Goal: Task Accomplishment & Management: Complete application form

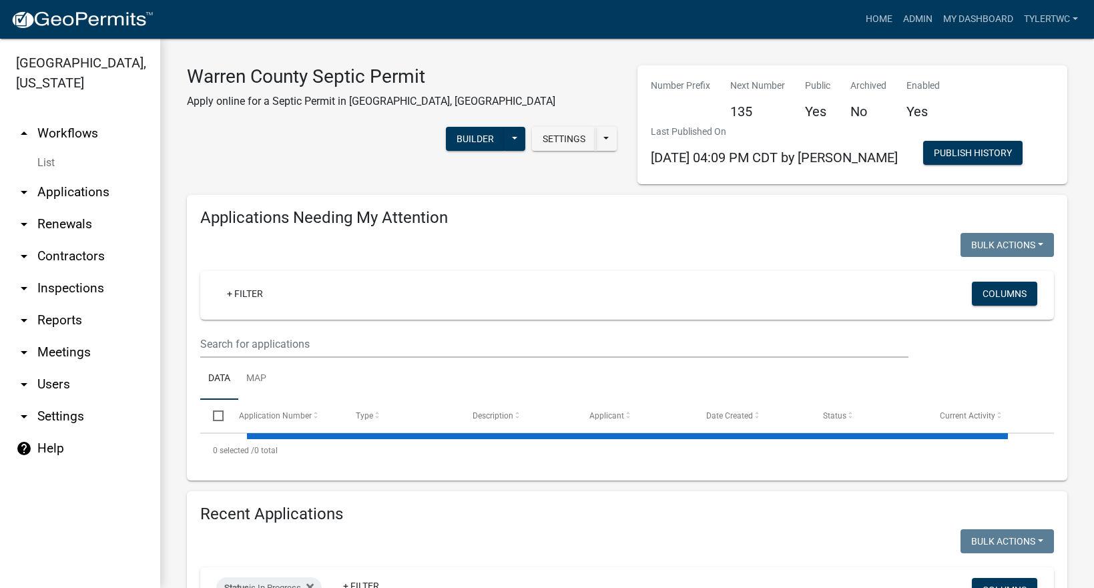
select select "2: 50"
select select "3: 100"
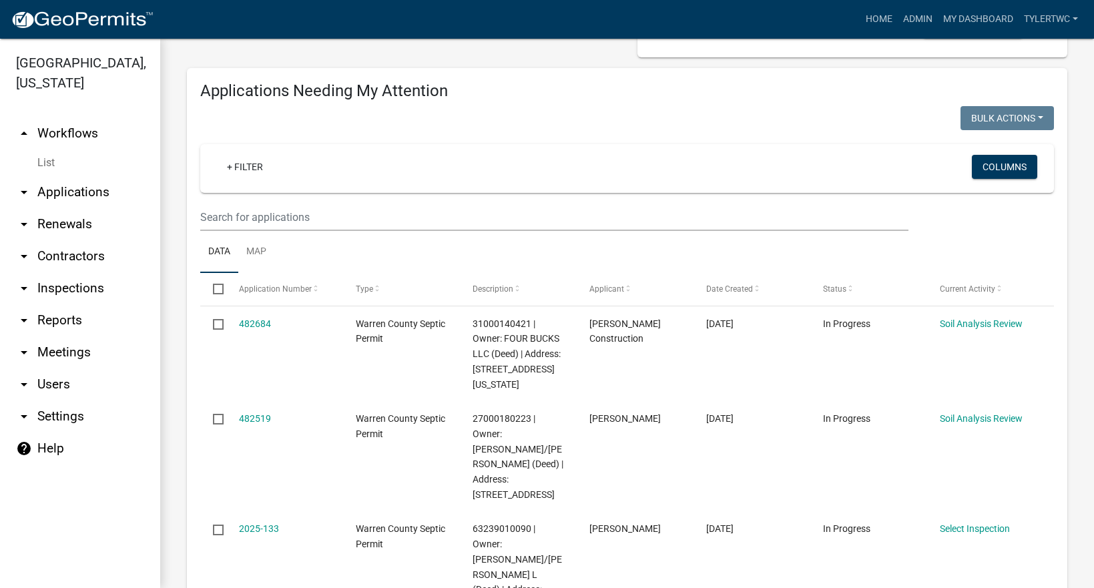
scroll to position [155, 0]
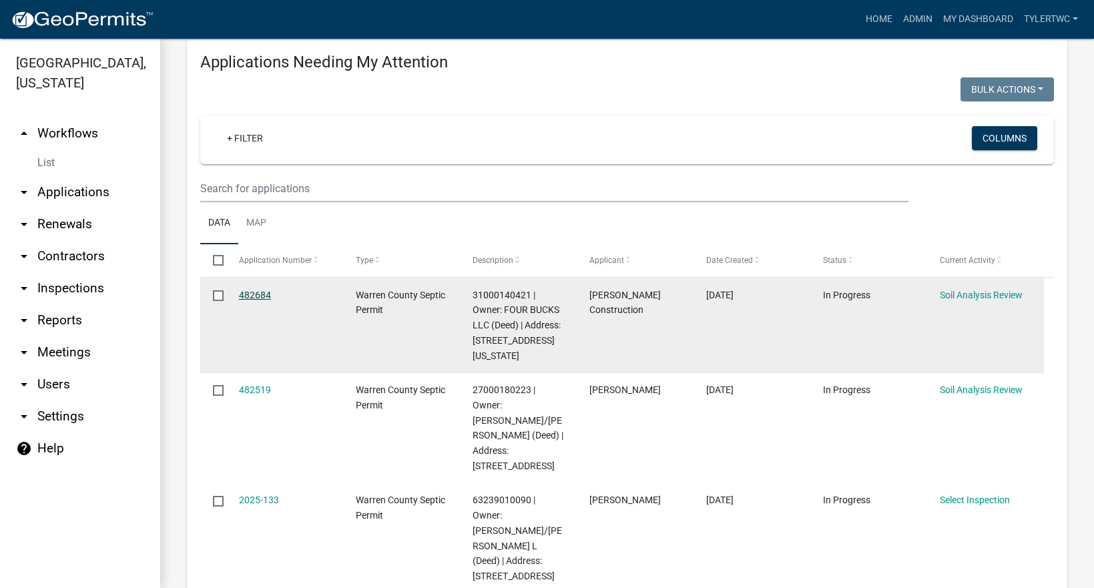
click at [263, 292] on link "482684" at bounding box center [255, 295] width 32 height 11
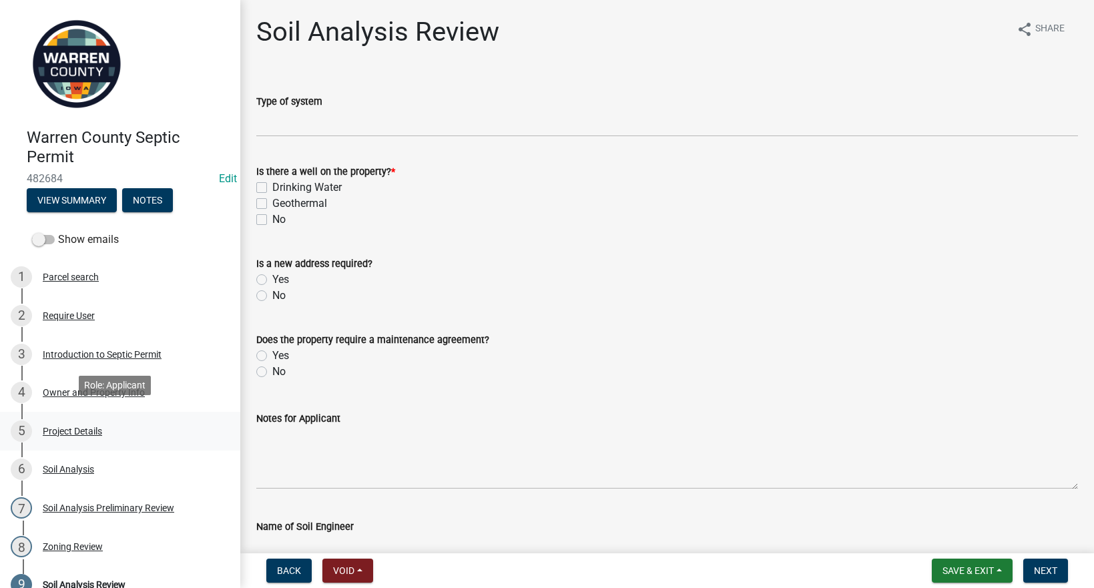
scroll to position [149, 0]
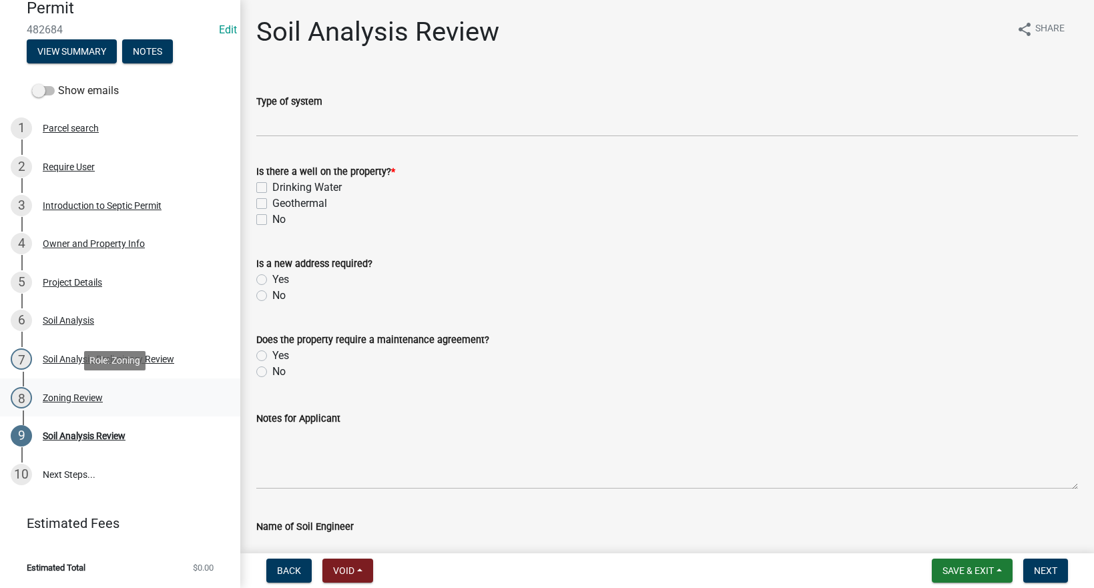
click at [68, 398] on div "Zoning Review" at bounding box center [73, 397] width 60 height 9
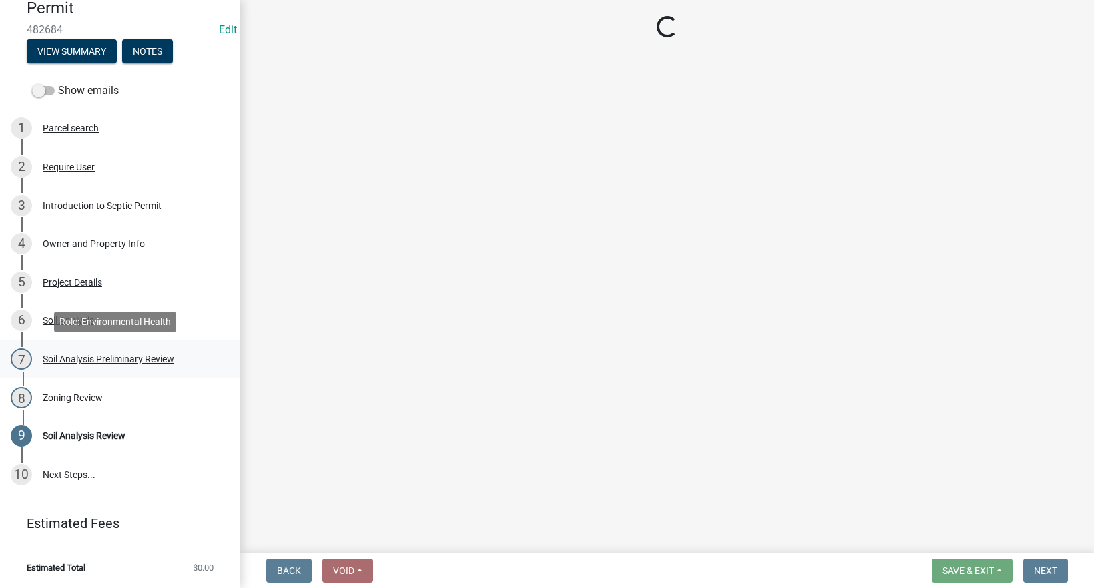
click at [65, 360] on div "Soil Analysis Preliminary Review" at bounding box center [108, 358] width 131 height 9
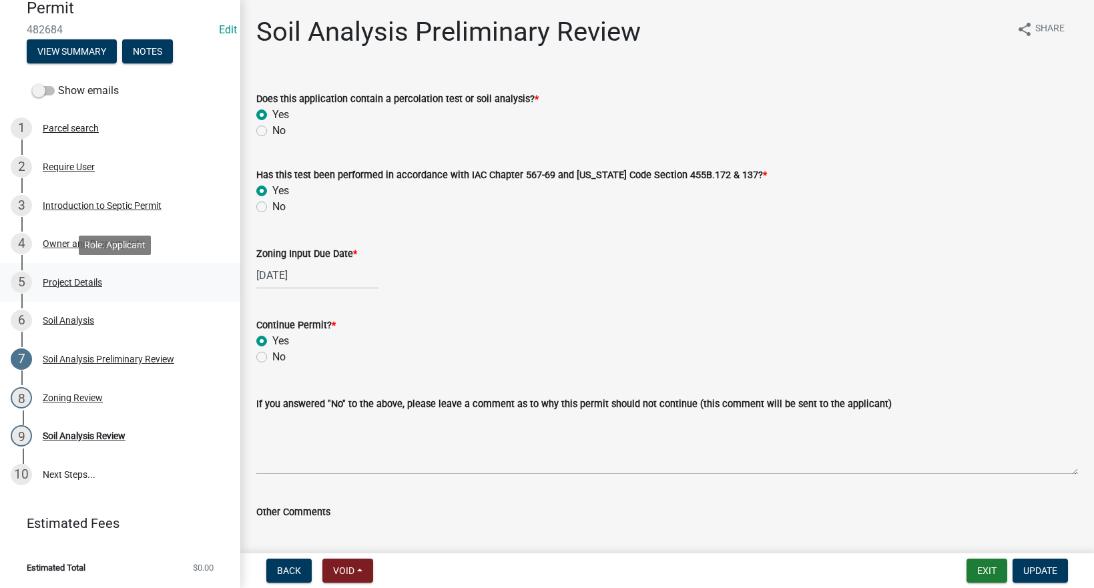
click at [53, 279] on div "Project Details" at bounding box center [72, 282] width 59 height 9
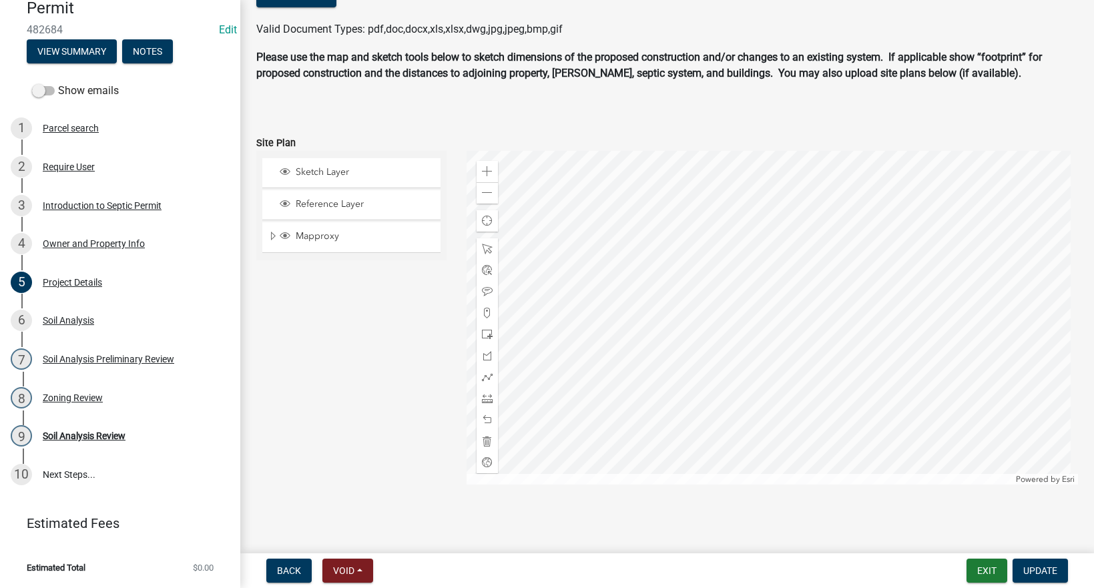
scroll to position [924, 0]
click at [77, 436] on div "Soil Analysis Review" at bounding box center [84, 435] width 83 height 9
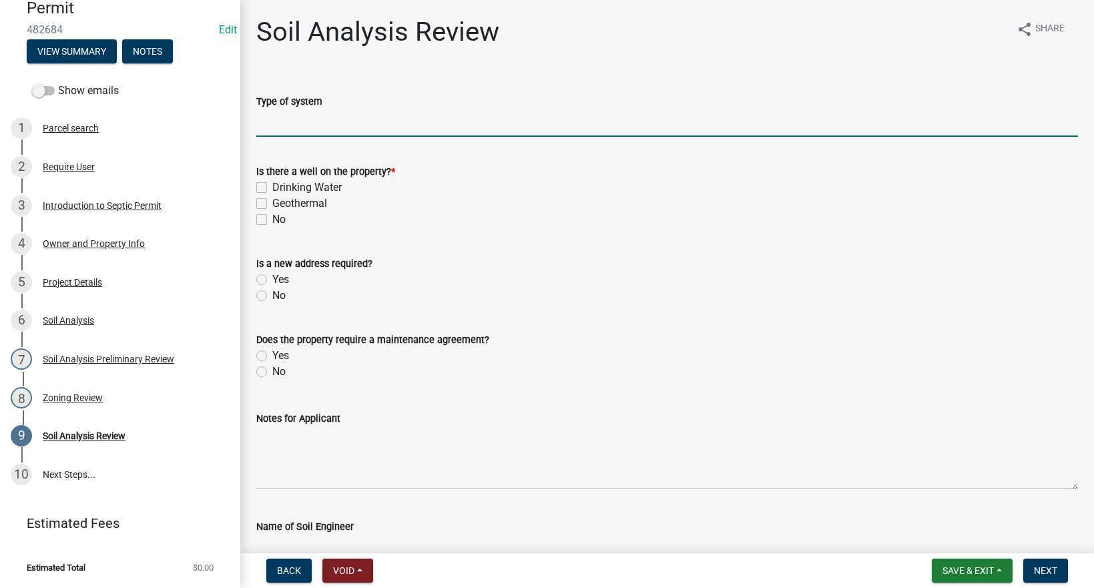
click at [343, 121] on input "Type of system" at bounding box center [666, 122] width 821 height 27
type input "Sand Filter"
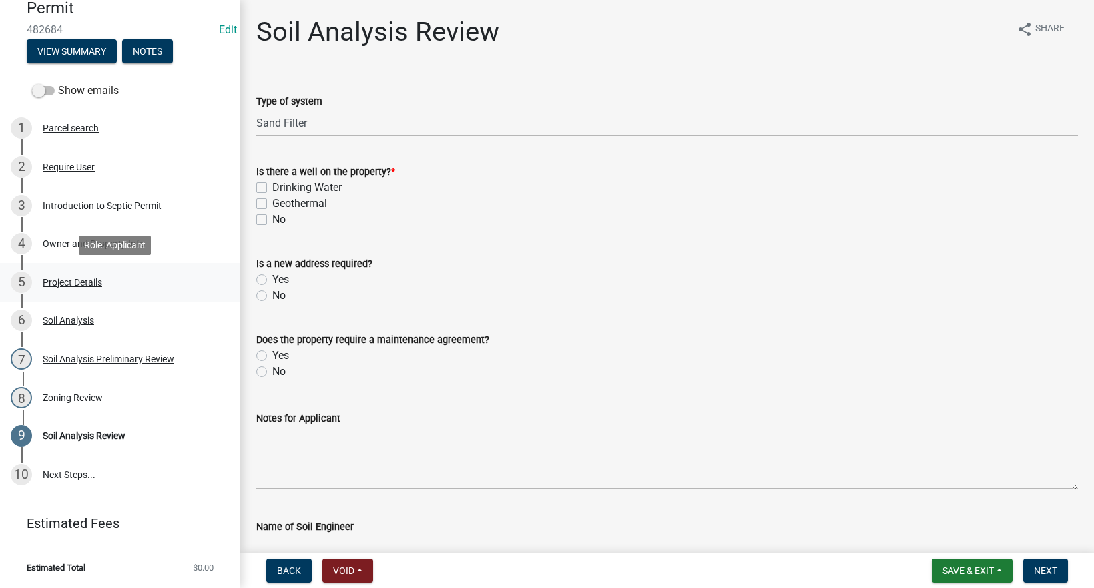
click at [85, 284] on div "Project Details" at bounding box center [72, 282] width 59 height 9
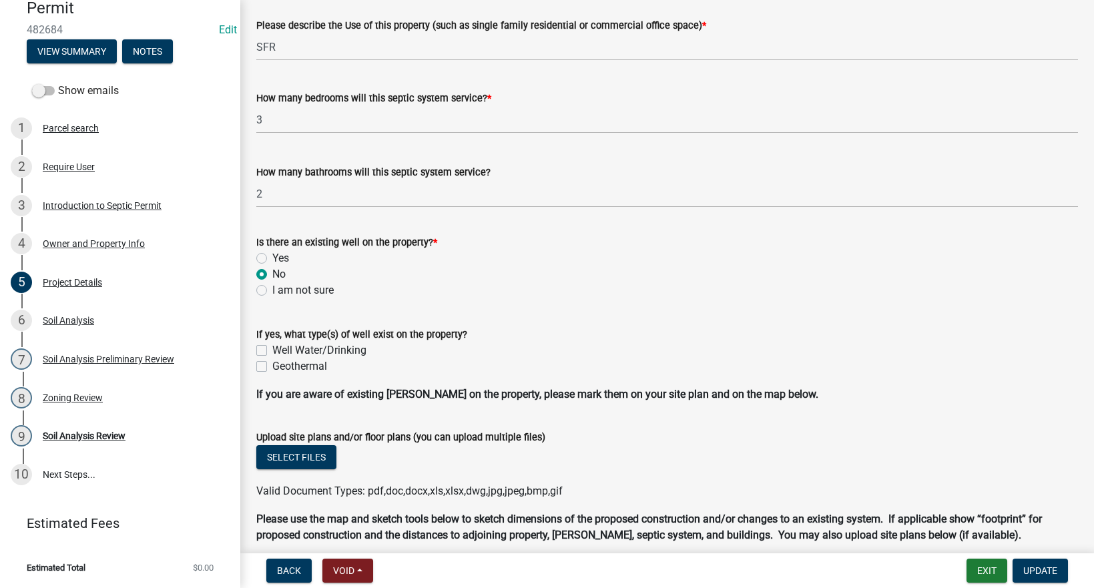
scroll to position [467, 0]
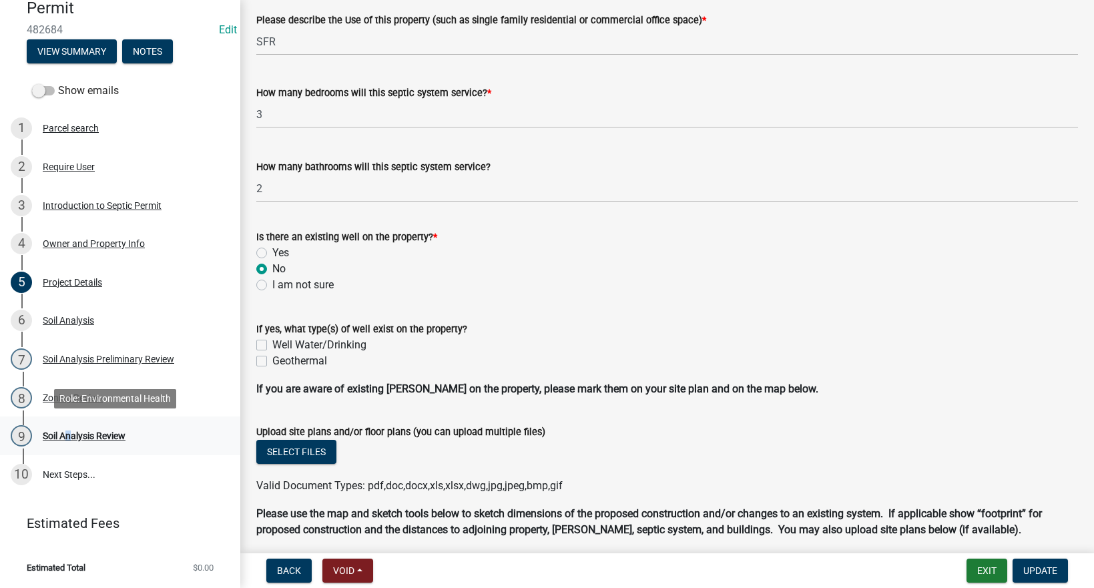
click at [65, 434] on div "Soil Analysis Review" at bounding box center [84, 435] width 83 height 9
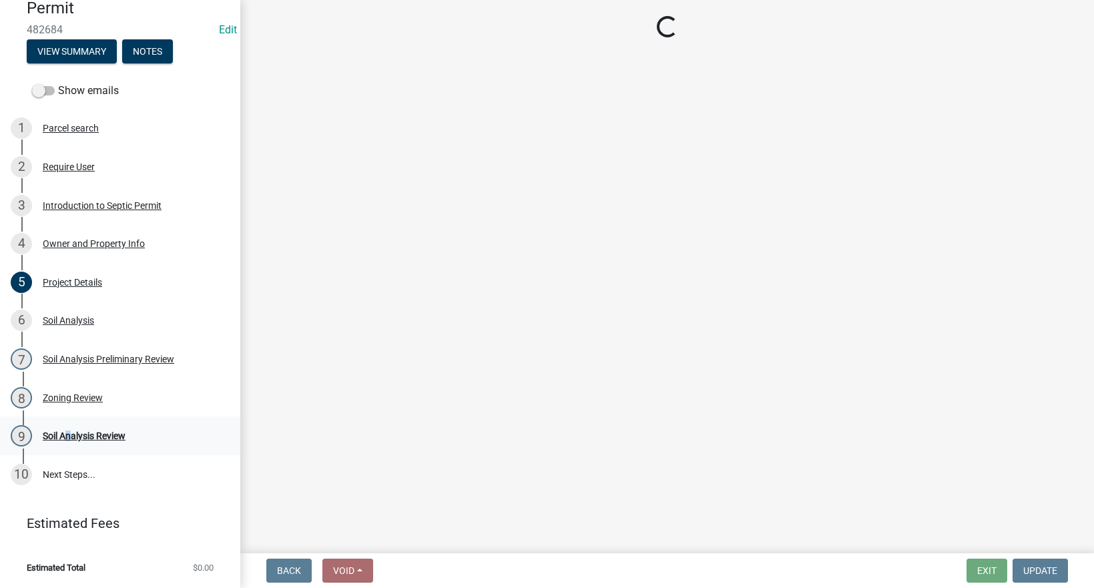
scroll to position [0, 0]
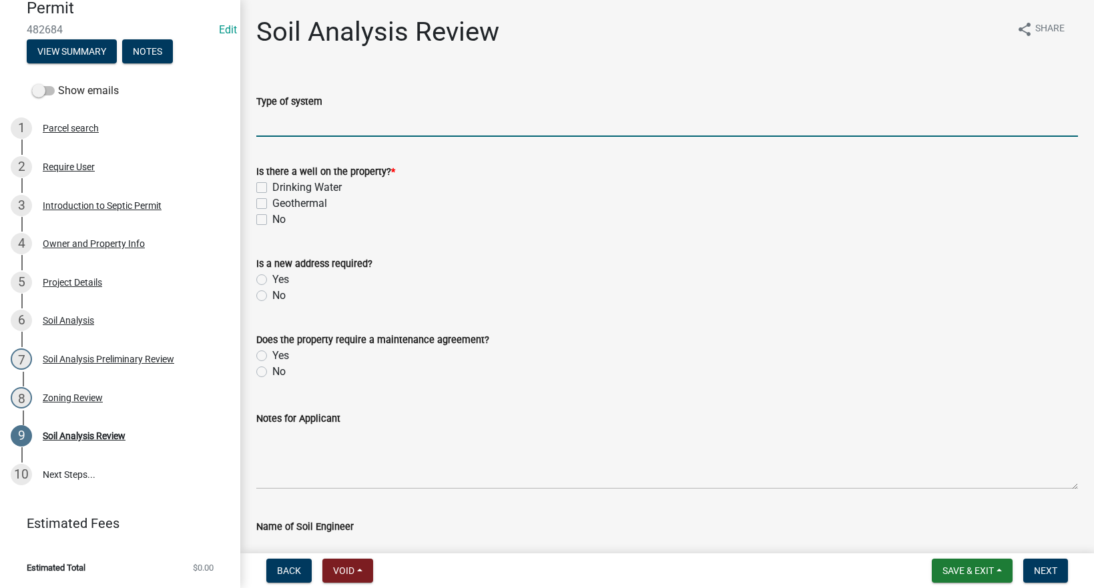
click at [266, 127] on input "Type of system" at bounding box center [666, 122] width 821 height 27
type input "Sand Filter"
click at [272, 219] on label "No" at bounding box center [278, 220] width 13 height 16
click at [272, 219] on input "No" at bounding box center [276, 216] width 9 height 9
checkbox input "true"
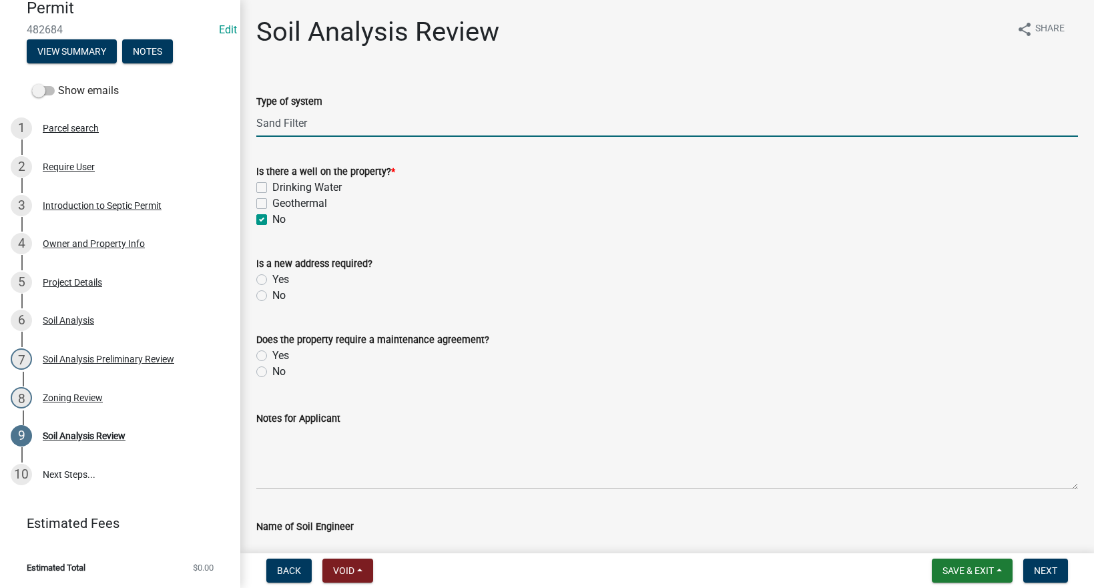
checkbox input "false"
checkbox input "true"
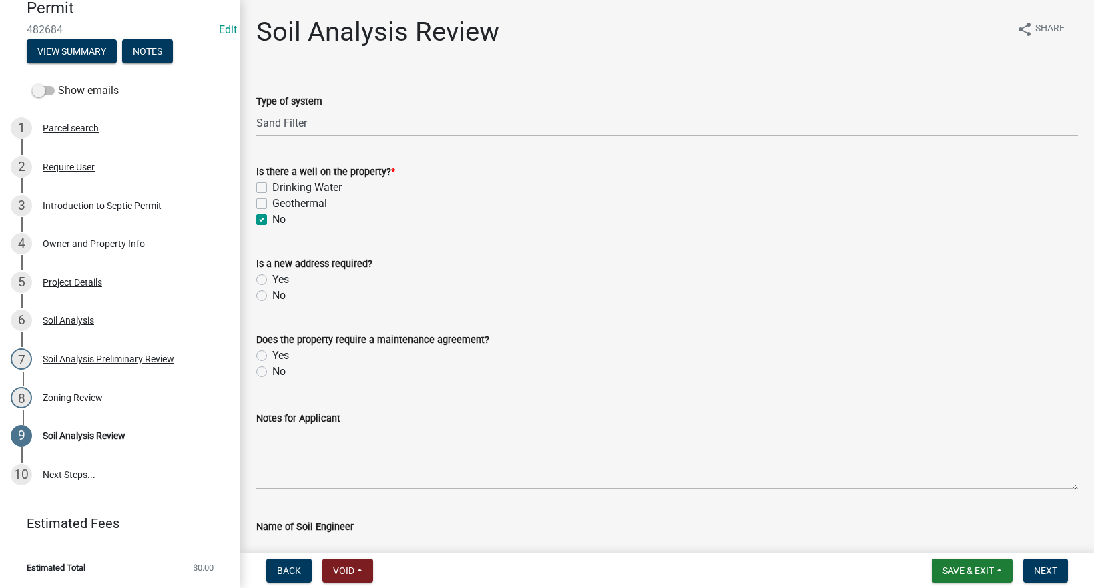
click at [272, 294] on label "No" at bounding box center [278, 296] width 13 height 16
click at [272, 294] on input "No" at bounding box center [276, 292] width 9 height 9
radio input "true"
click at [272, 373] on label "No" at bounding box center [278, 372] width 13 height 16
click at [272, 372] on input "No" at bounding box center [276, 368] width 9 height 9
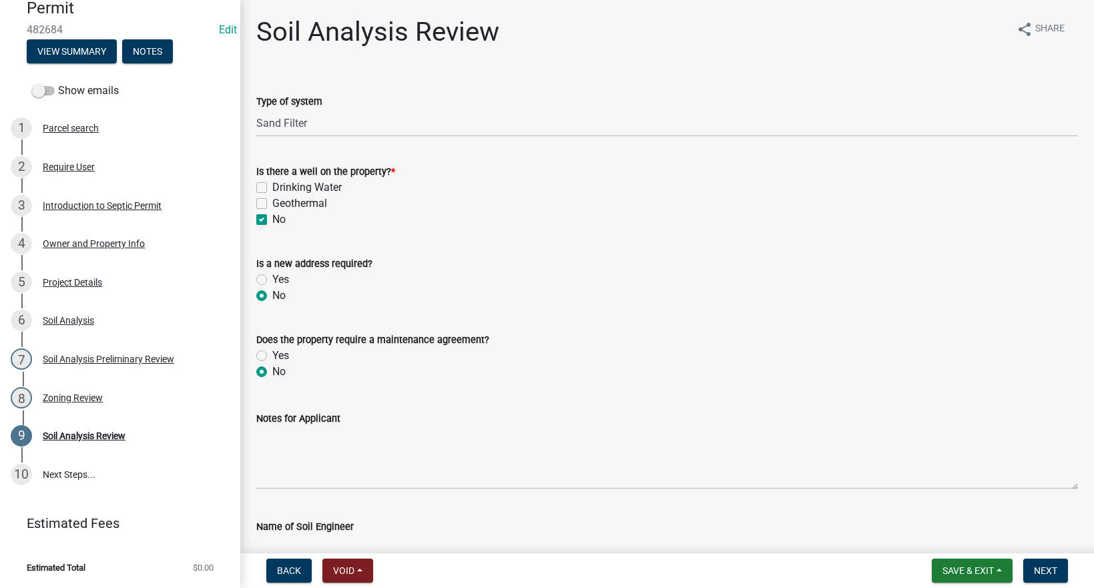
radio input "true"
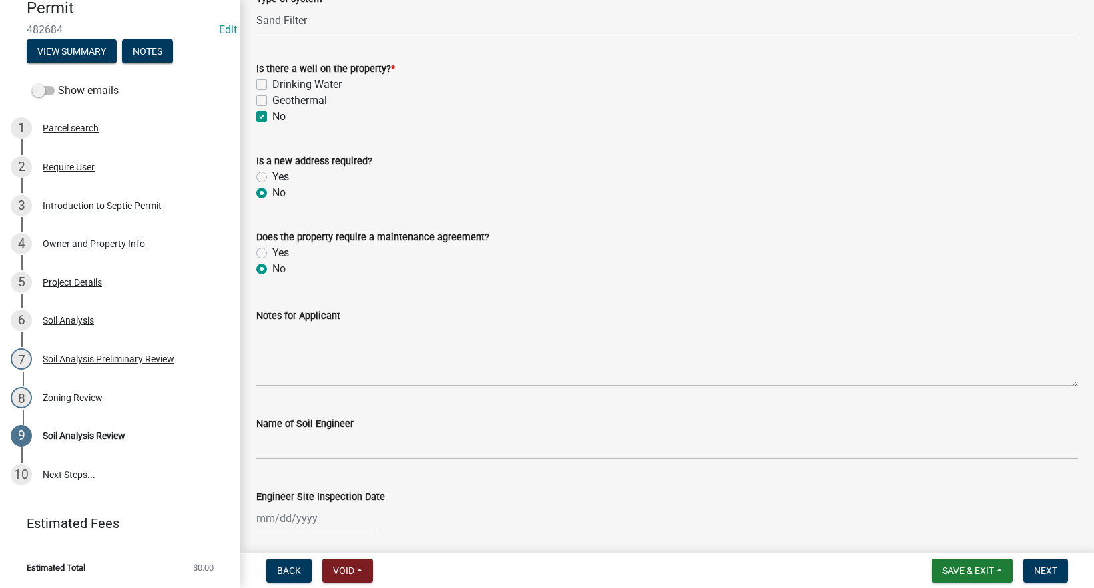
scroll to position [155, 0]
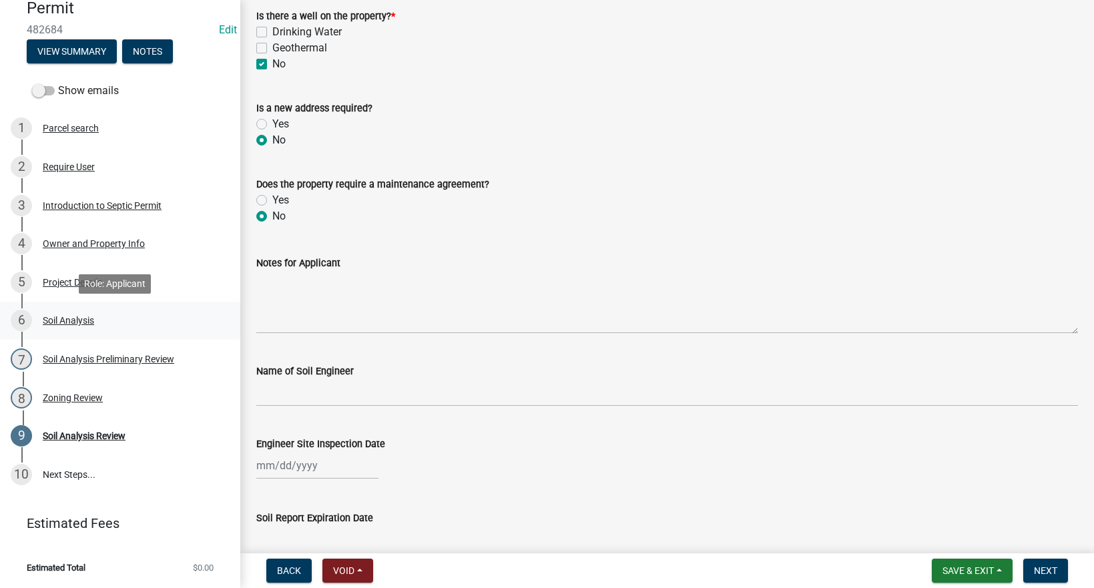
click at [67, 318] on div "Soil Analysis" at bounding box center [68, 320] width 51 height 9
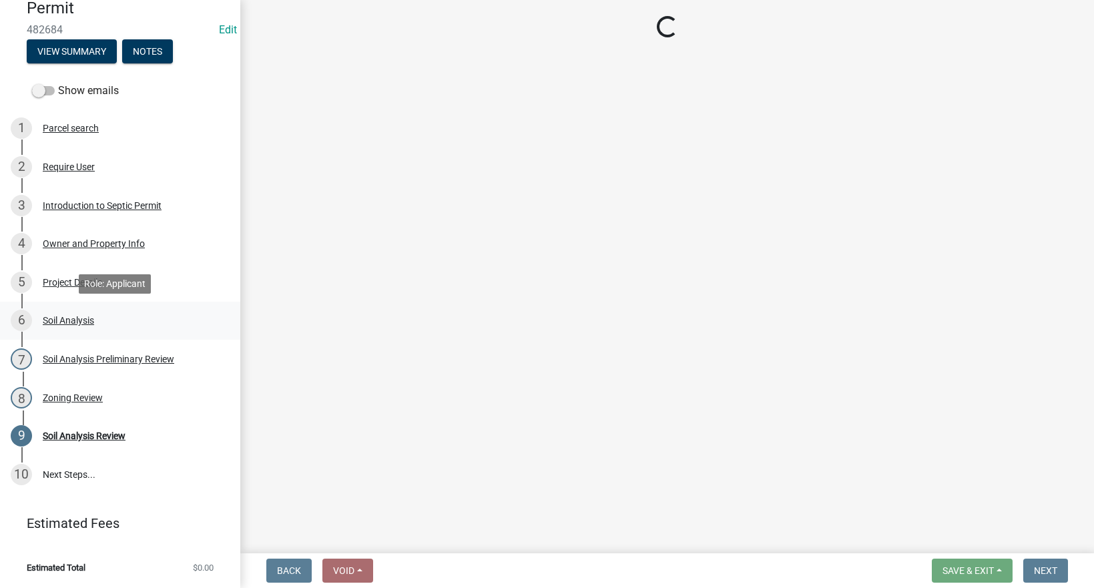
scroll to position [0, 0]
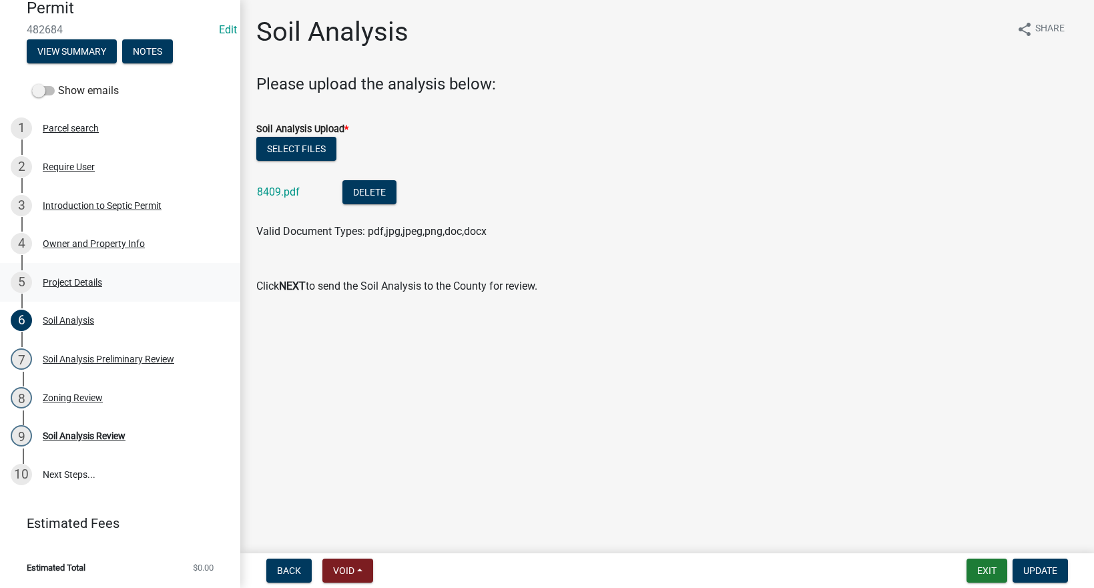
click at [56, 278] on div "Project Details" at bounding box center [72, 282] width 59 height 9
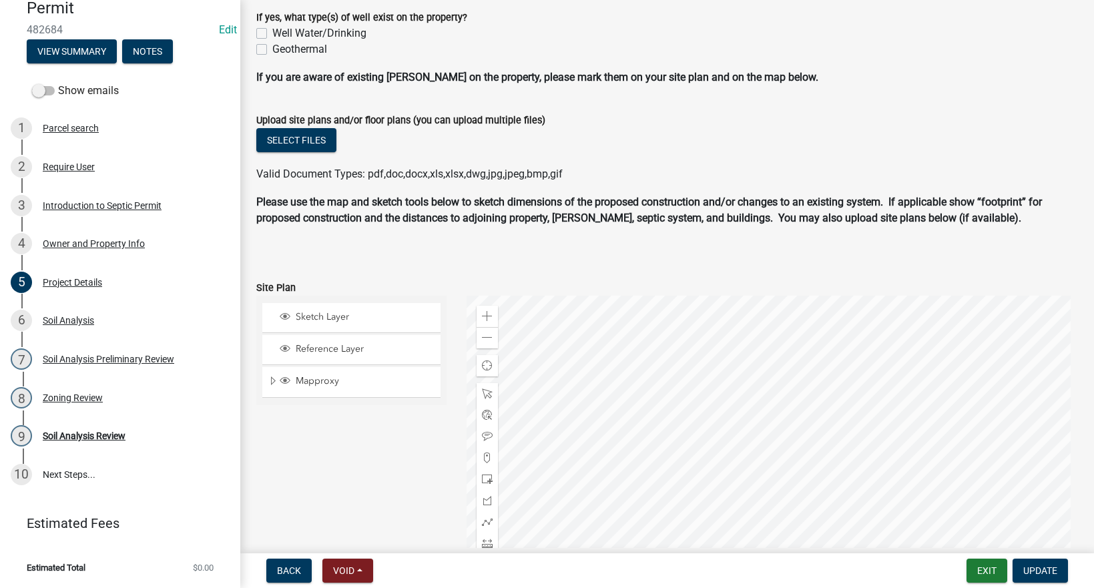
scroll to position [312, 0]
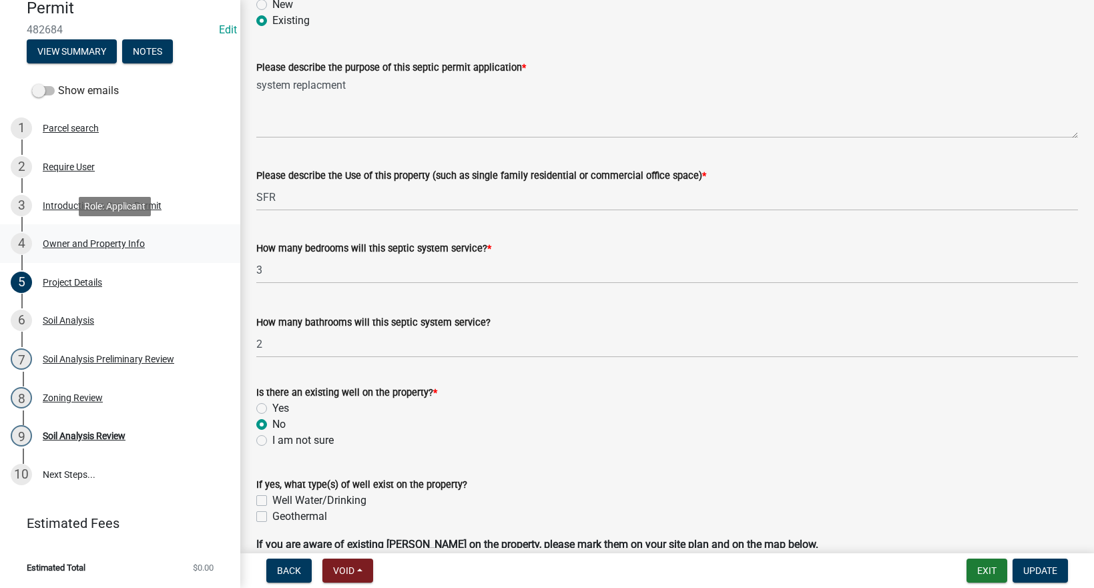
click at [121, 248] on div "Owner and Property Info" at bounding box center [94, 243] width 102 height 9
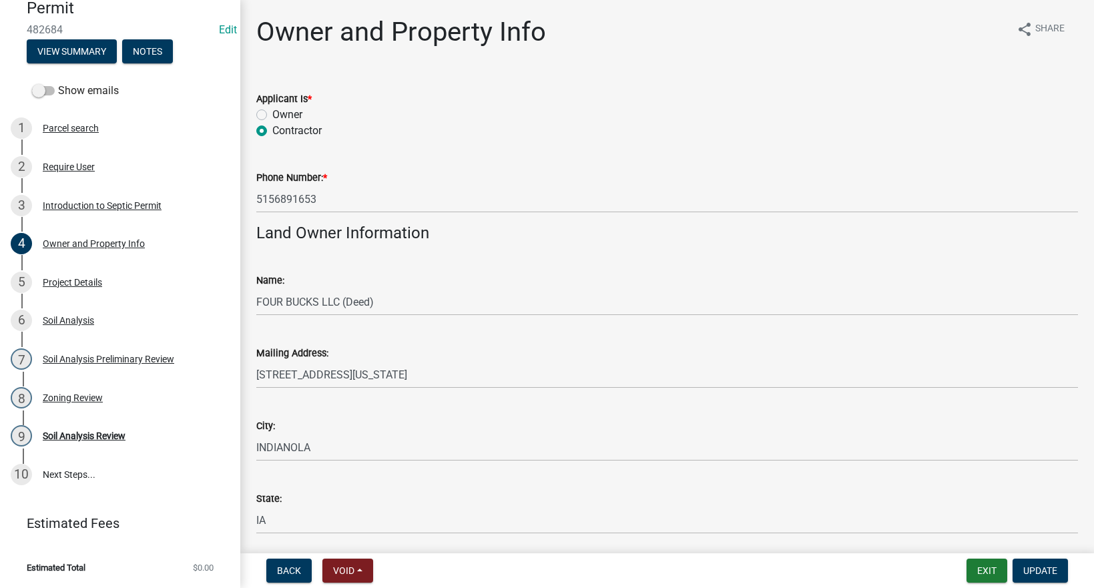
scroll to position [467, 0]
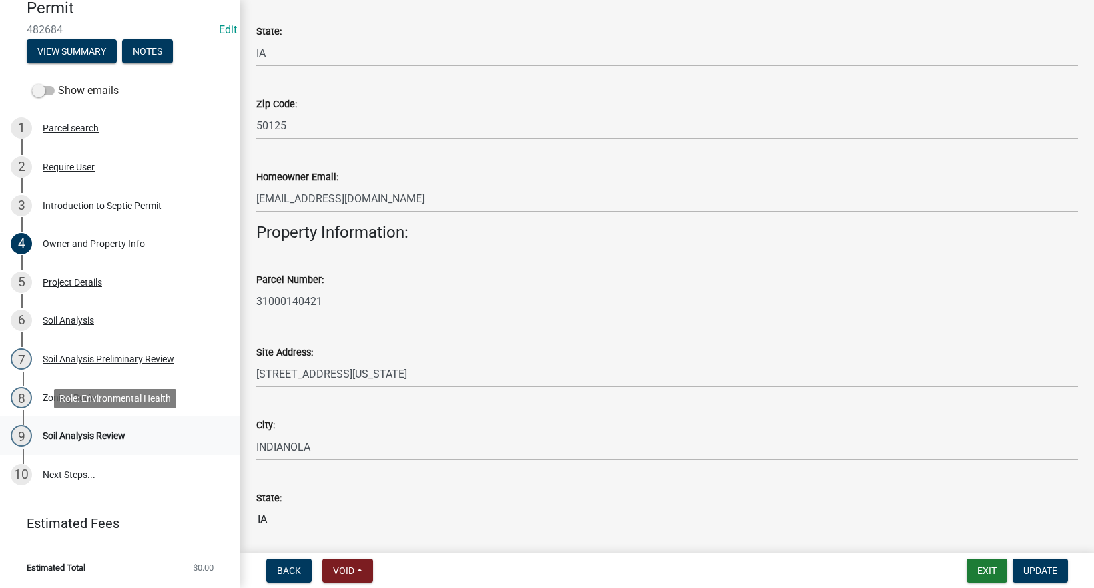
click at [93, 433] on div "Soil Analysis Review" at bounding box center [84, 435] width 83 height 9
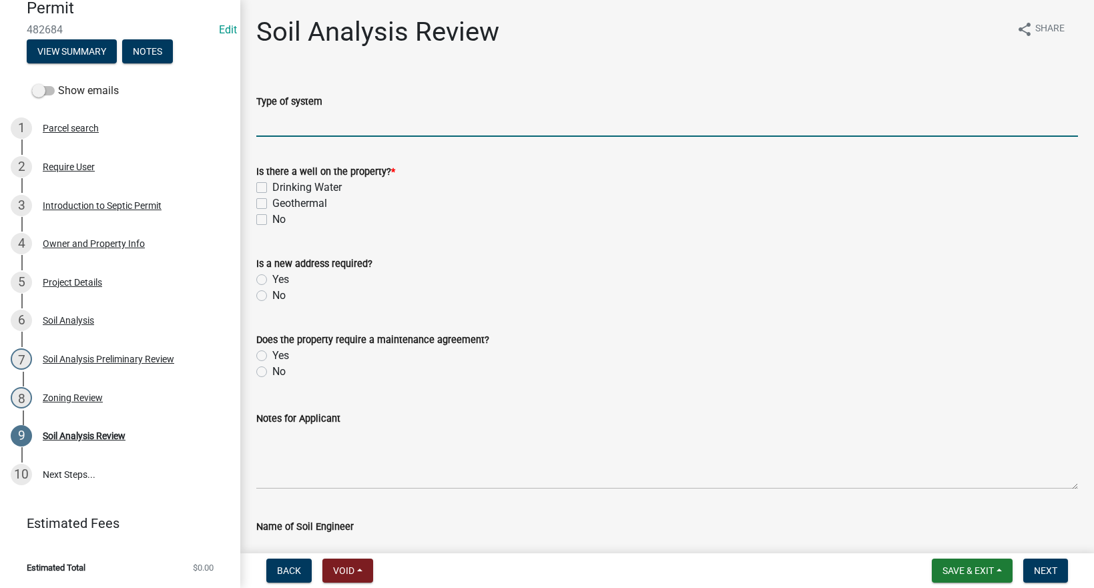
click at [300, 119] on input "Type of system" at bounding box center [666, 122] width 821 height 27
type input "Sand Filter"
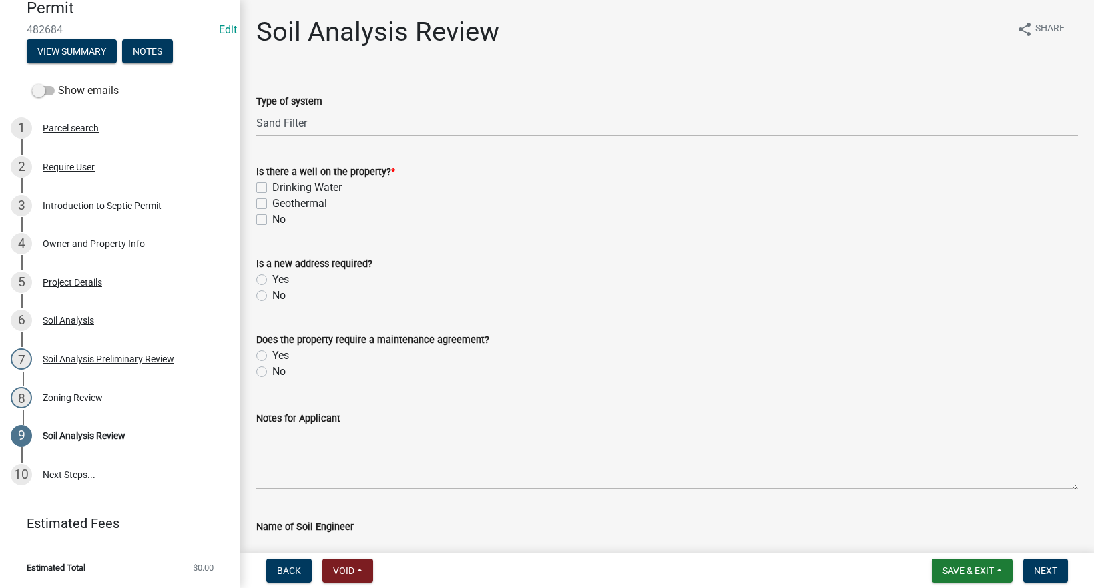
click at [257, 217] on div "Is there a well on the property? * Drinking Water Geothermal No" at bounding box center [666, 187] width 841 height 80
click at [272, 219] on label "No" at bounding box center [278, 220] width 13 height 16
click at [272, 219] on input "No" at bounding box center [276, 216] width 9 height 9
checkbox input "true"
checkbox input "false"
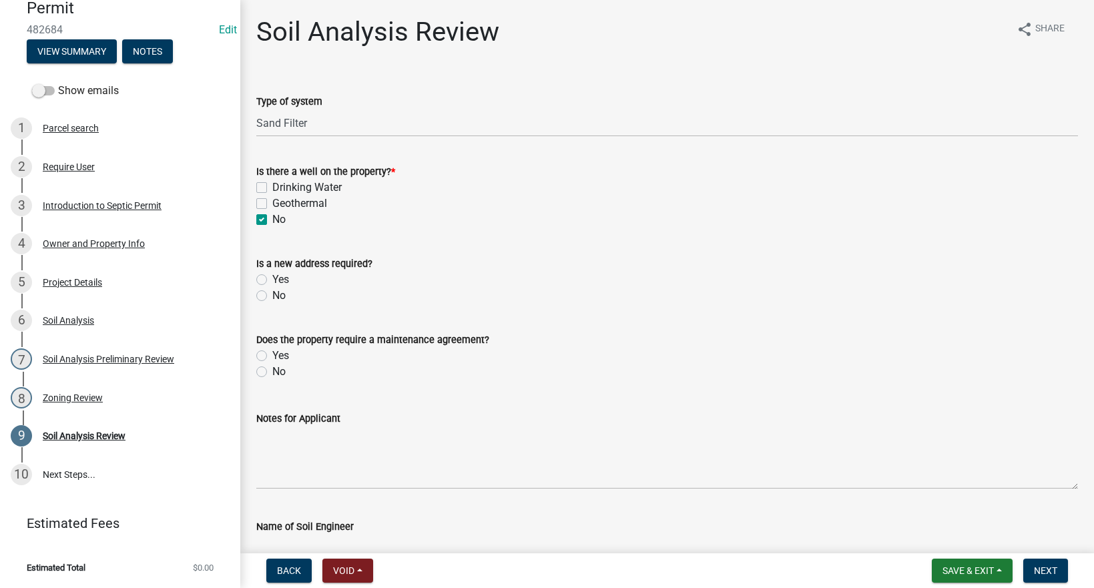
checkbox input "false"
checkbox input "true"
click at [272, 276] on label "Yes" at bounding box center [280, 280] width 17 height 16
click at [272, 276] on input "Yes" at bounding box center [276, 276] width 9 height 9
radio input "true"
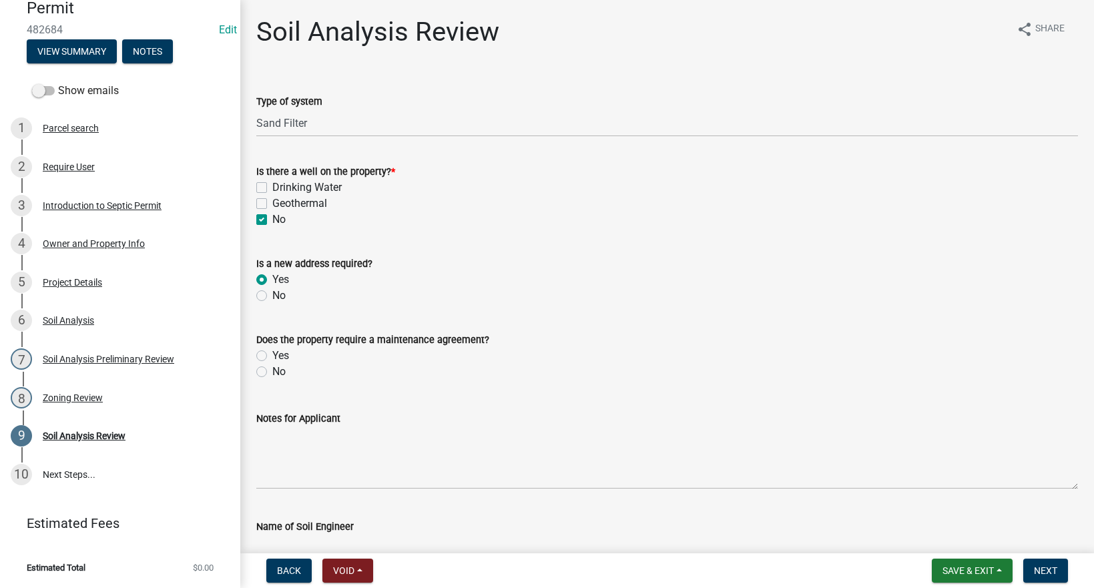
click at [272, 360] on label "Yes" at bounding box center [280, 356] width 17 height 16
click at [272, 356] on input "Yes" at bounding box center [276, 352] width 9 height 9
radio input "true"
click at [272, 370] on label "No" at bounding box center [278, 372] width 13 height 16
click at [272, 370] on input "No" at bounding box center [276, 368] width 9 height 9
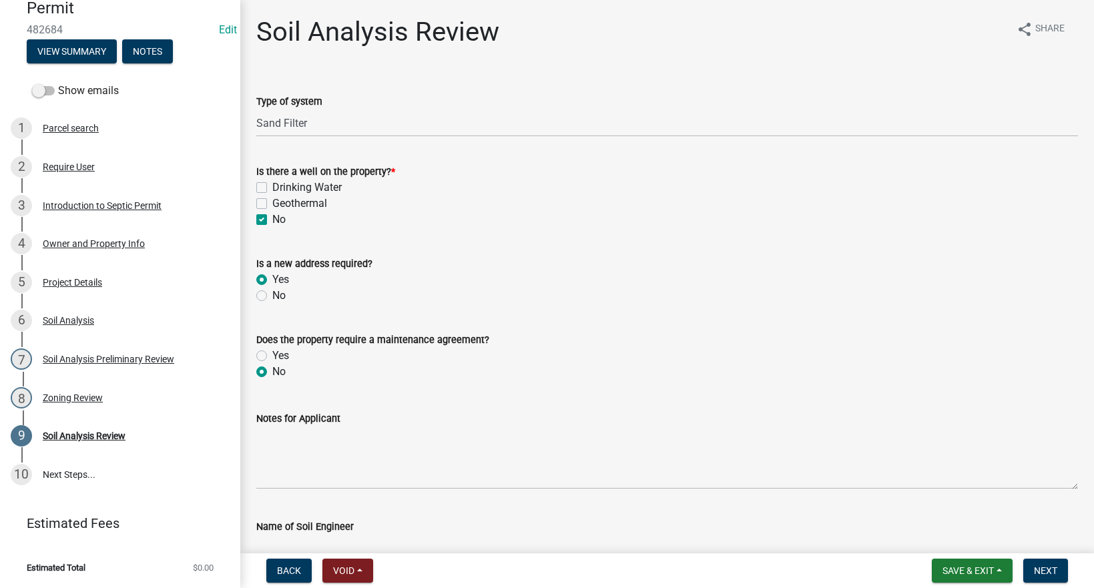
radio input "true"
click at [272, 298] on label "No" at bounding box center [278, 296] width 13 height 16
click at [272, 296] on input "No" at bounding box center [276, 292] width 9 height 9
radio input "true"
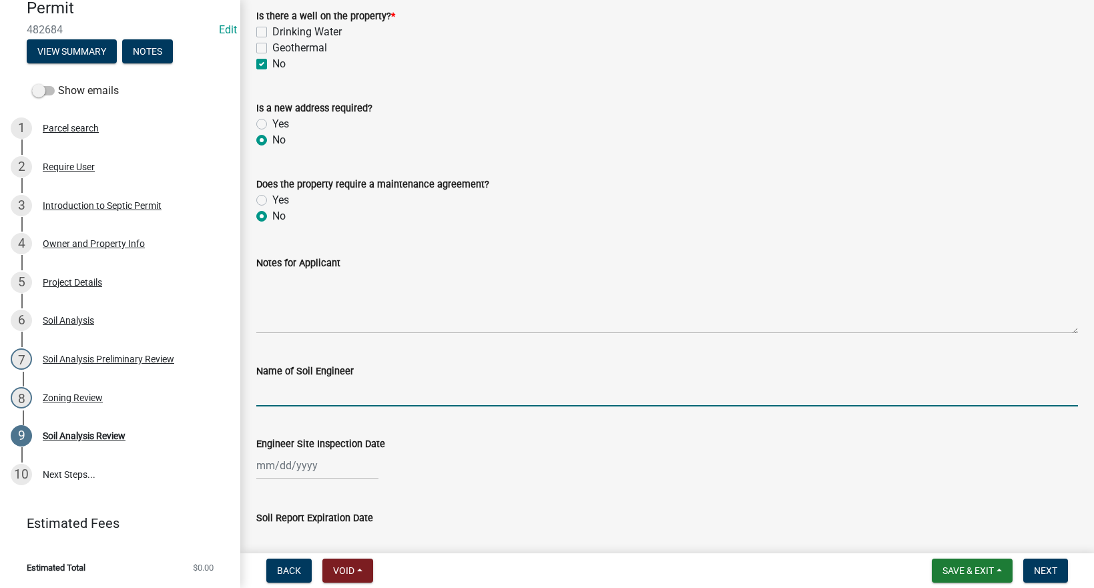
click at [288, 390] on input "Name of Soil Engineer" at bounding box center [666, 392] width 821 height 27
type input "[PERSON_NAME]"
click at [294, 466] on div at bounding box center [317, 465] width 122 height 27
select select "9"
select select "2025"
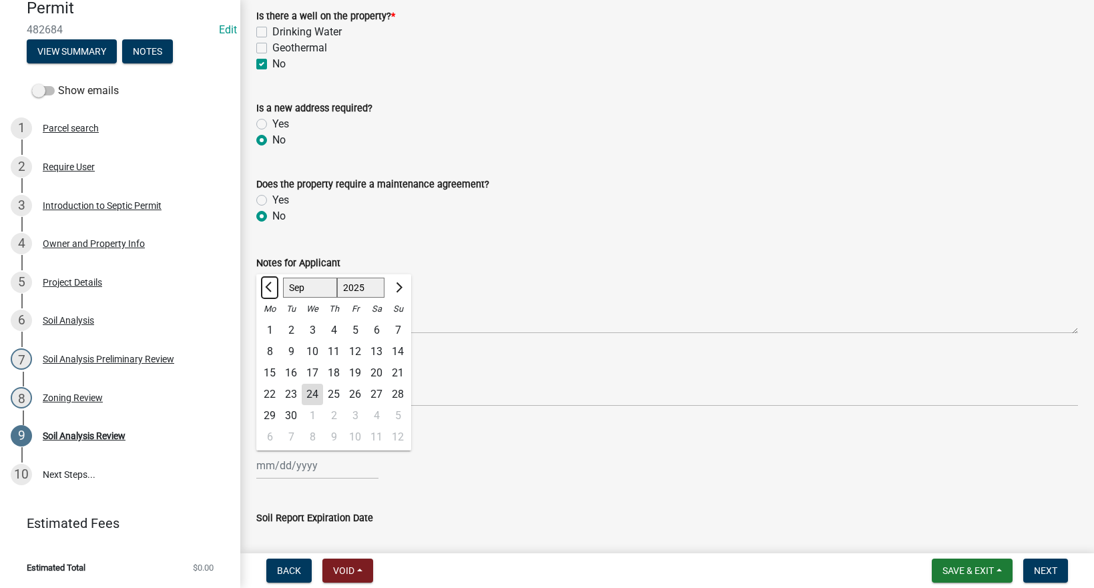
click at [266, 289] on button "Previous month" at bounding box center [270, 287] width 16 height 21
select select "8"
click at [314, 370] on div "13" at bounding box center [312, 372] width 21 height 21
type input "[DATE]"
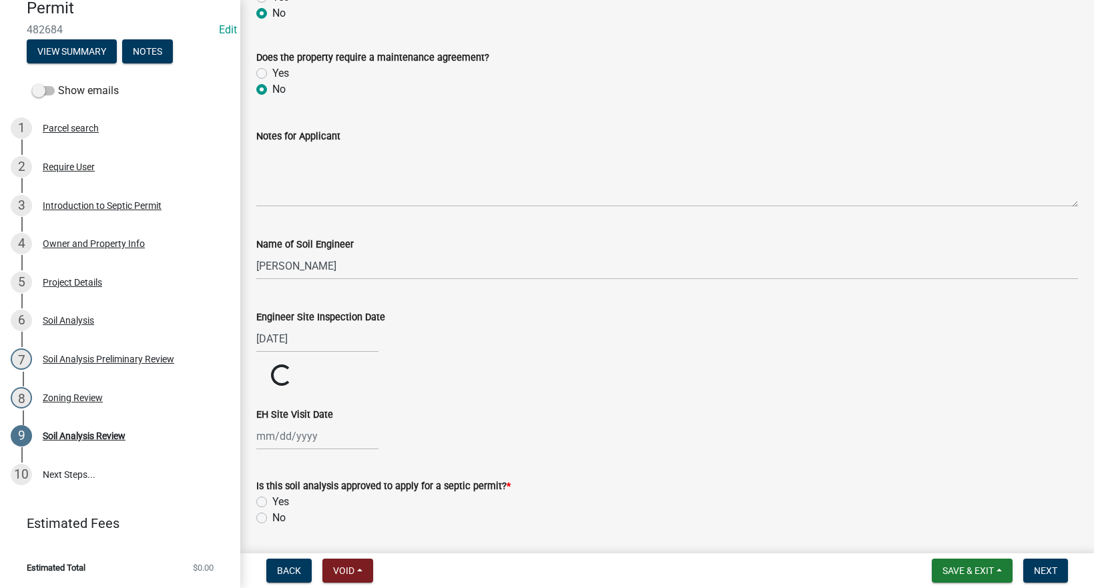
scroll to position [312, 0]
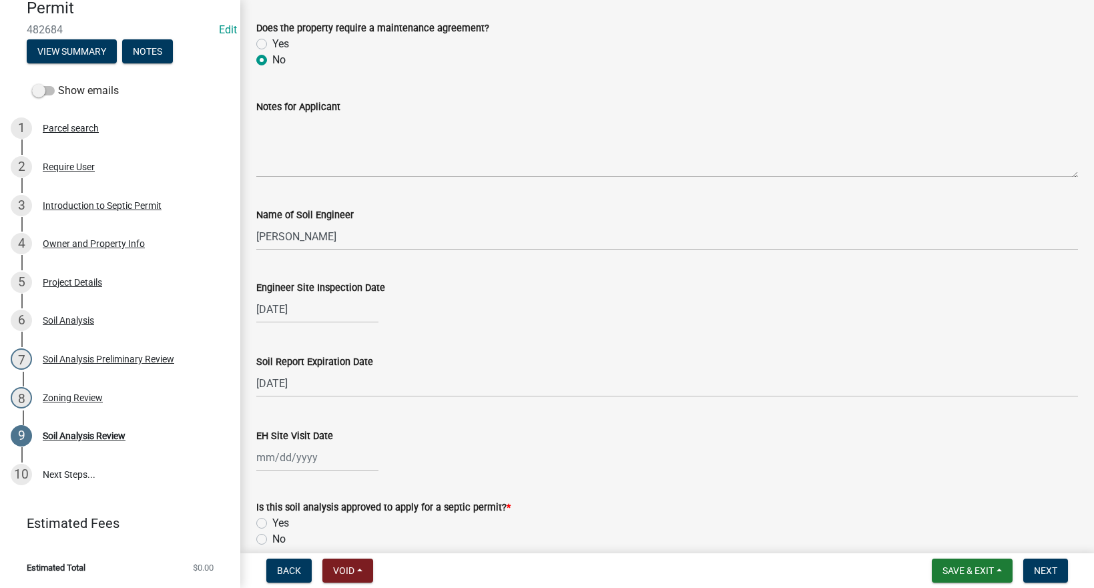
click at [281, 461] on div at bounding box center [317, 457] width 122 height 27
select select "9"
select select "2025"
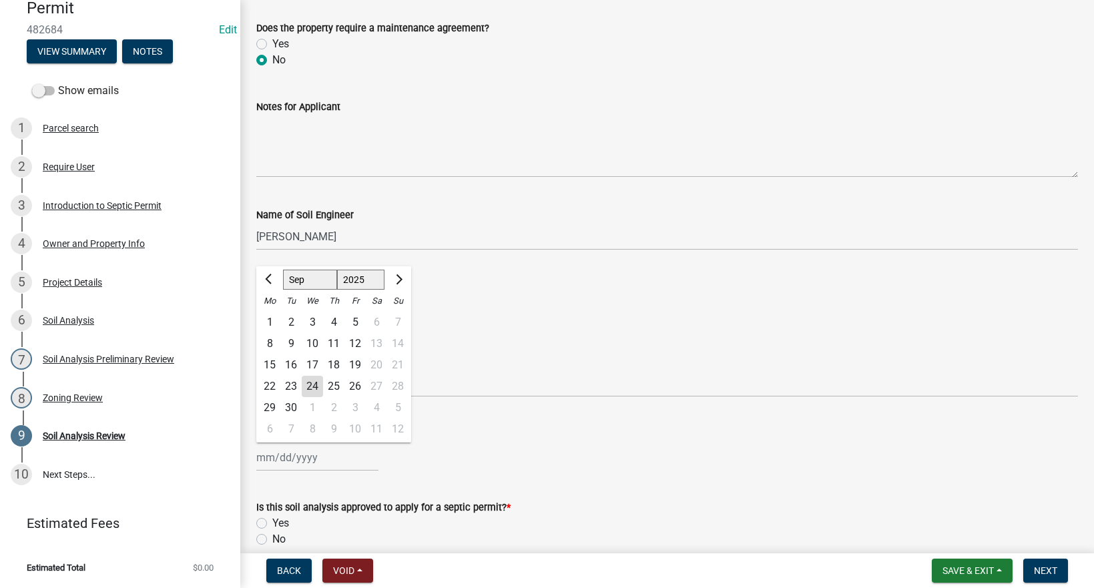
click at [312, 386] on div "24" at bounding box center [312, 386] width 21 height 21
type input "[DATE]"
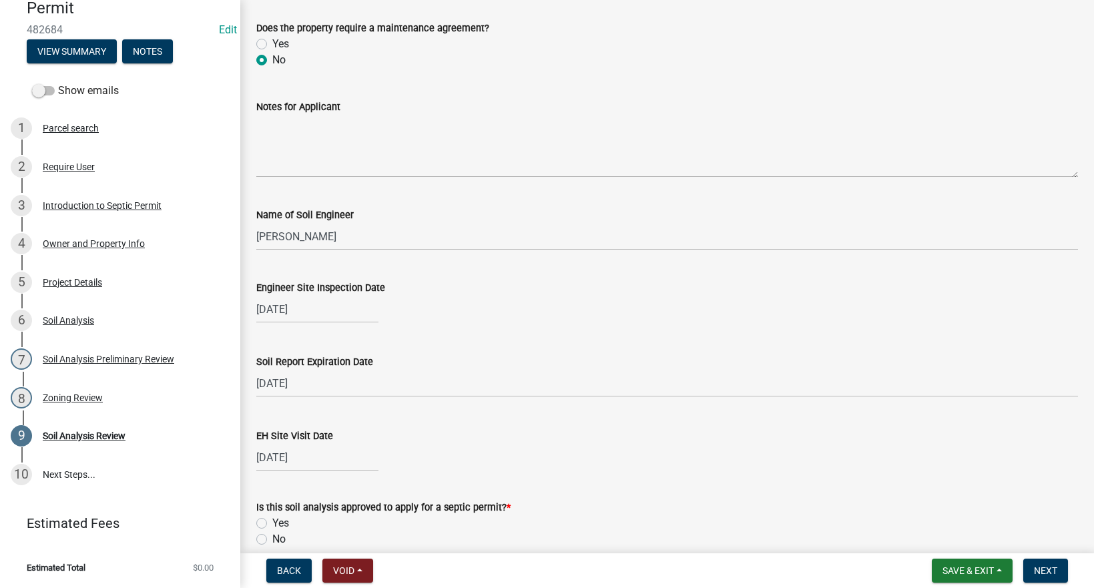
scroll to position [467, 0]
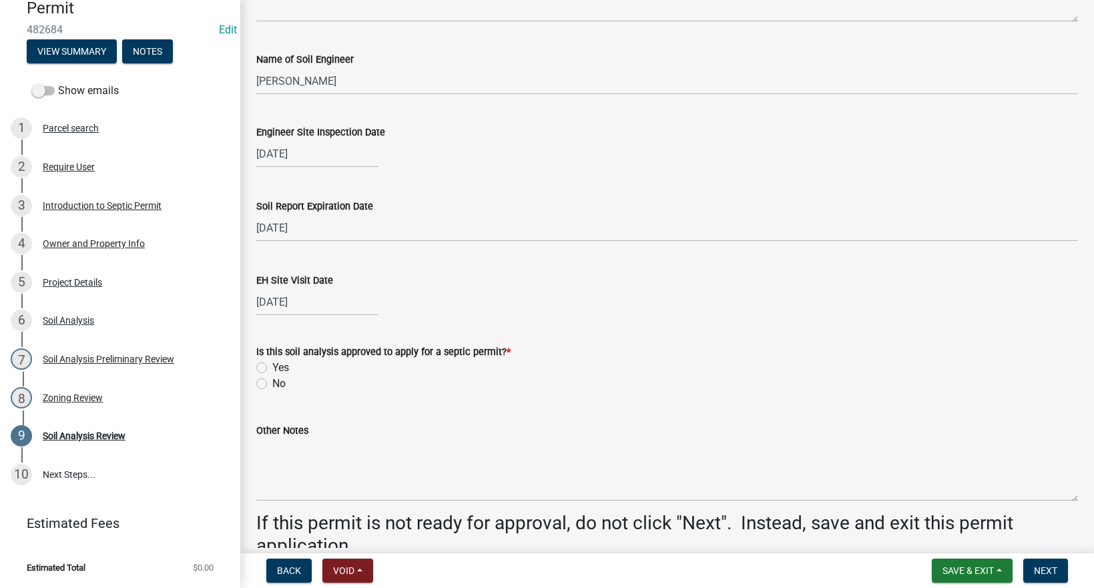
click at [272, 370] on label "Yes" at bounding box center [280, 368] width 17 height 16
click at [272, 368] on input "Yes" at bounding box center [276, 364] width 9 height 9
radio input "true"
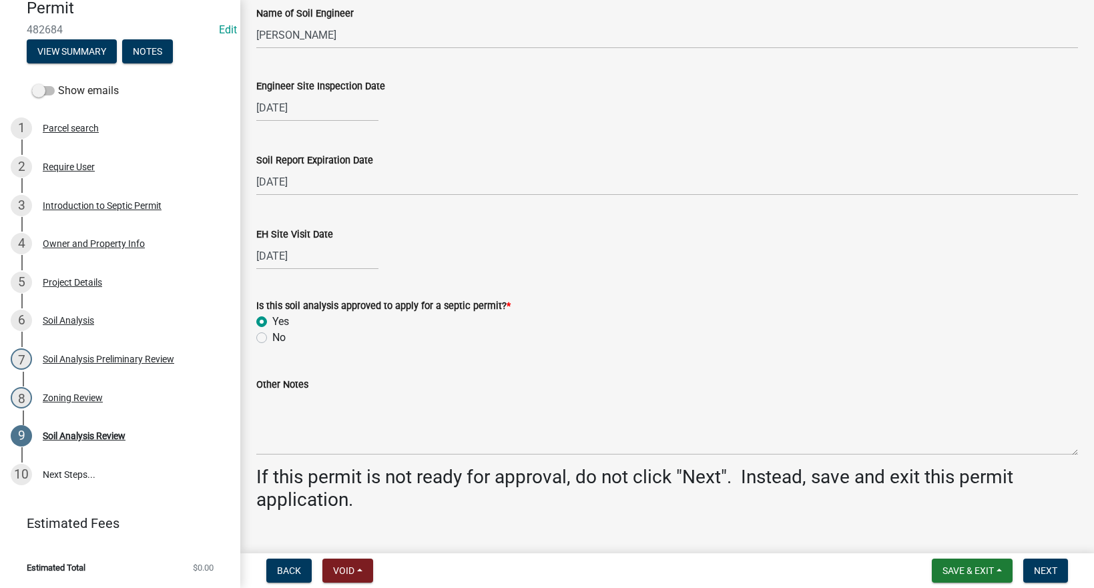
scroll to position [538, 0]
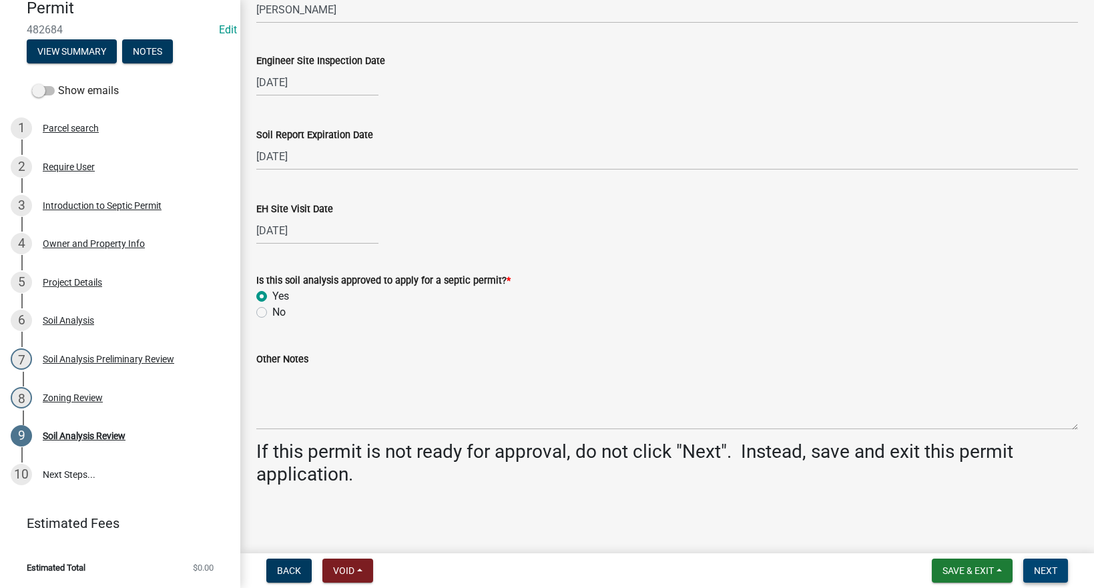
click at [1030, 566] on button "Next" at bounding box center [1045, 570] width 45 height 24
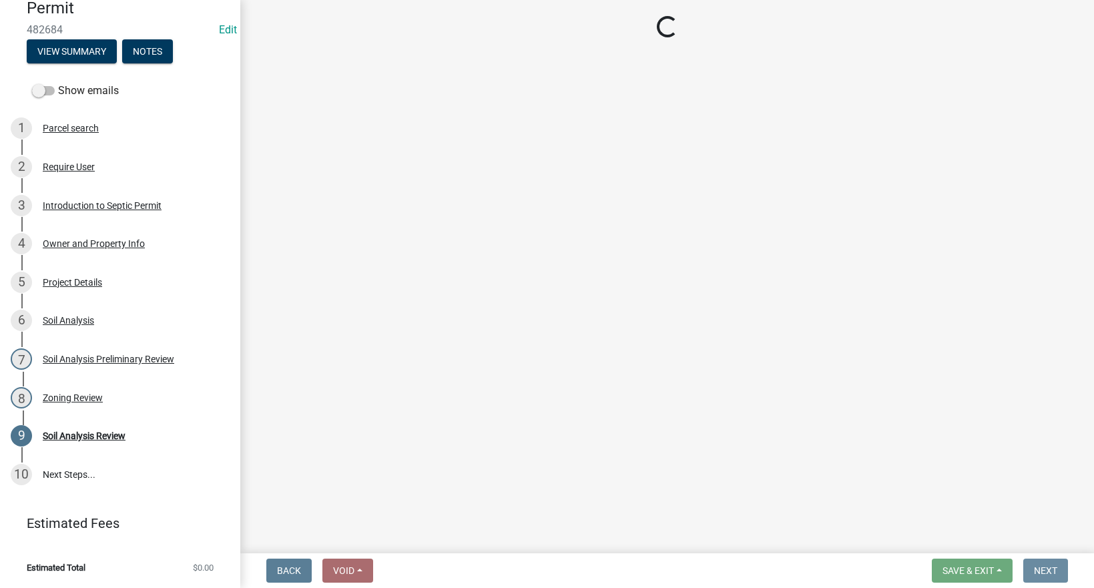
scroll to position [0, 0]
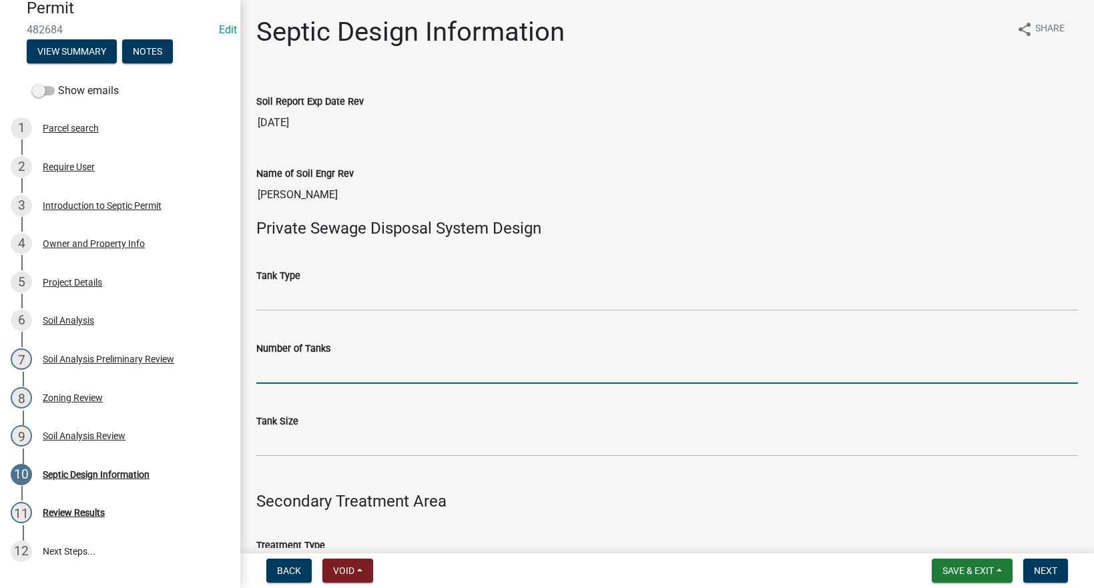
click at [314, 377] on input "Number of Tanks" at bounding box center [666, 369] width 821 height 27
type input "1"
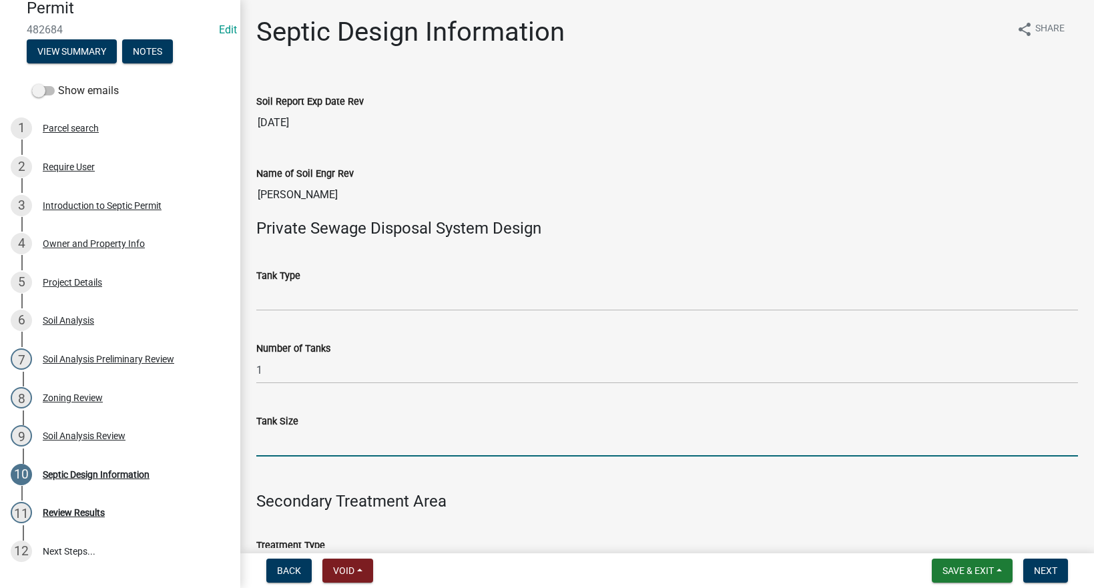
click at [270, 443] on input "Tank Size" at bounding box center [666, 442] width 821 height 27
type input "1250"
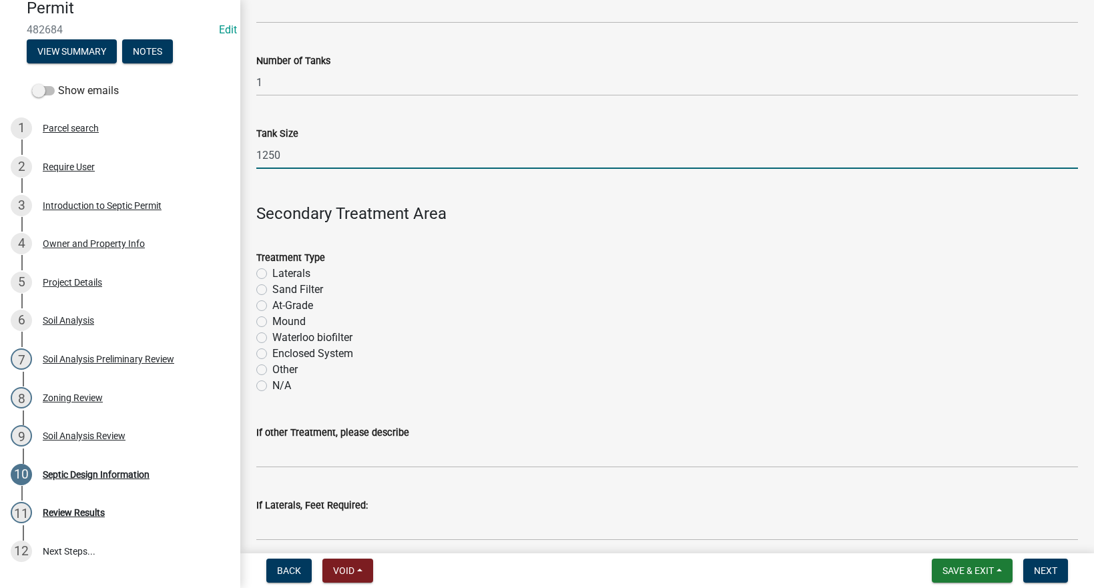
scroll to position [312, 0]
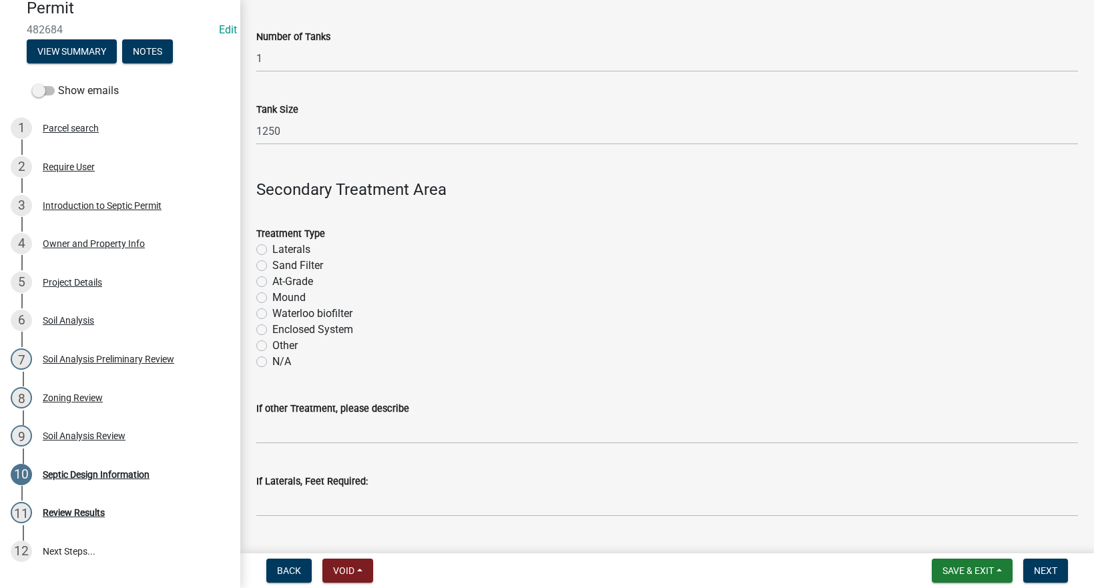
click at [272, 268] on label "Sand Filter" at bounding box center [297, 266] width 51 height 16
click at [272, 266] on input "Sand Filter" at bounding box center [276, 262] width 9 height 9
radio input "true"
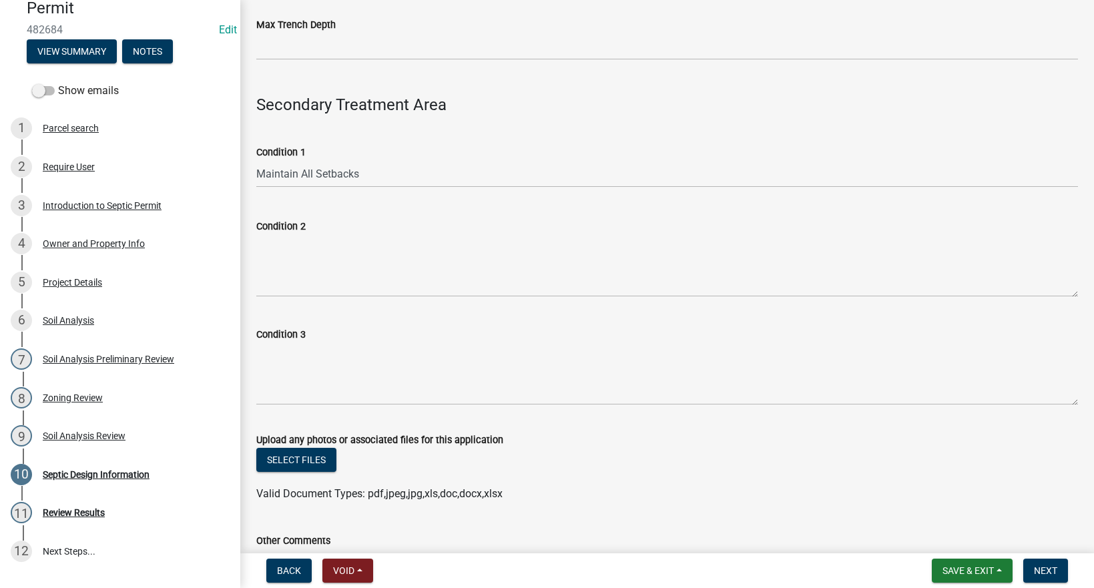
scroll to position [934, 0]
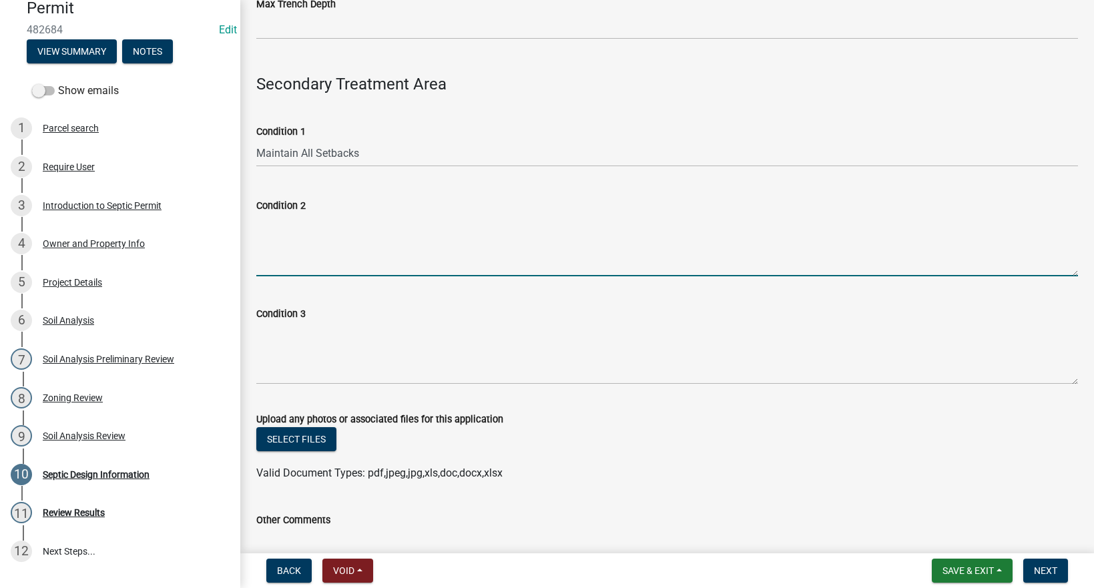
drag, startPoint x: 288, startPoint y: 245, endPoint x: 295, endPoint y: 243, distance: 7.6
click at [288, 245] on textarea "Condition 2" at bounding box center [666, 245] width 821 height 63
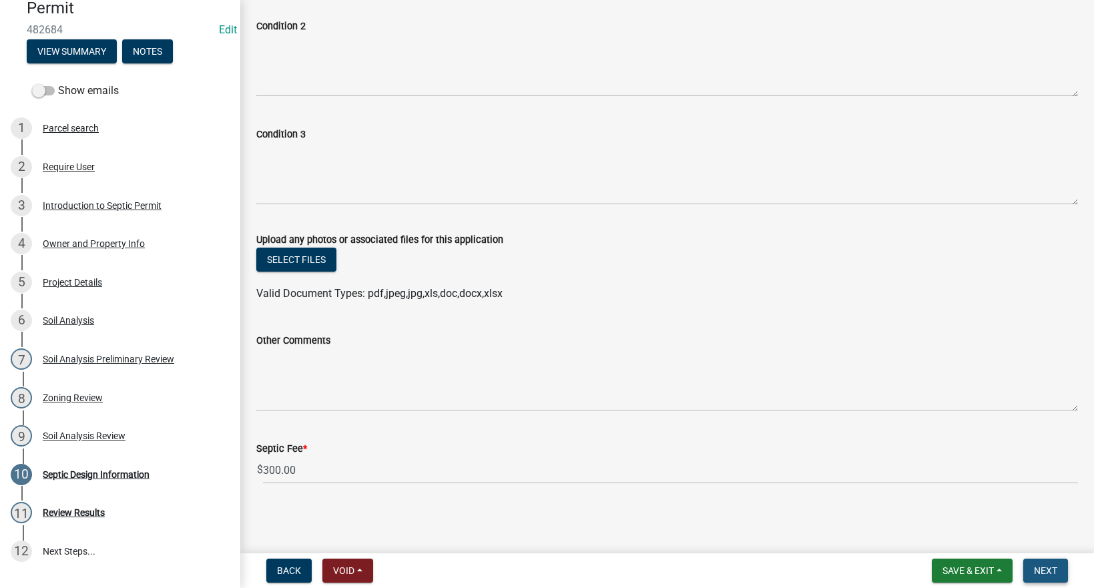
click at [1042, 568] on span "Next" at bounding box center [1045, 570] width 23 height 11
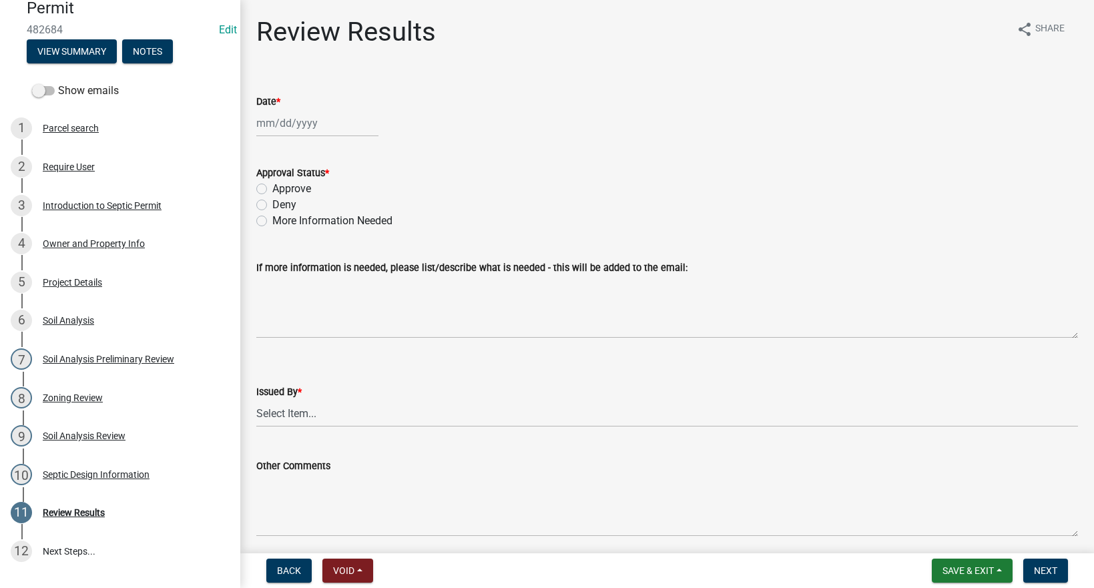
click at [301, 122] on div at bounding box center [317, 122] width 122 height 27
select select "9"
select select "2025"
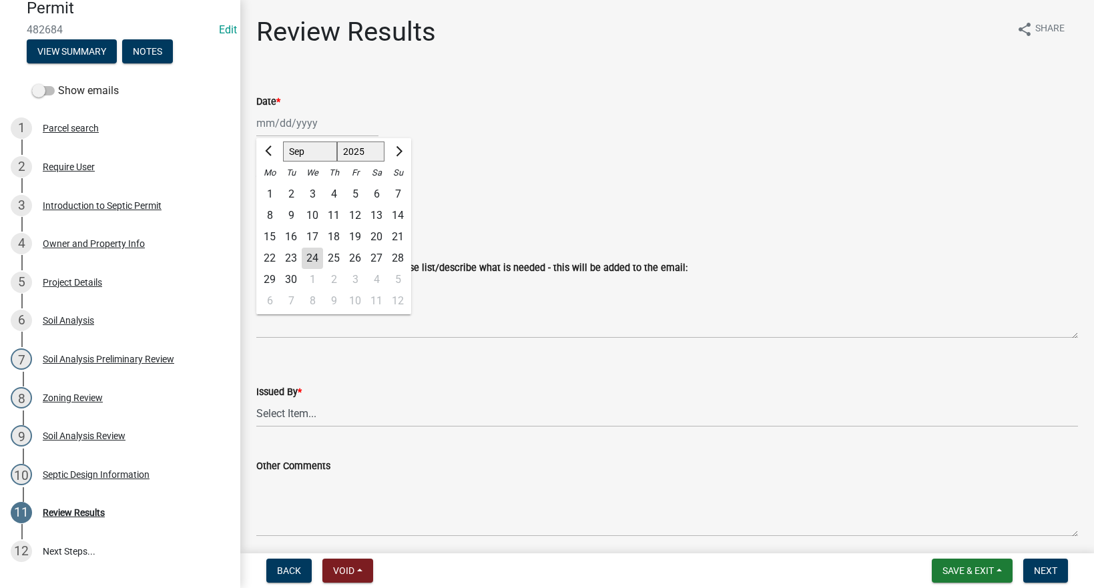
click at [310, 256] on div "24" at bounding box center [312, 258] width 21 height 21
type input "[DATE]"
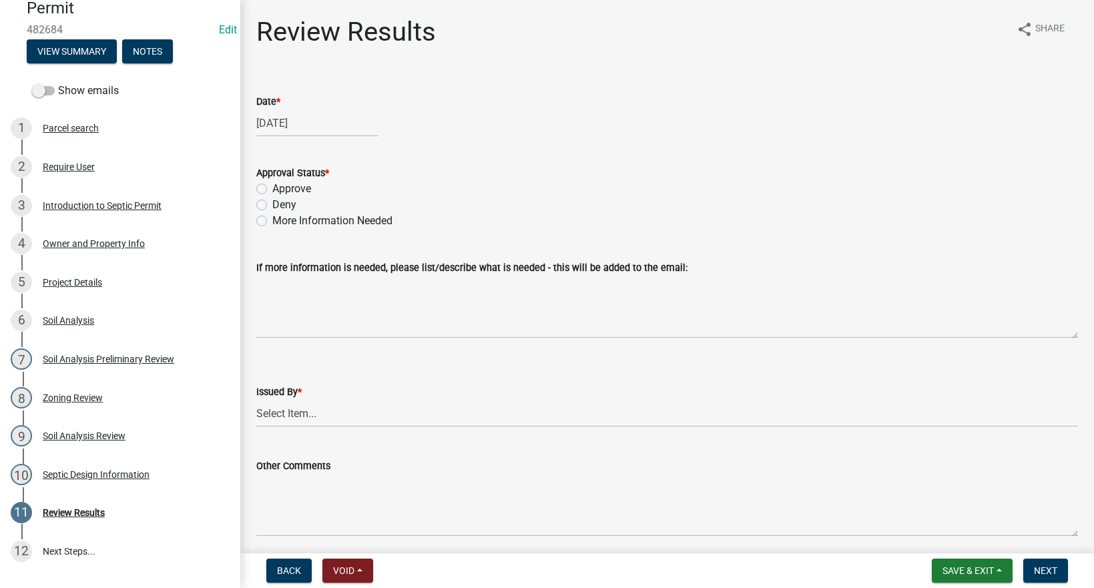
click at [272, 189] on label "Approve" at bounding box center [291, 189] width 39 height 16
click at [272, 189] on input "Approve" at bounding box center [276, 185] width 9 height 9
radio input "true"
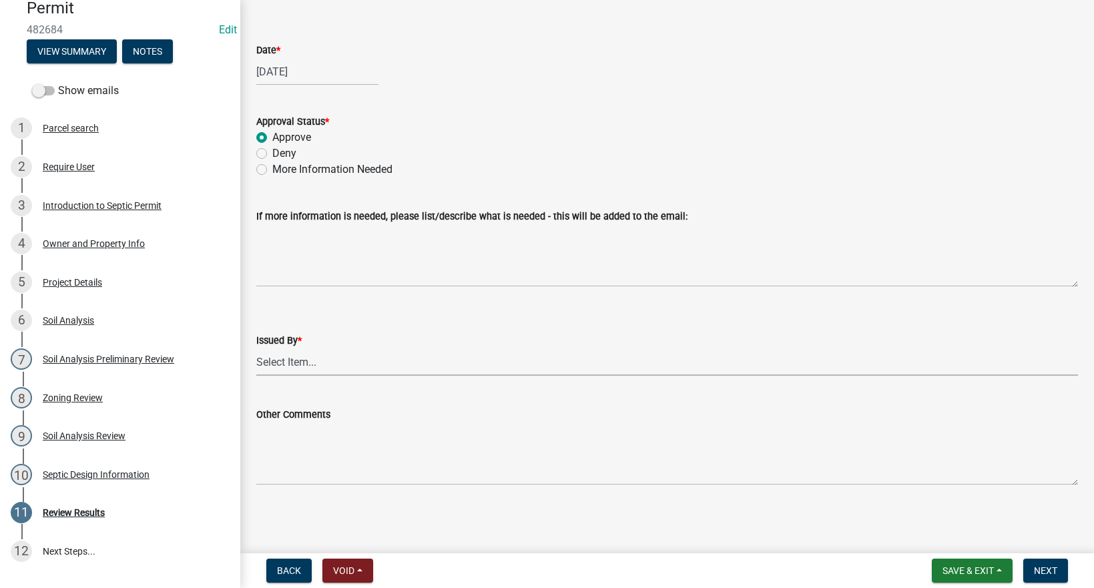
drag, startPoint x: 283, startPoint y: 361, endPoint x: 291, endPoint y: 361, distance: 8.0
click at [283, 361] on select "Select Item... [PERSON_NAME] Till [PERSON_NAME]" at bounding box center [666, 361] width 821 height 27
click at [256, 348] on select "Select Item... [PERSON_NAME] Till [PERSON_NAME]" at bounding box center [666, 361] width 821 height 27
select select "2f6c2d72-ab04-4add-87ae-7a9750ff19b9"
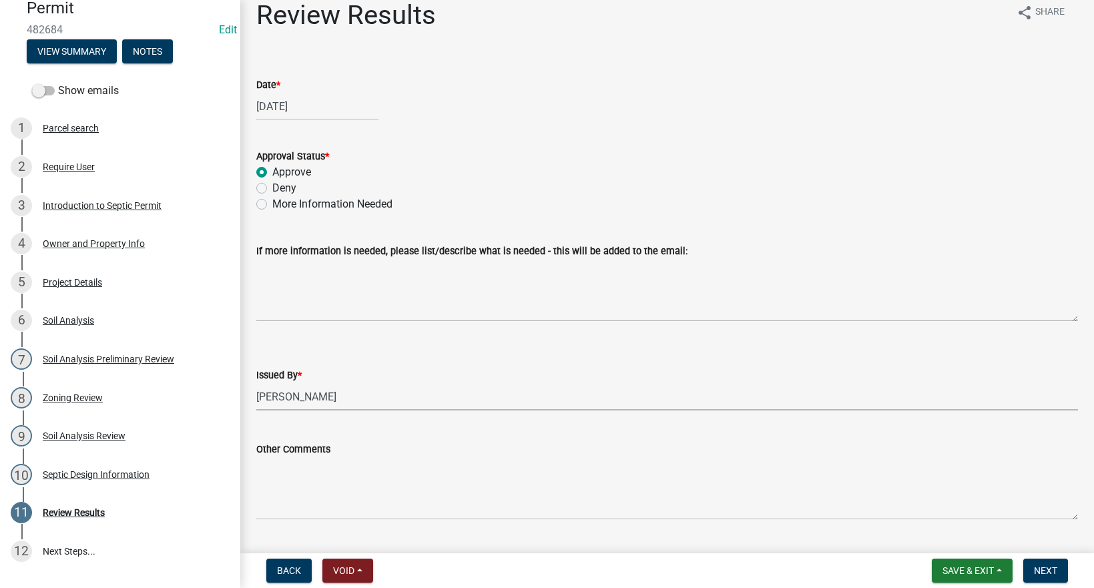
scroll to position [0, 0]
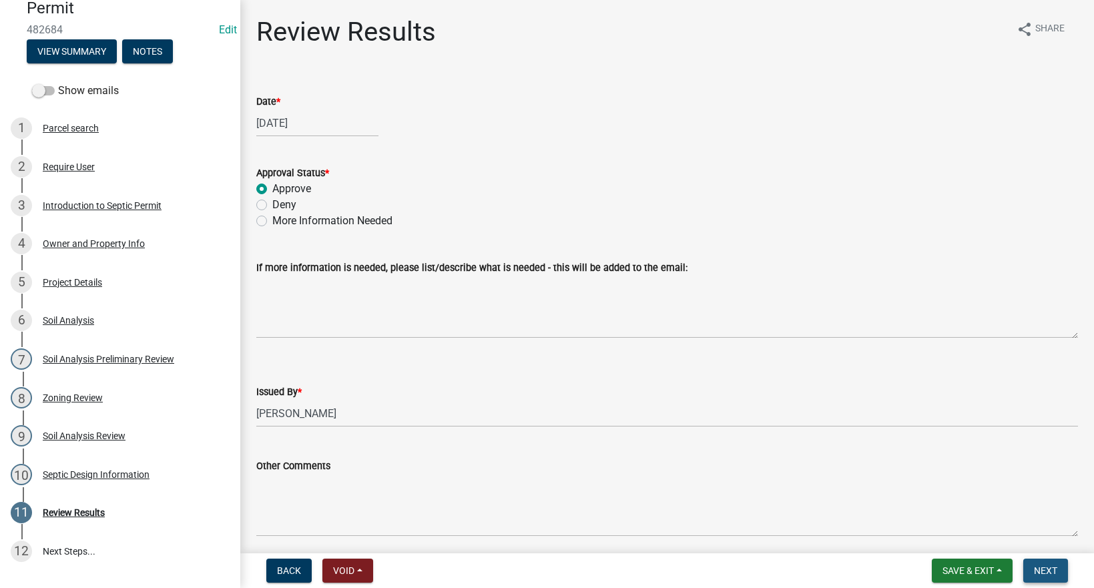
click at [1044, 570] on span "Next" at bounding box center [1045, 570] width 23 height 11
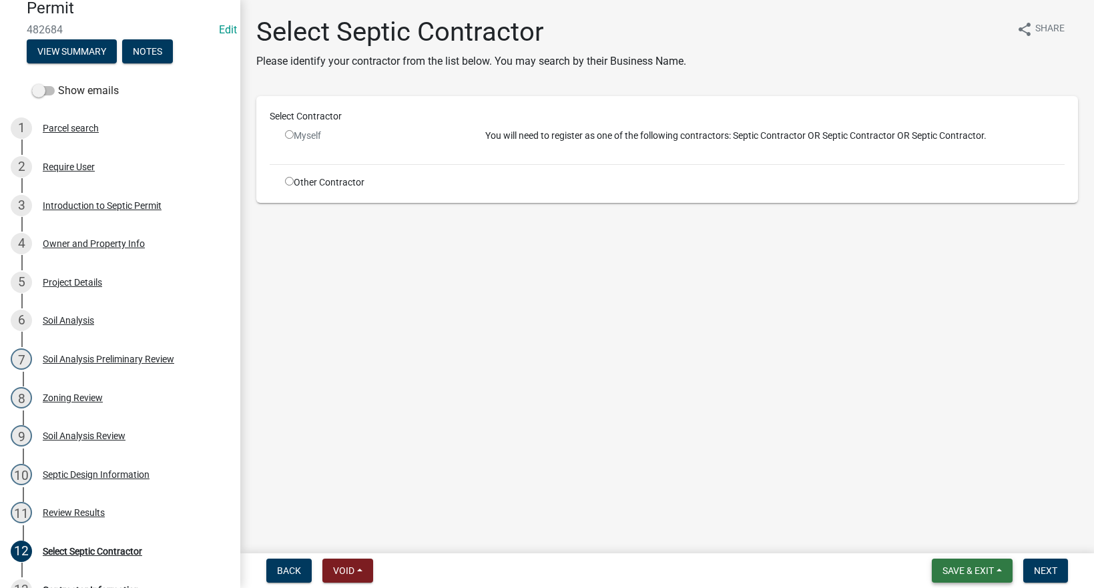
click at [967, 568] on span "Save & Exit" at bounding box center [967, 570] width 51 height 11
click at [952, 535] on button "Save & Exit" at bounding box center [958, 536] width 107 height 32
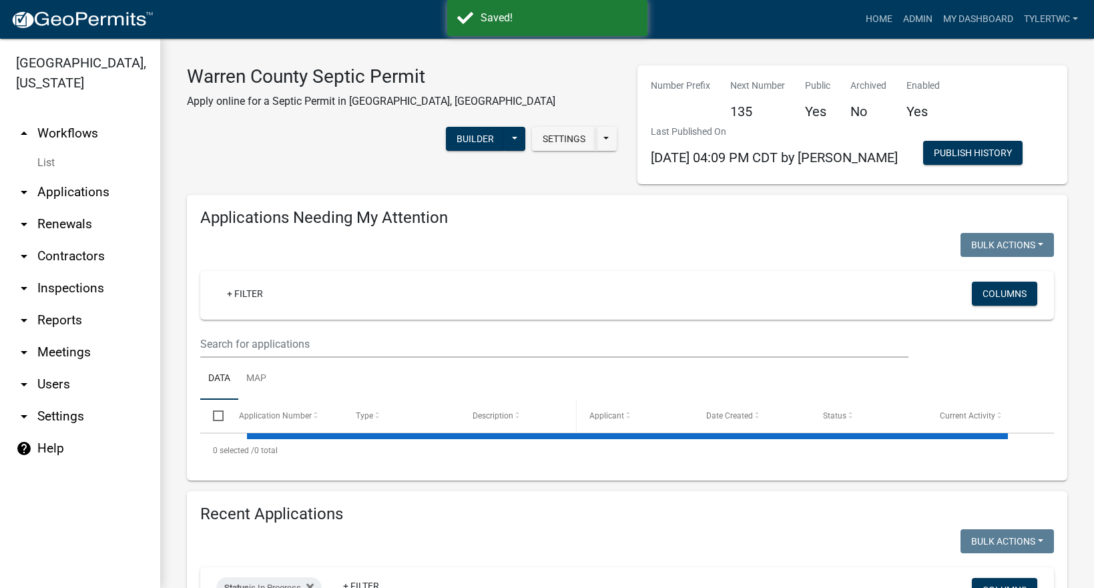
select select "2: 50"
select select "3: 100"
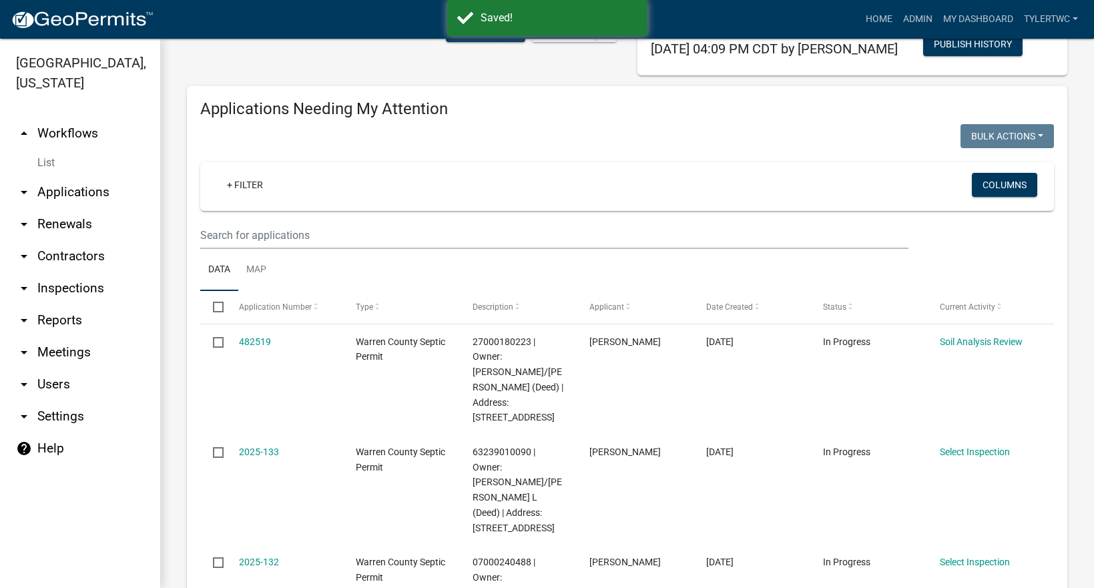
scroll to position [155, 0]
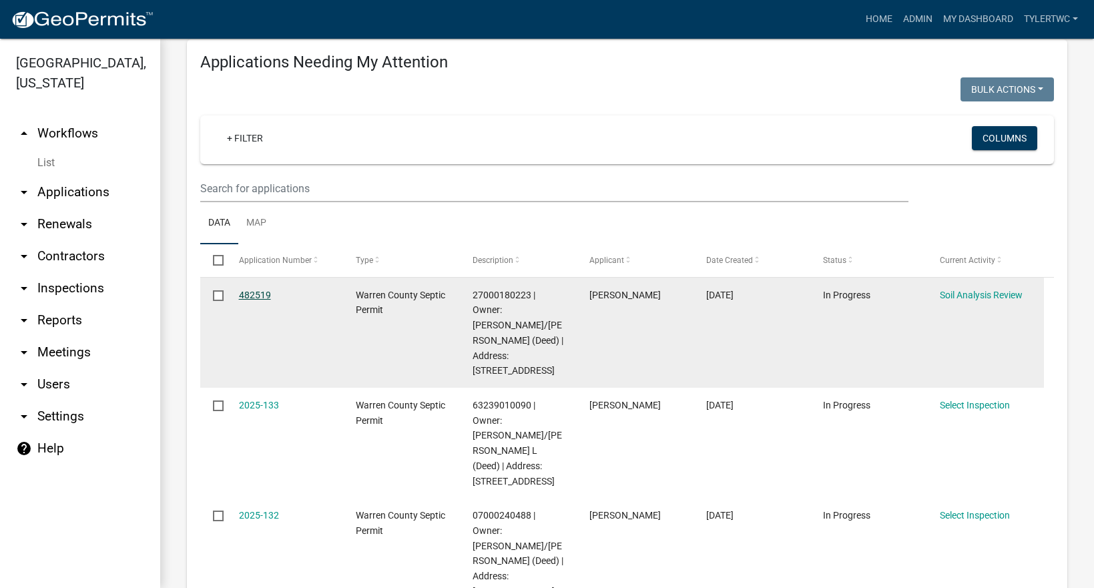
click at [248, 290] on link "482519" at bounding box center [255, 295] width 32 height 11
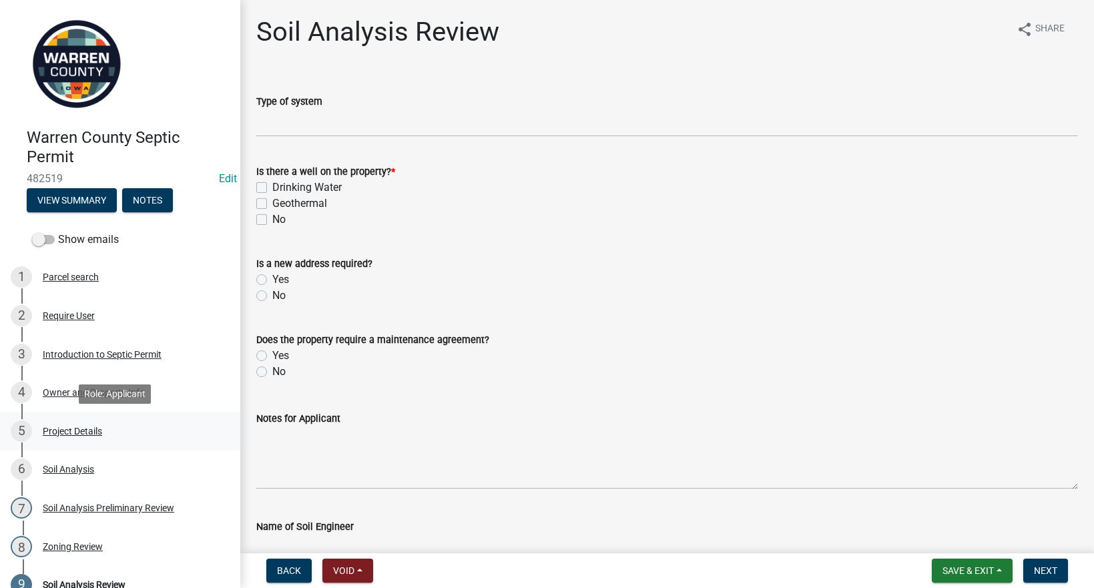
click at [79, 430] on div "Project Details" at bounding box center [72, 430] width 59 height 9
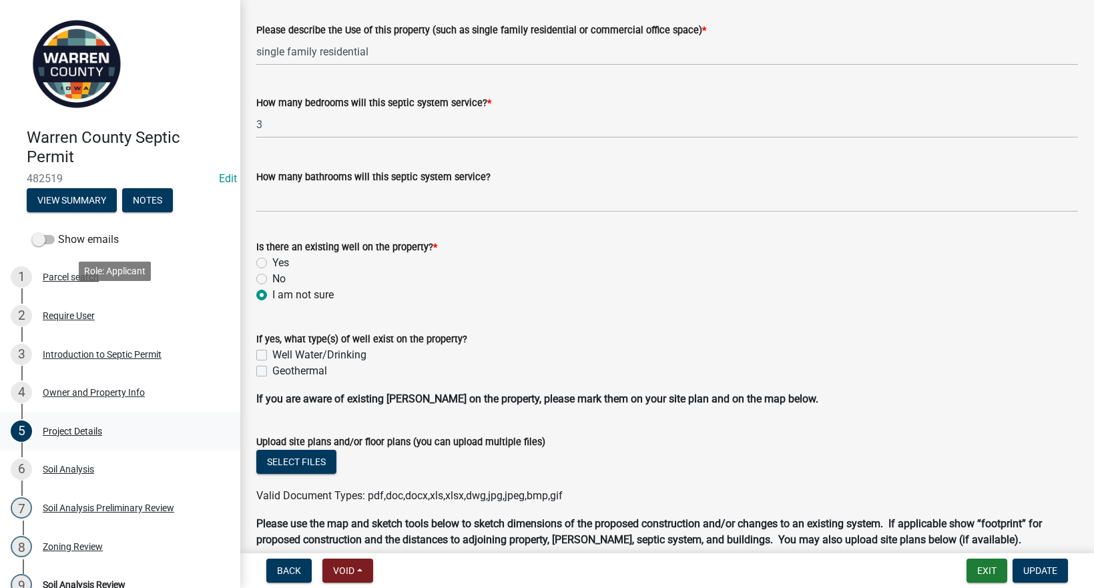
scroll to position [149, 0]
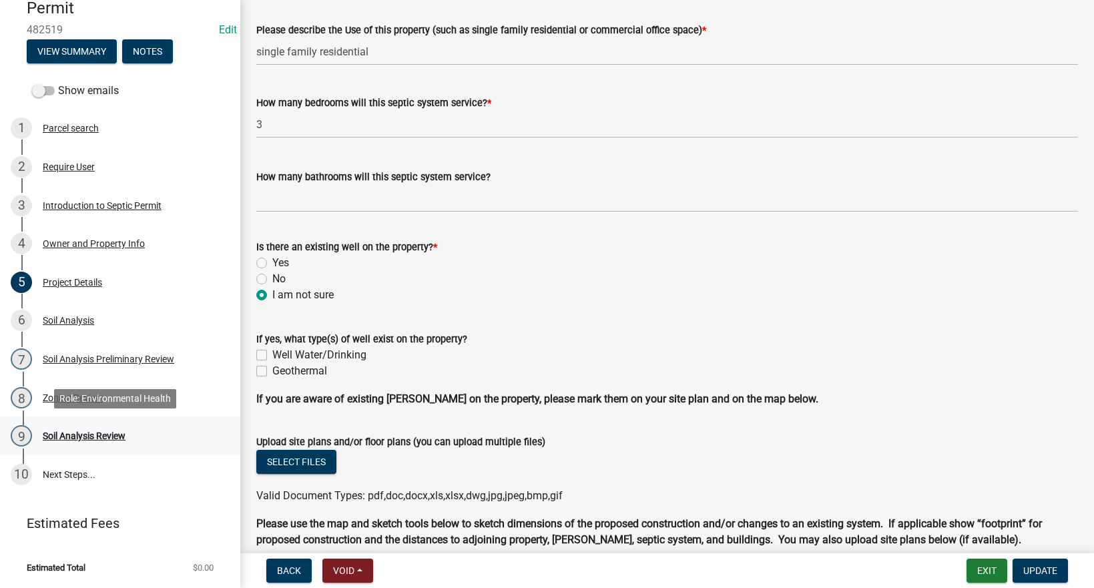
click at [59, 434] on div "Soil Analysis Review" at bounding box center [84, 435] width 83 height 9
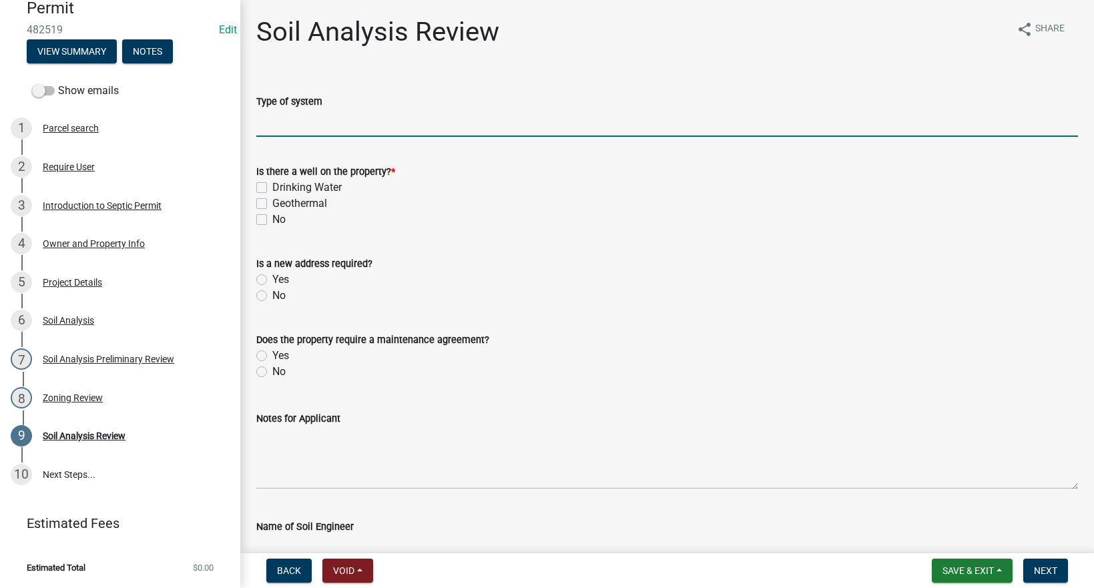
click at [306, 126] on input "Type of system" at bounding box center [666, 122] width 821 height 27
type input "Sand Filter"
type input "[PERSON_NAME]"
type input "[DATE]"
select select "9"
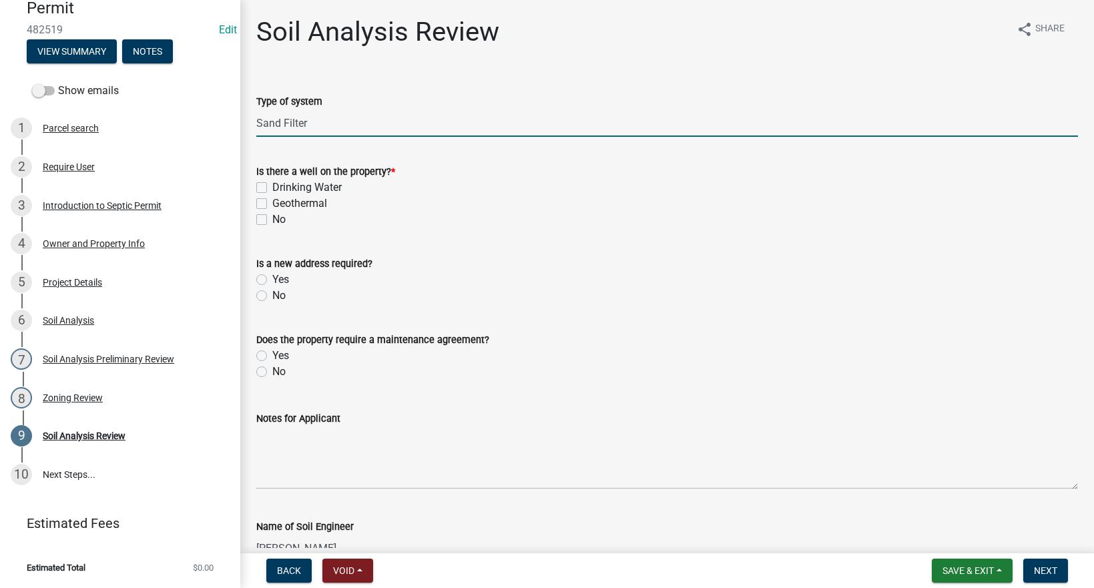
select select "2025"
select select "9"
select select "2025"
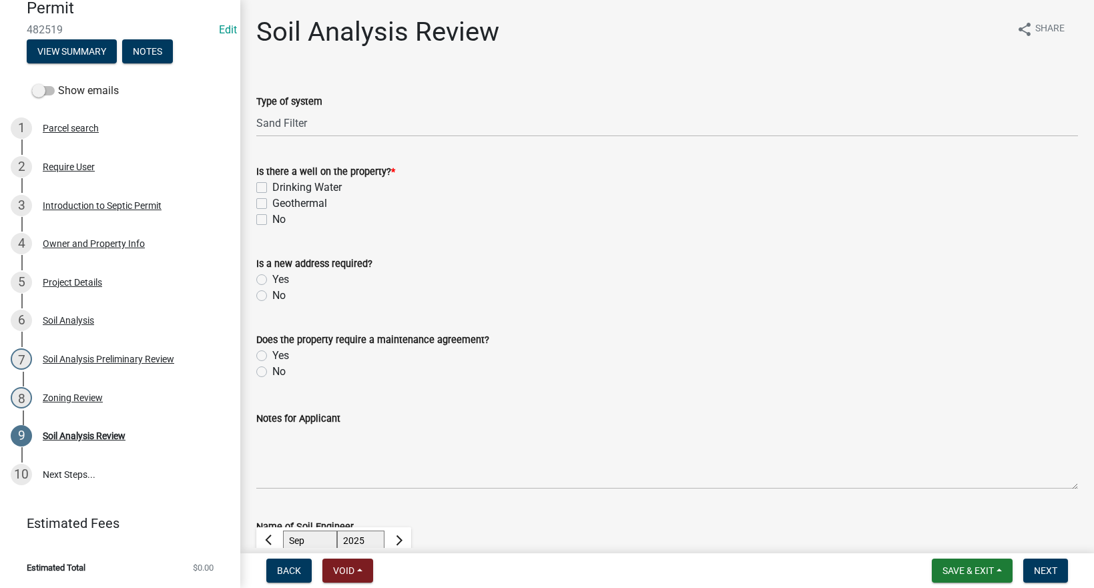
scroll to position [305, 0]
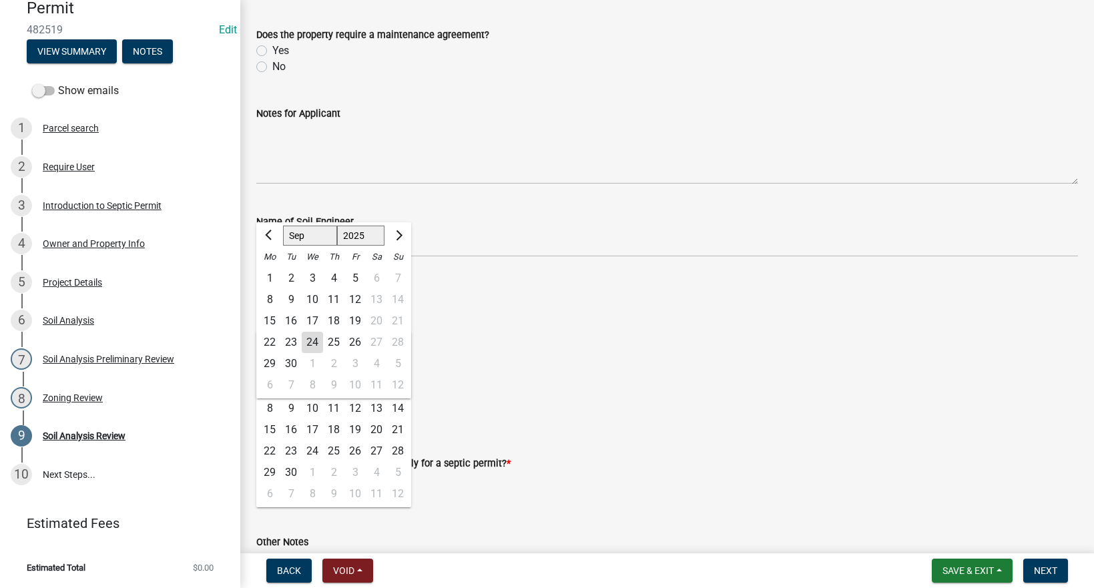
click at [546, 277] on div "Engineer Site Inspection Date [DATE] [PERSON_NAME] Apr May Jun [DATE] Aug Sep O…" at bounding box center [666, 299] width 821 height 62
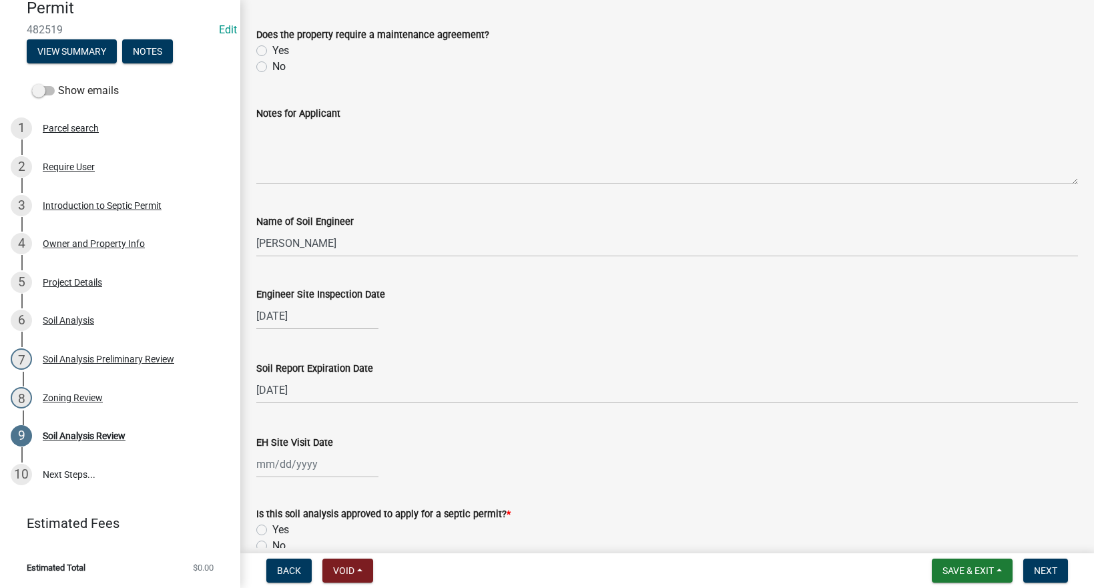
select select "8"
select select "2025"
click at [298, 315] on div "[DATE] [PERSON_NAME] Apr May Jun [DATE] Aug Sep Oct Nov [DATE] 1526 1527 1528 1…" at bounding box center [317, 315] width 122 height 27
click at [353, 448] on div "22" at bounding box center [354, 450] width 21 height 21
type input "[DATE]"
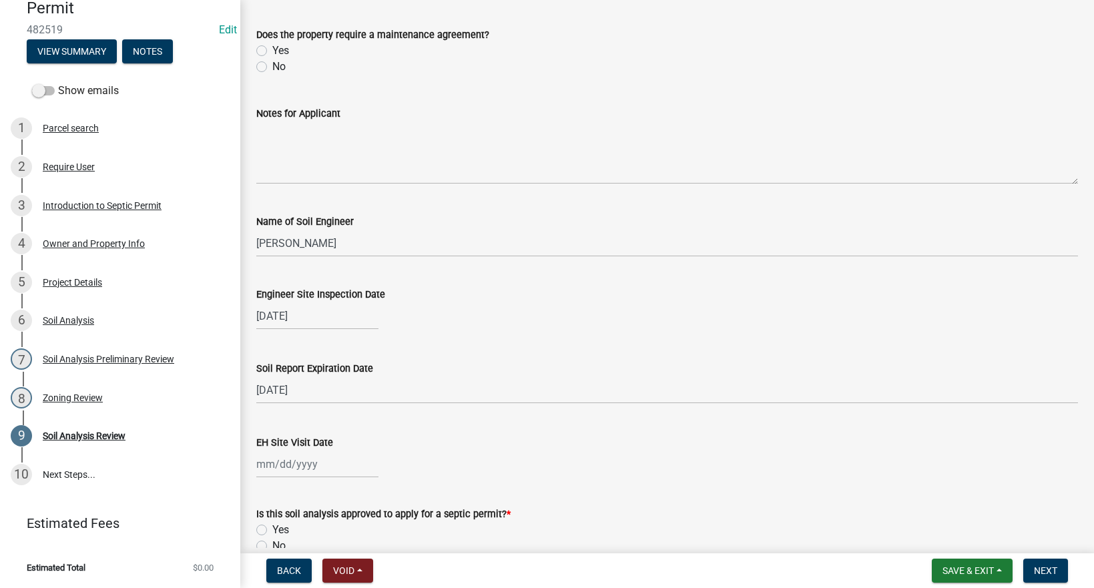
select select "9"
select select "2025"
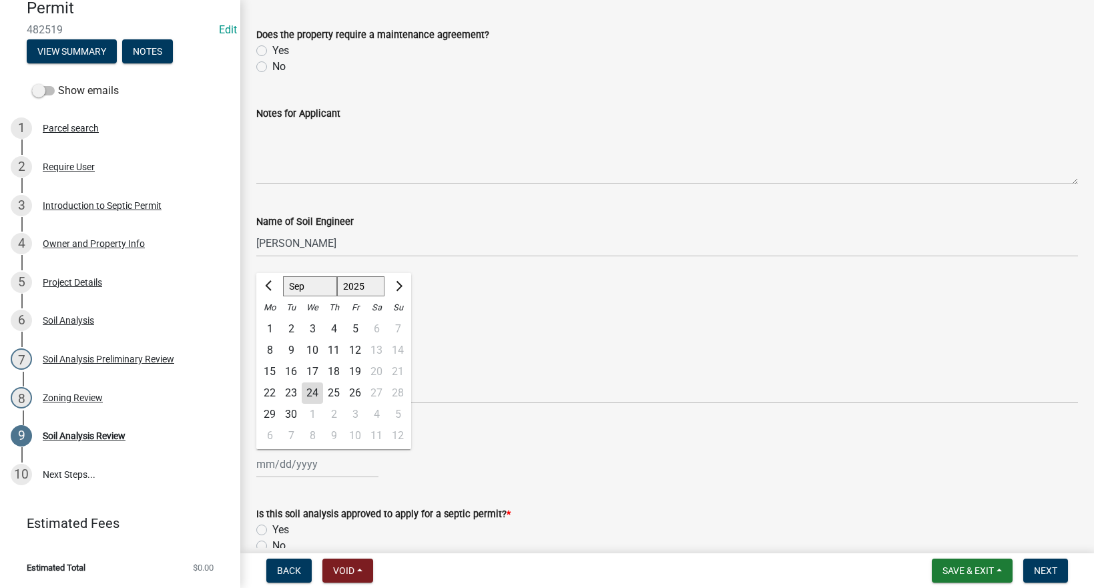
click at [281, 455] on div "[PERSON_NAME] Feb Mar Apr [PERSON_NAME][DATE] Oct Nov [DATE] 1526 1527 1528 152…" at bounding box center [317, 463] width 122 height 27
click at [314, 390] on div "24" at bounding box center [312, 392] width 21 height 21
type input "[DATE]"
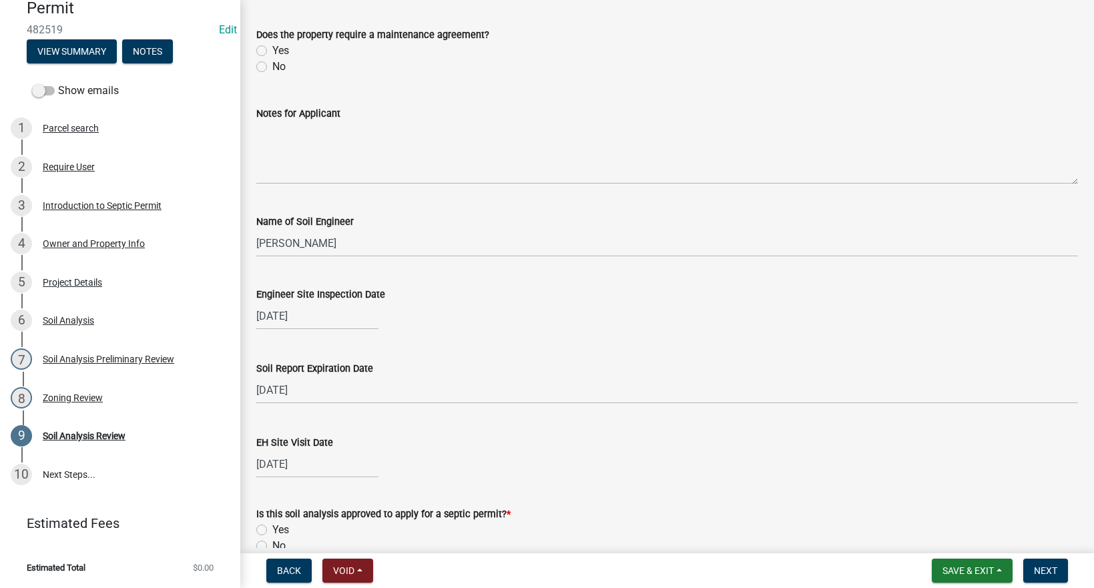
scroll to position [460, 0]
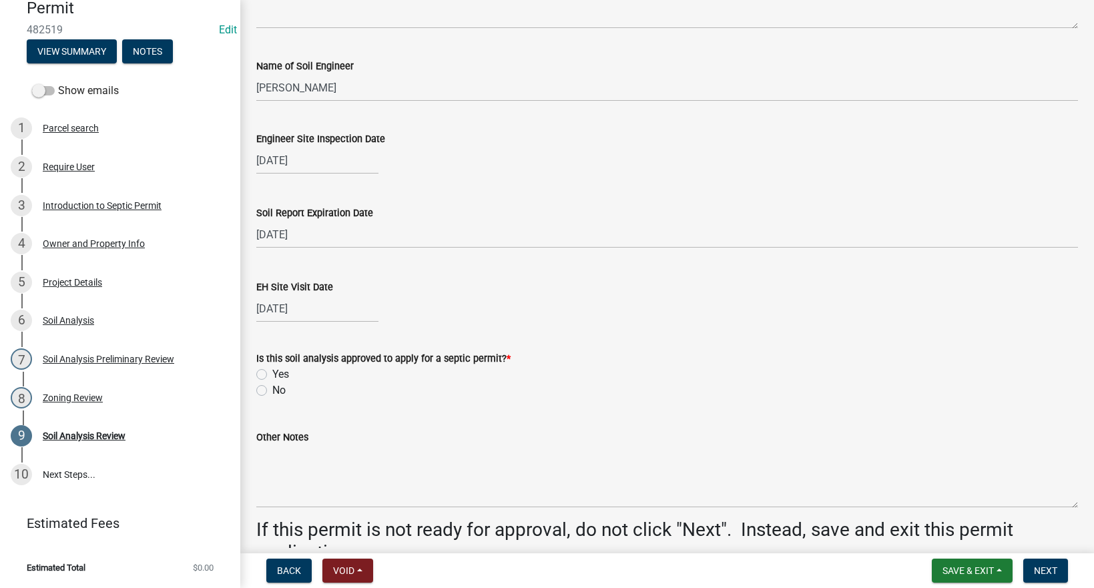
click at [272, 373] on label "Yes" at bounding box center [280, 374] width 17 height 16
click at [272, 373] on input "Yes" at bounding box center [276, 370] width 9 height 9
radio input "true"
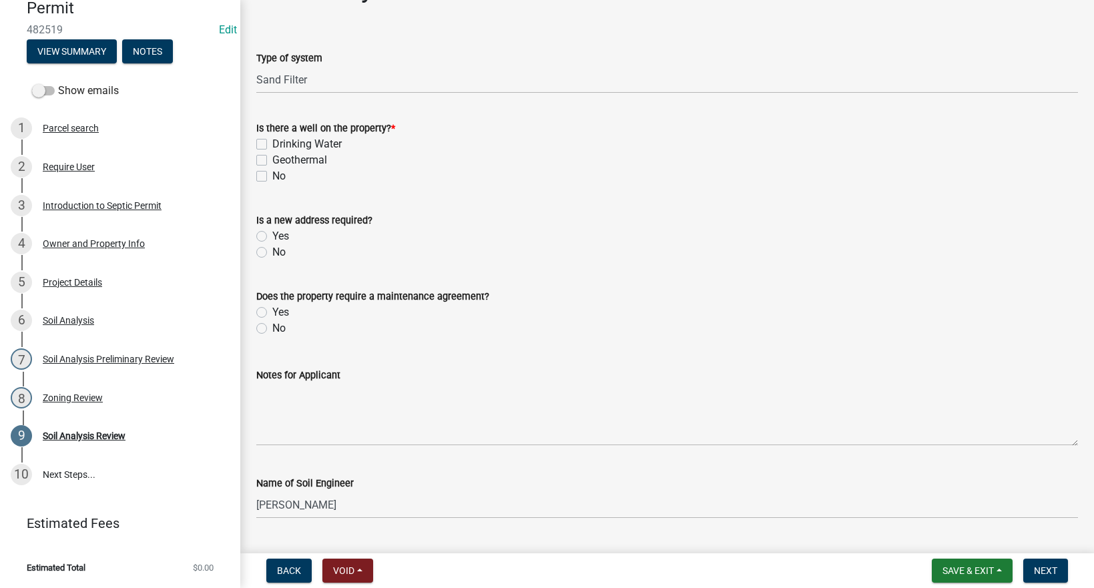
scroll to position [0, 0]
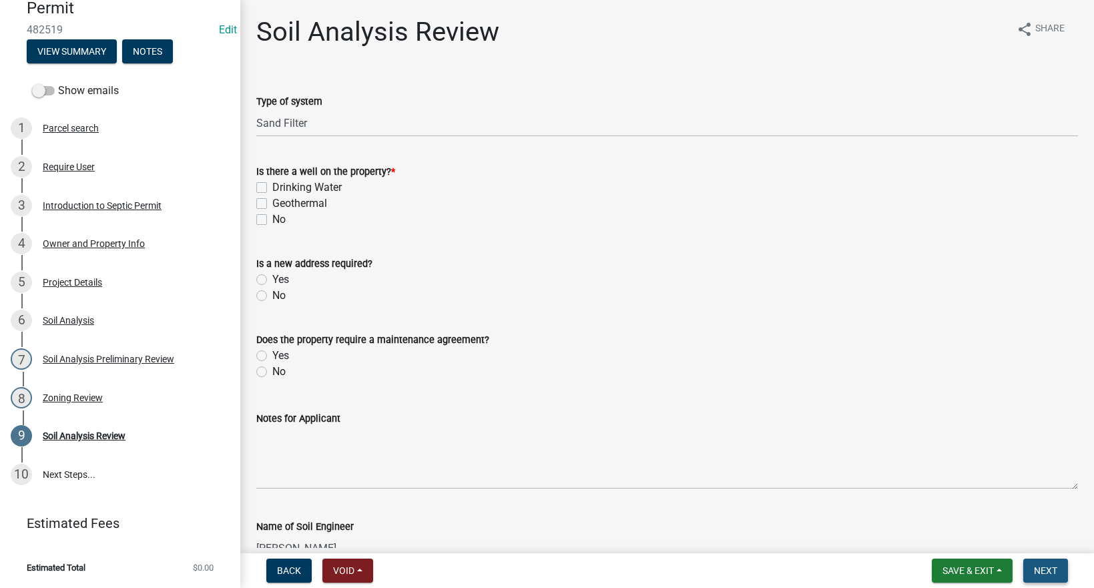
click at [1046, 567] on span "Next" at bounding box center [1045, 570] width 23 height 11
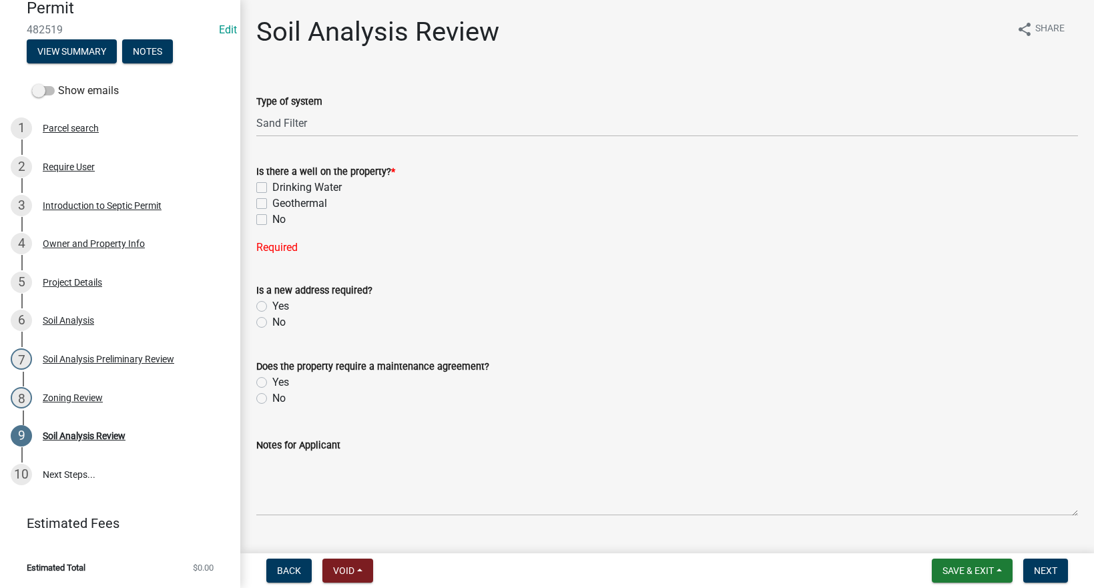
click at [272, 189] on label "Drinking Water" at bounding box center [306, 187] width 69 height 16
click at [272, 188] on input "Drinking Water" at bounding box center [276, 183] width 9 height 9
checkbox input "true"
checkbox input "false"
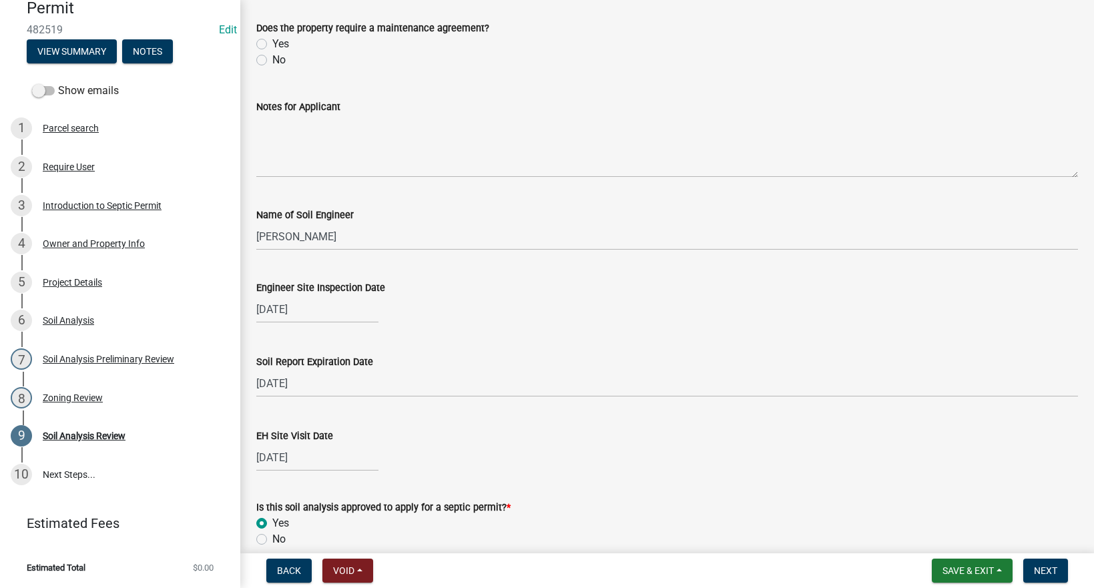
scroll to position [155, 0]
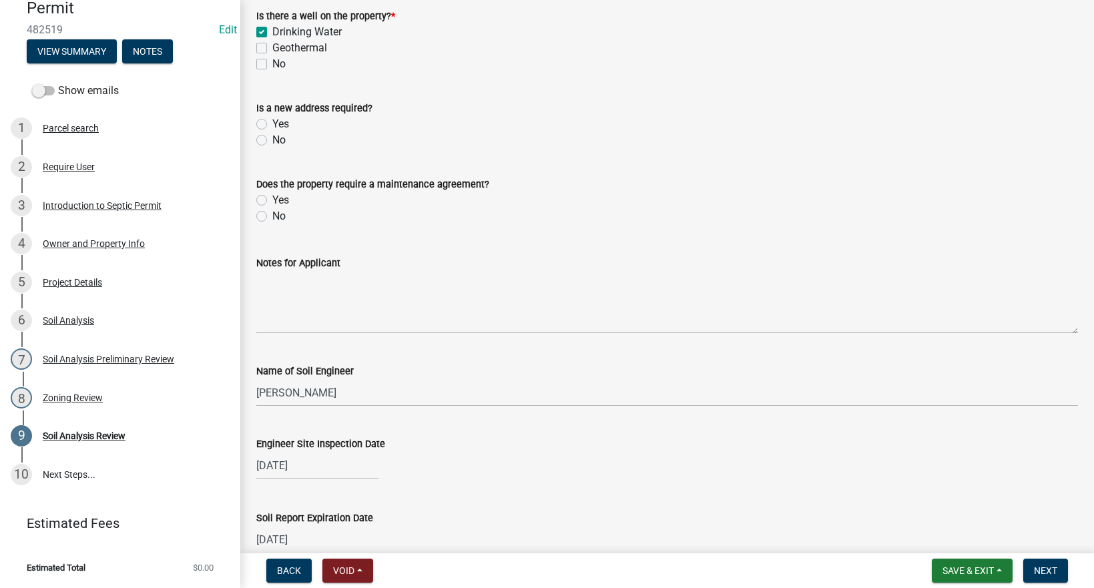
click at [272, 215] on label "No" at bounding box center [278, 216] width 13 height 16
click at [272, 215] on input "No" at bounding box center [276, 212] width 9 height 9
radio input "true"
click at [272, 142] on label "No" at bounding box center [278, 140] width 13 height 16
click at [272, 141] on input "No" at bounding box center [276, 136] width 9 height 9
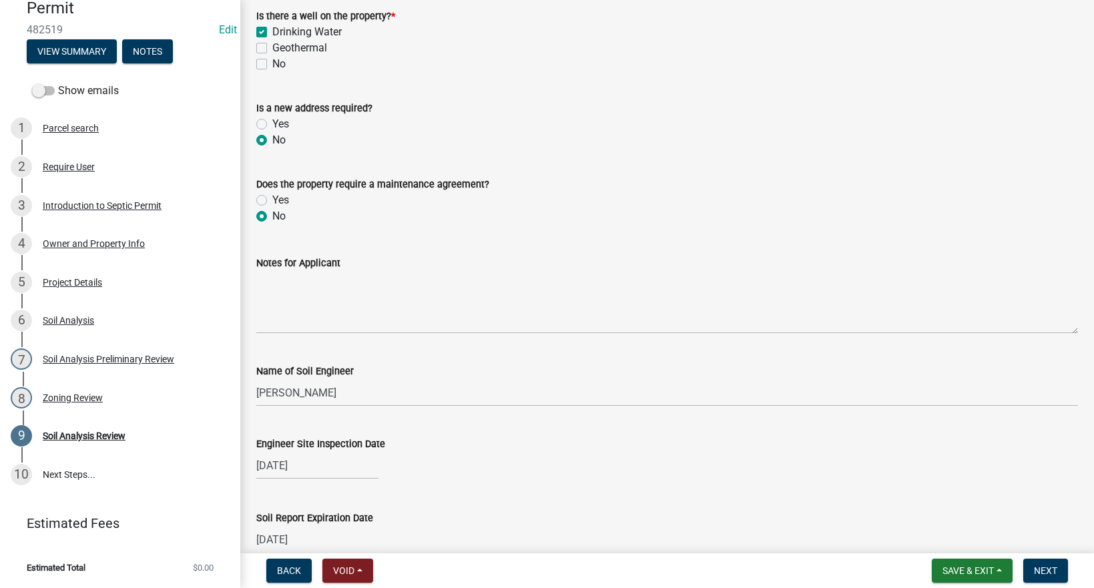
radio input "true"
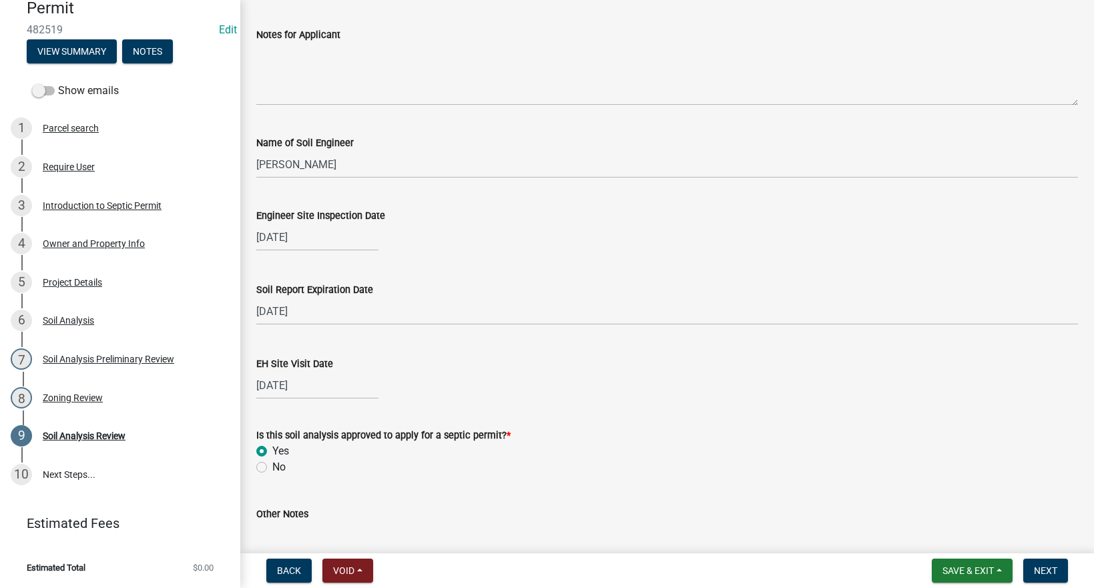
scroll to position [538, 0]
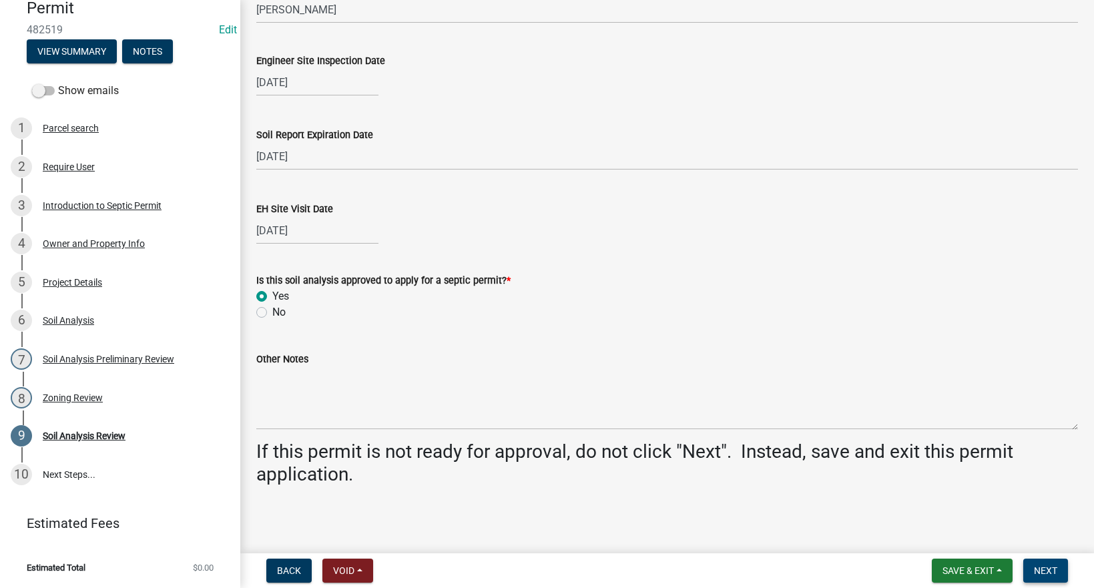
drag, startPoint x: 1038, startPoint y: 564, endPoint x: 1036, endPoint y: 553, distance: 10.9
click at [1036, 553] on nav "Back Void Withdraw Lock Expire Void Save & Exit Save Save & Exit Next" at bounding box center [666, 570] width 853 height 35
click at [1040, 563] on button "Next" at bounding box center [1045, 570] width 45 height 24
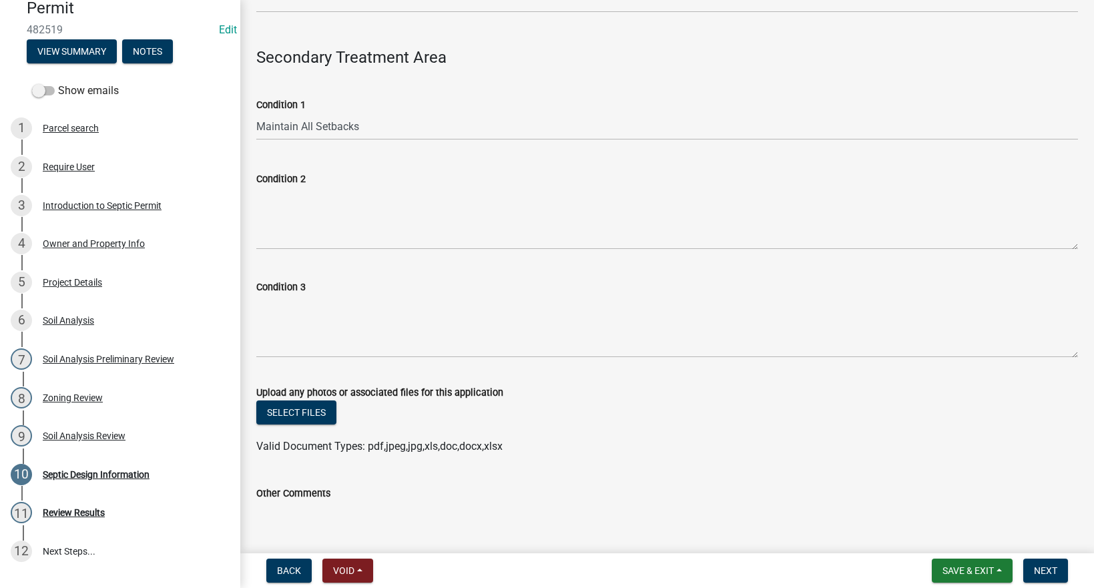
scroll to position [934, 0]
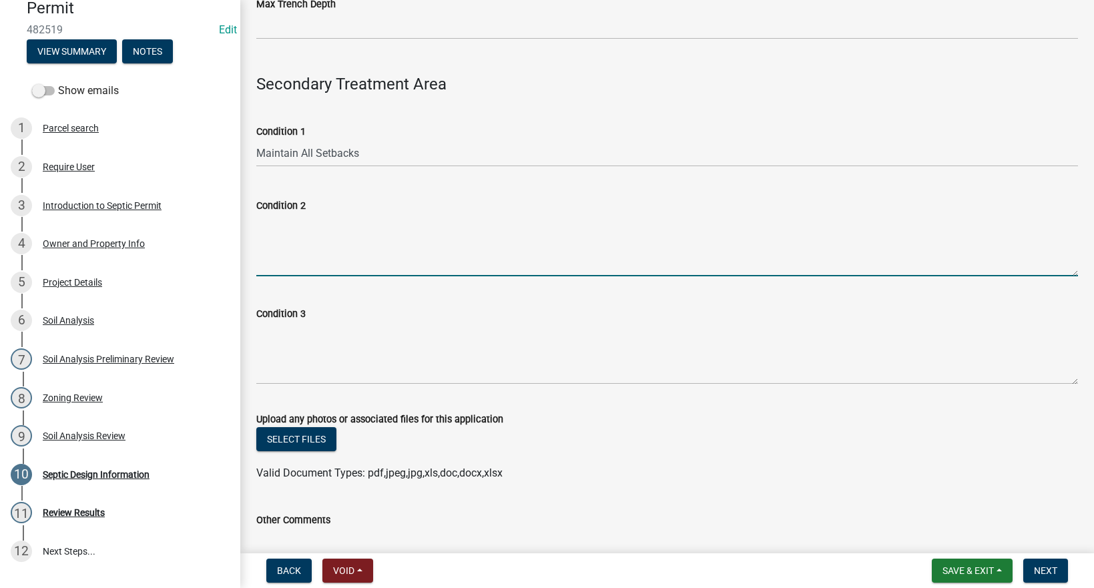
click at [289, 251] on textarea "Condition 2" at bounding box center [666, 245] width 821 height 63
paste textarea "Schedule 40 plastic pipe or EPS aggregate is required."
click at [254, 235] on div "Condition 2 Schedule 40 plastic pipe or EPS aggregate is required." at bounding box center [666, 227] width 841 height 97
drag, startPoint x: 257, startPoint y: 230, endPoint x: 270, endPoint y: 231, distance: 13.4
click at [258, 230] on textarea "Schedule 40 plastic pipe or EPS aggregate is required." at bounding box center [666, 245] width 821 height 63
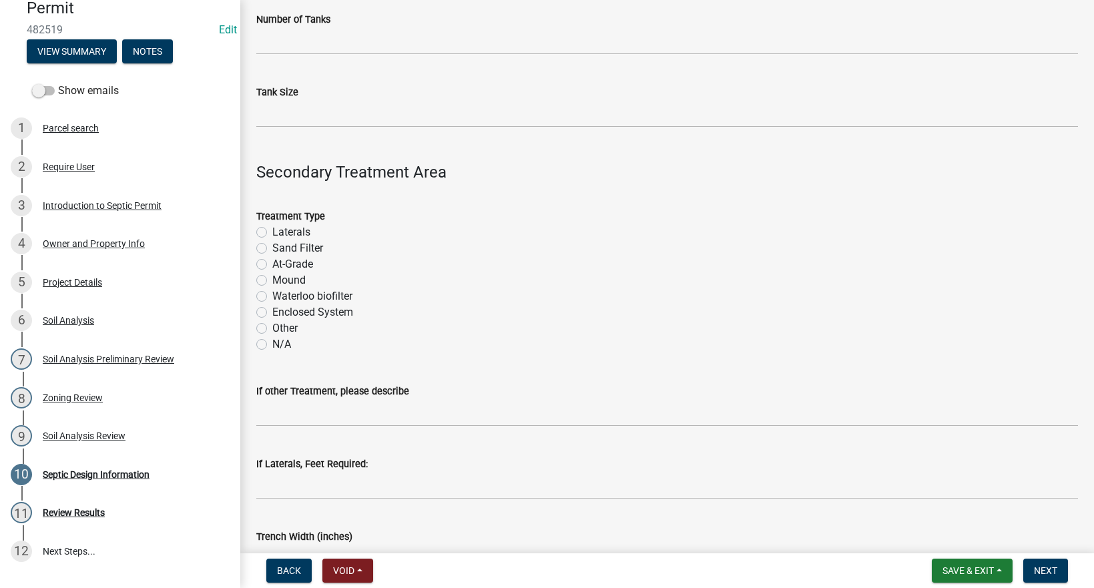
scroll to position [312, 0]
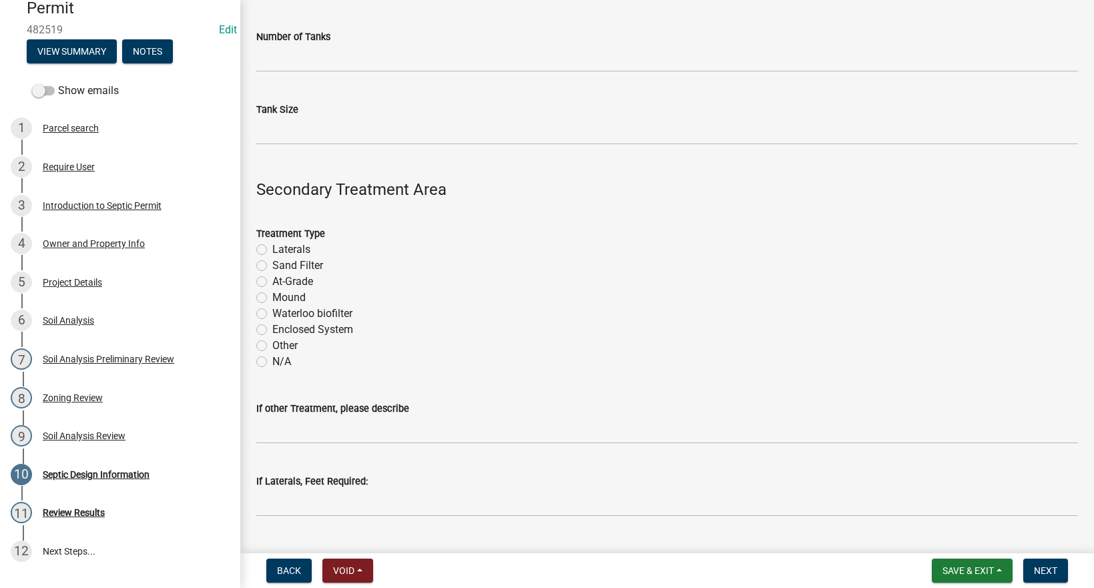
type textarea "Schedule 40 plastic pipe or EPS aggregate is required."
click at [272, 266] on label "Sand Filter" at bounding box center [297, 266] width 51 height 16
click at [272, 266] on input "Sand Filter" at bounding box center [276, 262] width 9 height 9
radio input "true"
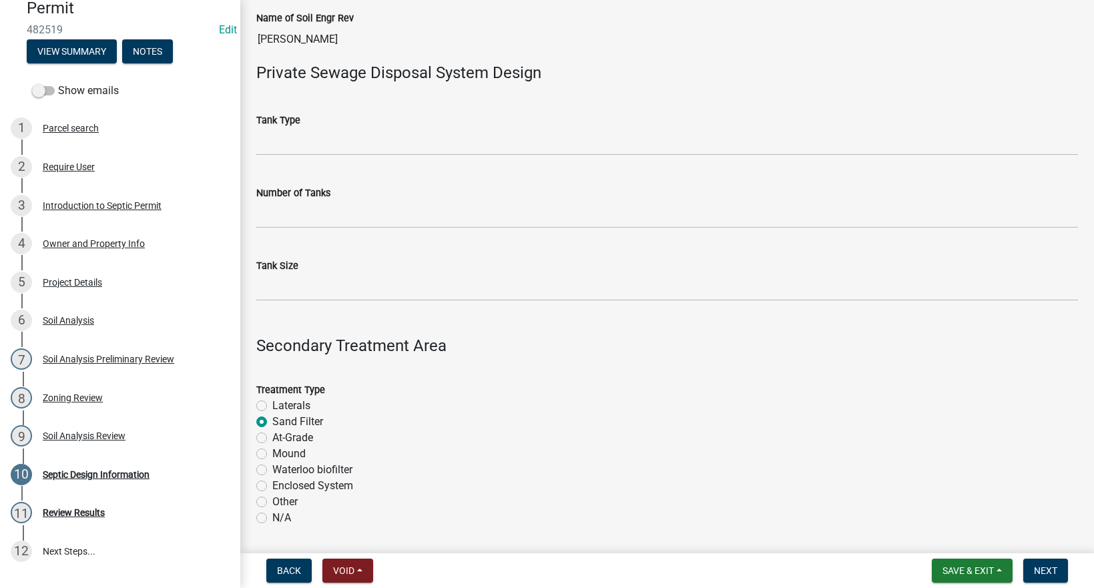
scroll to position [0, 0]
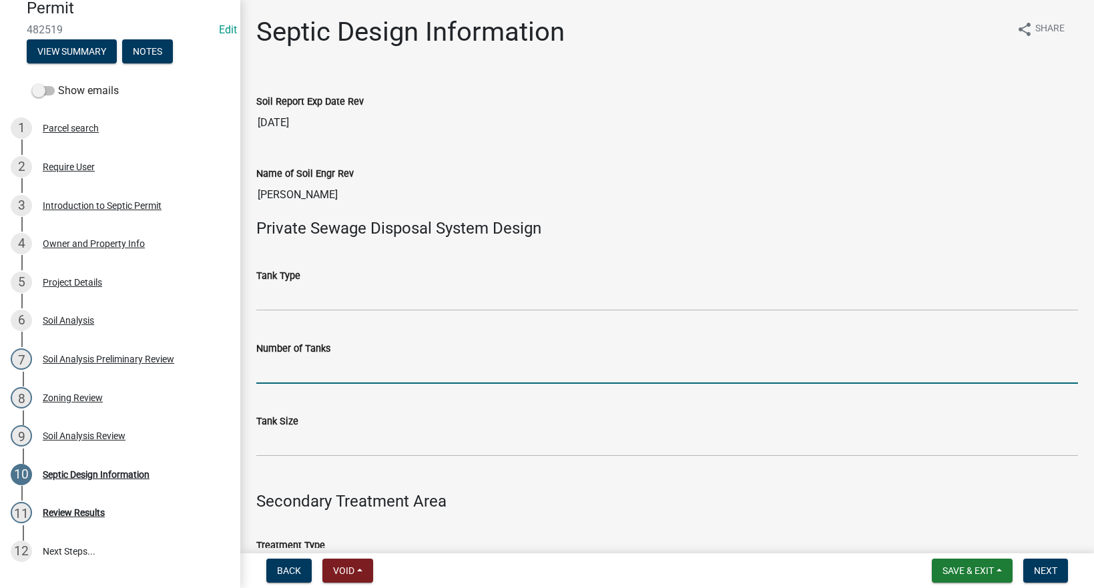
click at [304, 374] on input "Number of Tanks" at bounding box center [666, 369] width 821 height 27
type input "1"
click at [267, 435] on input "Tank Size" at bounding box center [666, 442] width 821 height 27
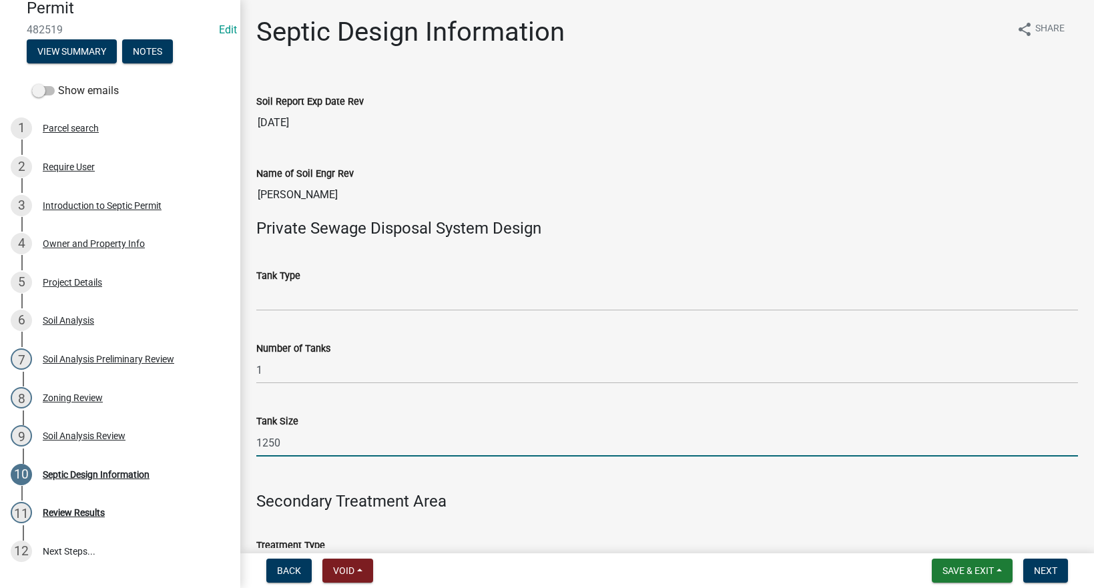
type input "1250"
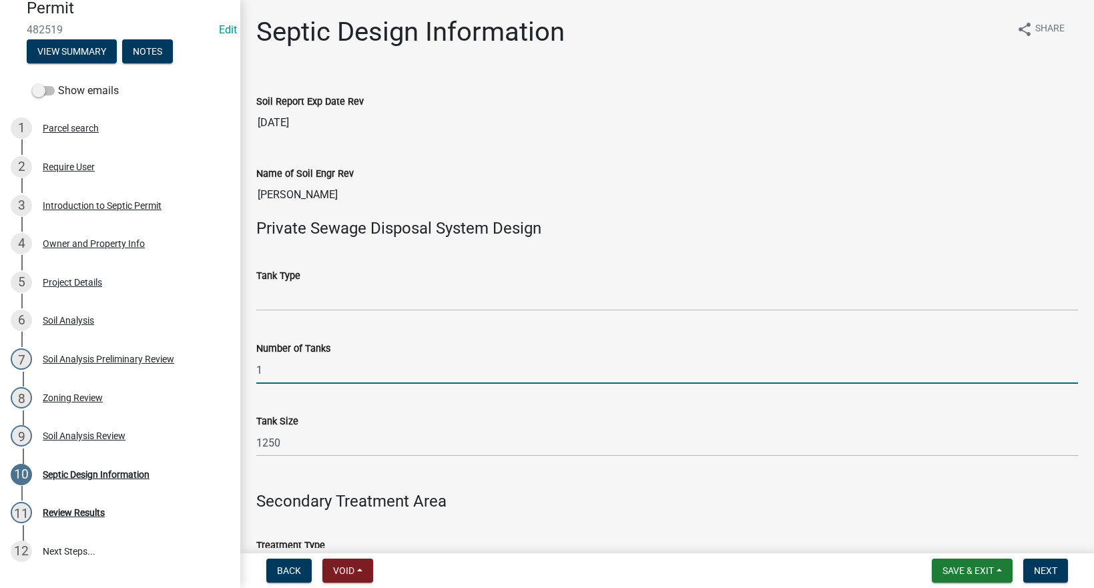
click at [367, 366] on input "1" at bounding box center [666, 369] width 821 height 27
click at [580, 447] on input "1250" at bounding box center [666, 442] width 821 height 27
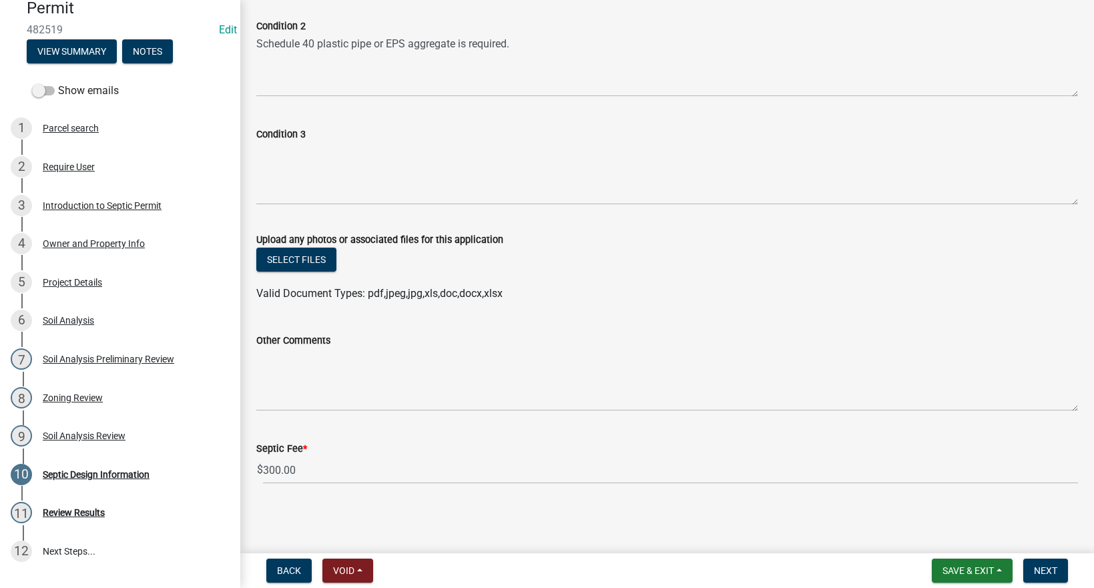
scroll to position [802, 0]
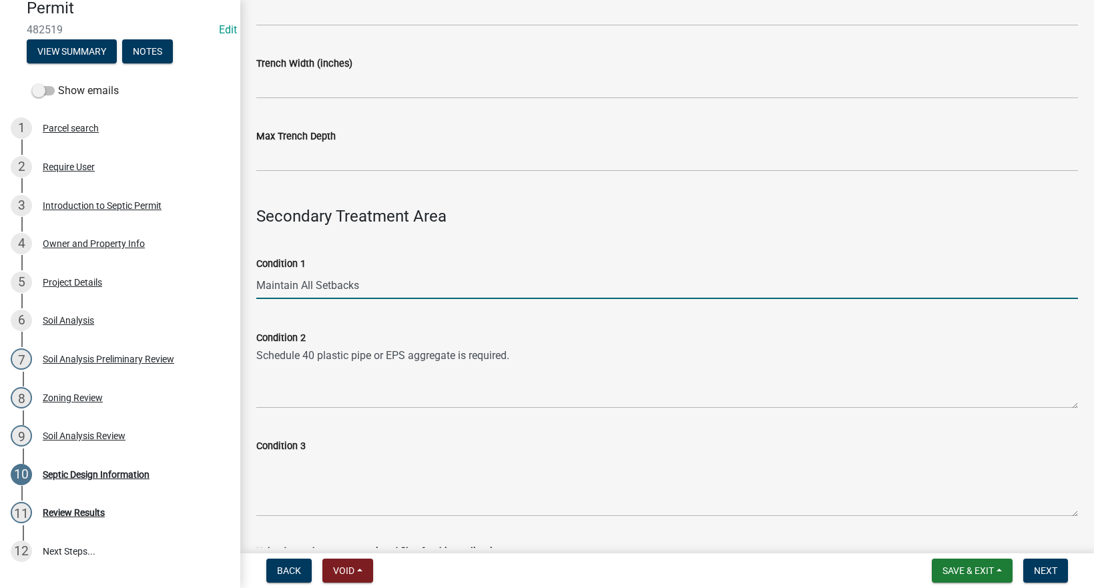
click at [406, 282] on input "Maintain All Setbacks" at bounding box center [666, 285] width 821 height 27
type input "Maintain All Setbacks. Well on property."
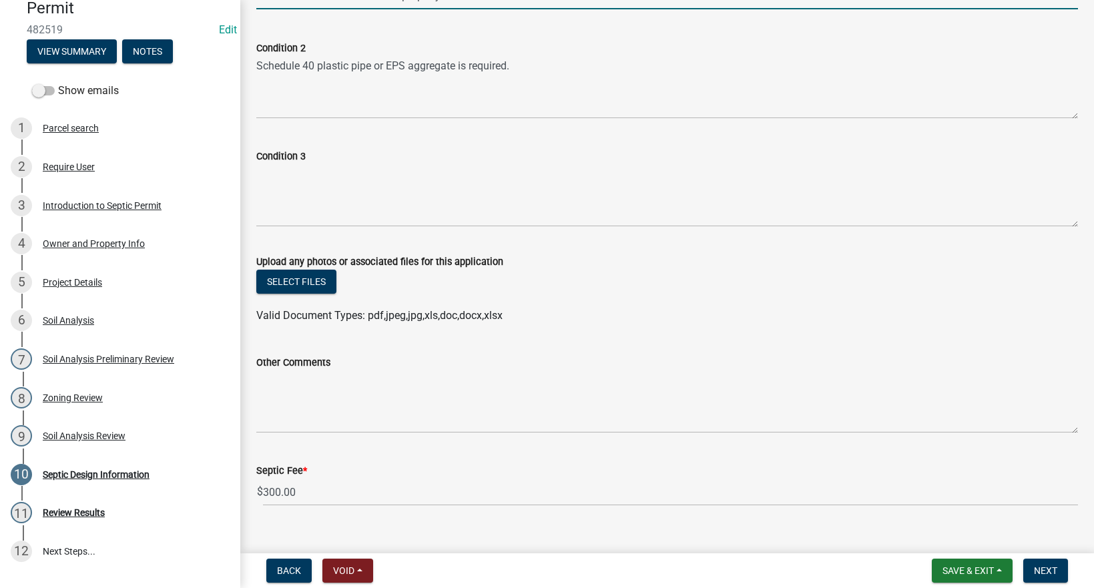
scroll to position [1114, 0]
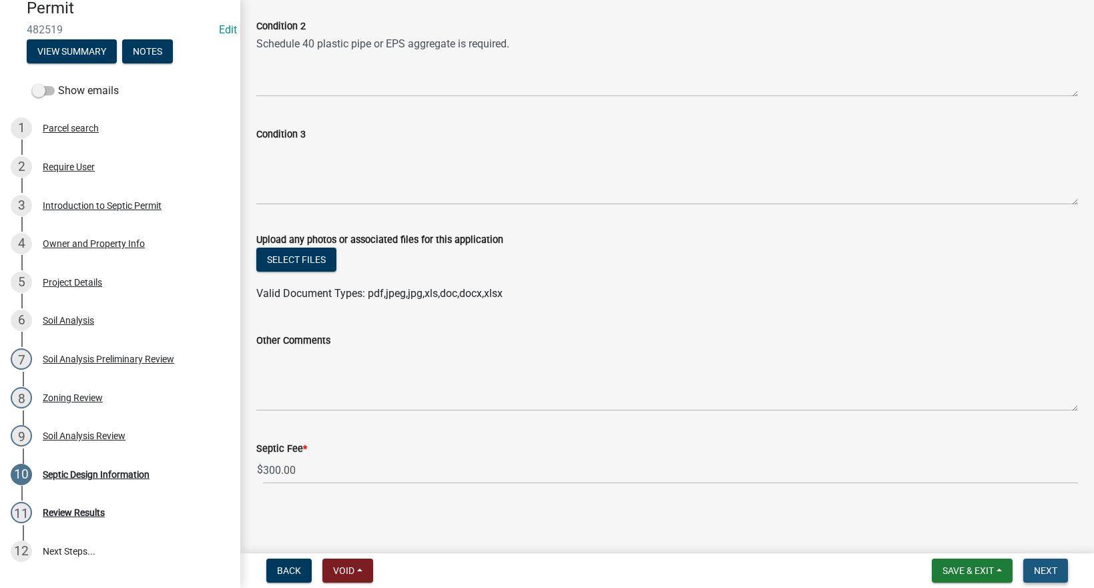
click at [1046, 572] on span "Next" at bounding box center [1045, 570] width 23 height 11
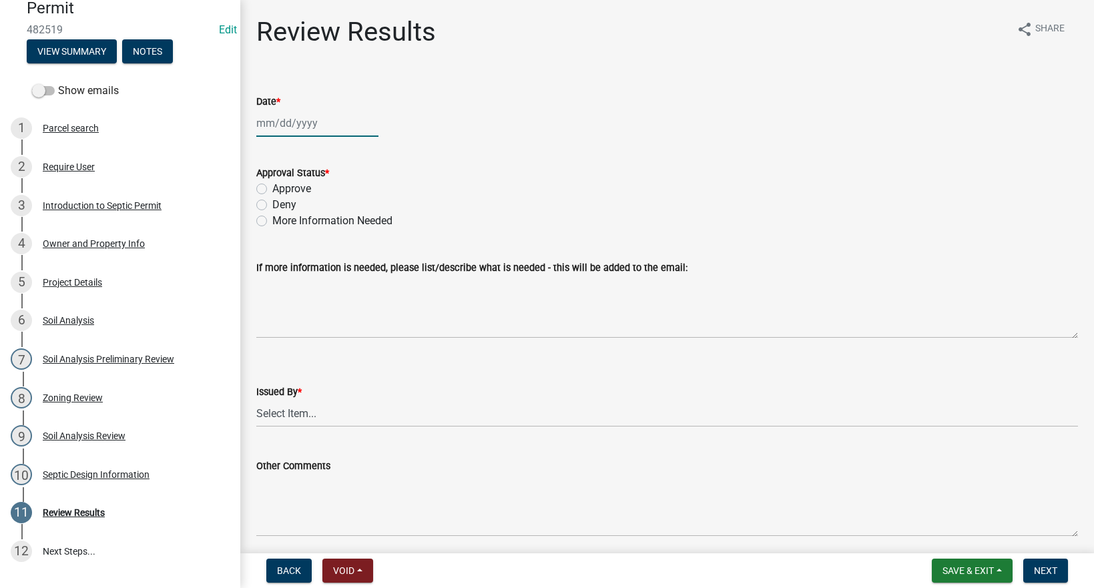
click at [308, 128] on div at bounding box center [317, 122] width 122 height 27
select select "9"
select select "2025"
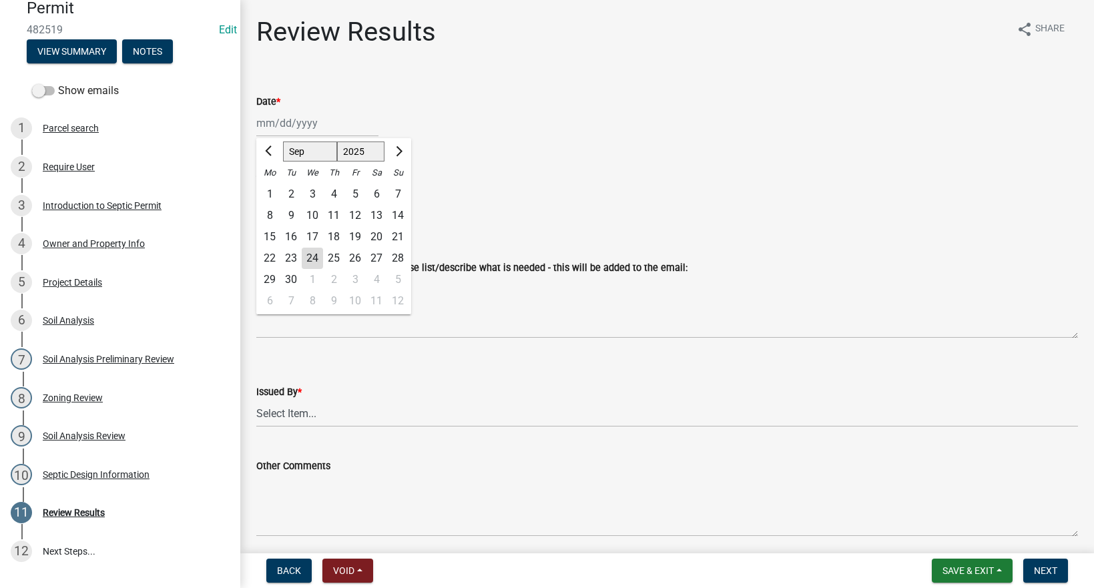
click at [312, 262] on div "24" at bounding box center [312, 258] width 21 height 21
type input "[DATE]"
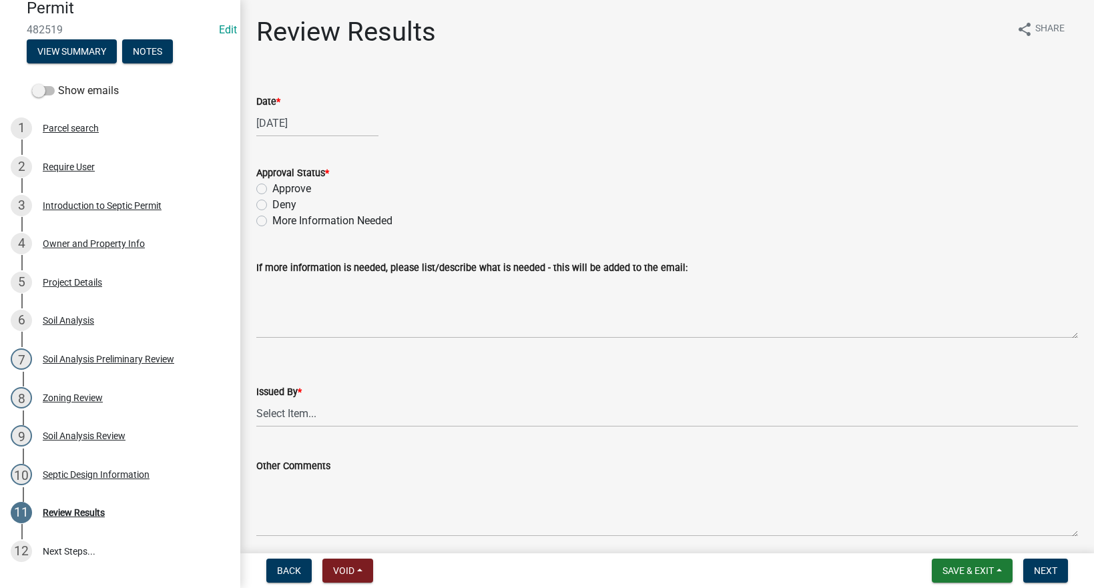
click at [272, 189] on label "Approve" at bounding box center [291, 189] width 39 height 16
click at [272, 189] on input "Approve" at bounding box center [276, 185] width 9 height 9
radio input "true"
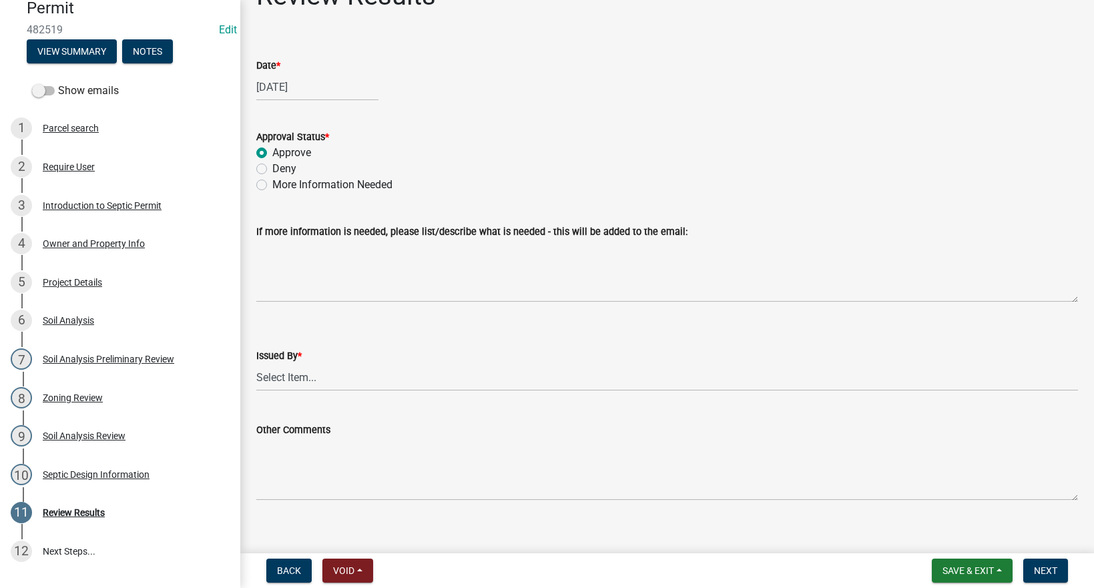
scroll to position [51, 0]
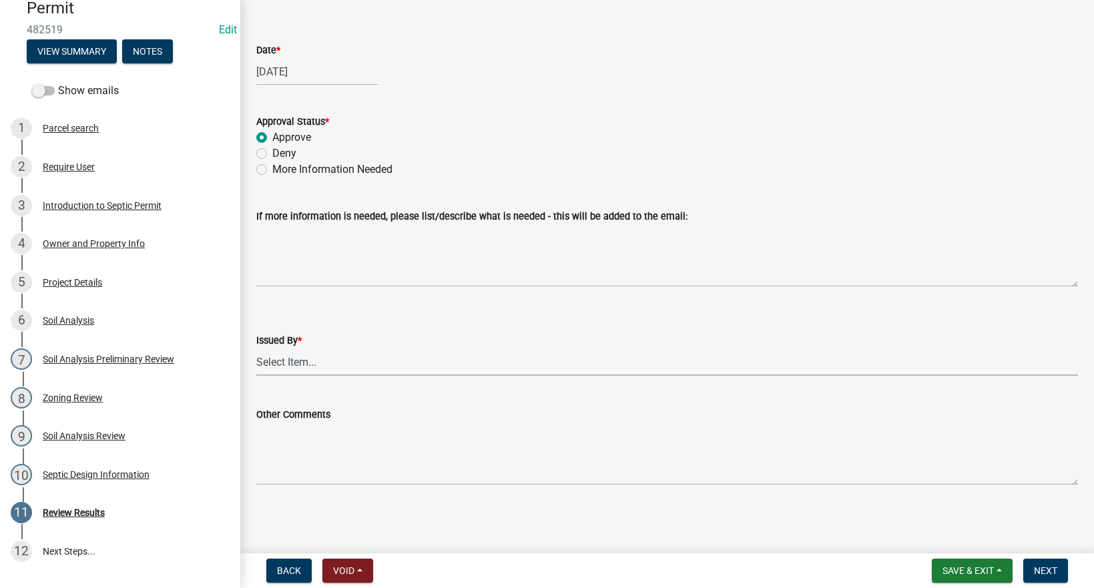
click at [285, 355] on select "Select Item... [PERSON_NAME] Till [PERSON_NAME]" at bounding box center [666, 361] width 821 height 27
click at [256, 348] on select "Select Item... [PERSON_NAME] Till [PERSON_NAME]" at bounding box center [666, 361] width 821 height 27
select select "2f6c2d72-ab04-4add-87ae-7a9750ff19b9"
click at [1066, 569] on button "Next" at bounding box center [1045, 570] width 45 height 24
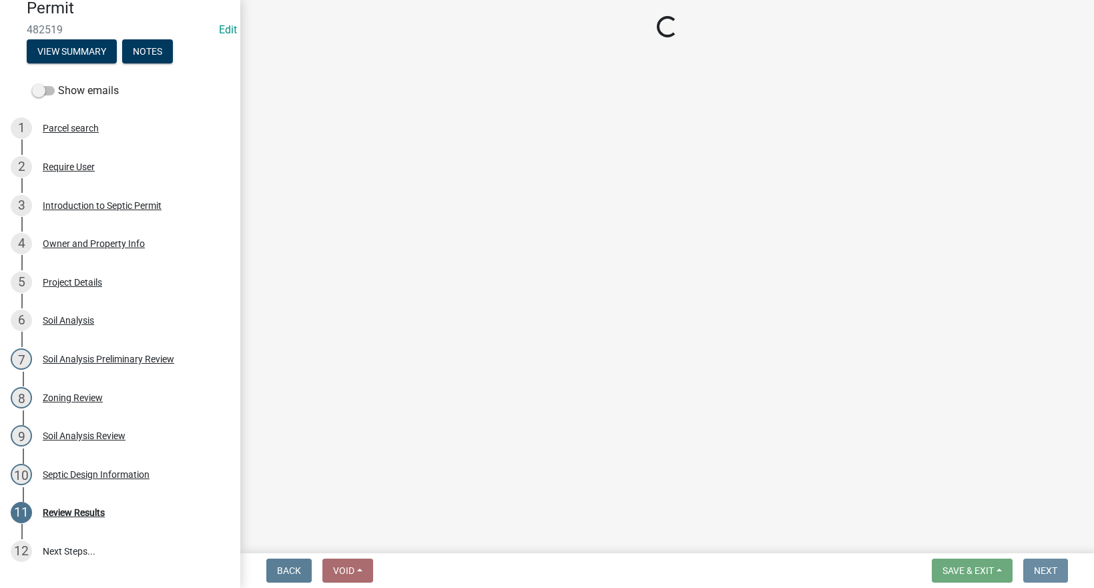
scroll to position [0, 0]
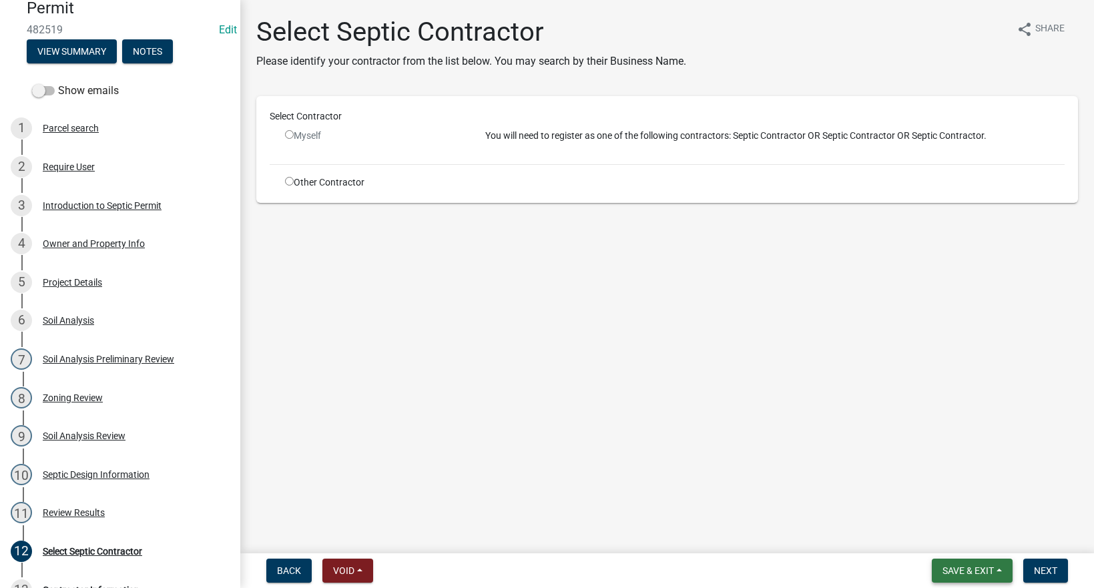
click at [954, 576] on button "Save & Exit" at bounding box center [971, 570] width 81 height 24
click at [949, 539] on button "Save & Exit" at bounding box center [958, 536] width 107 height 32
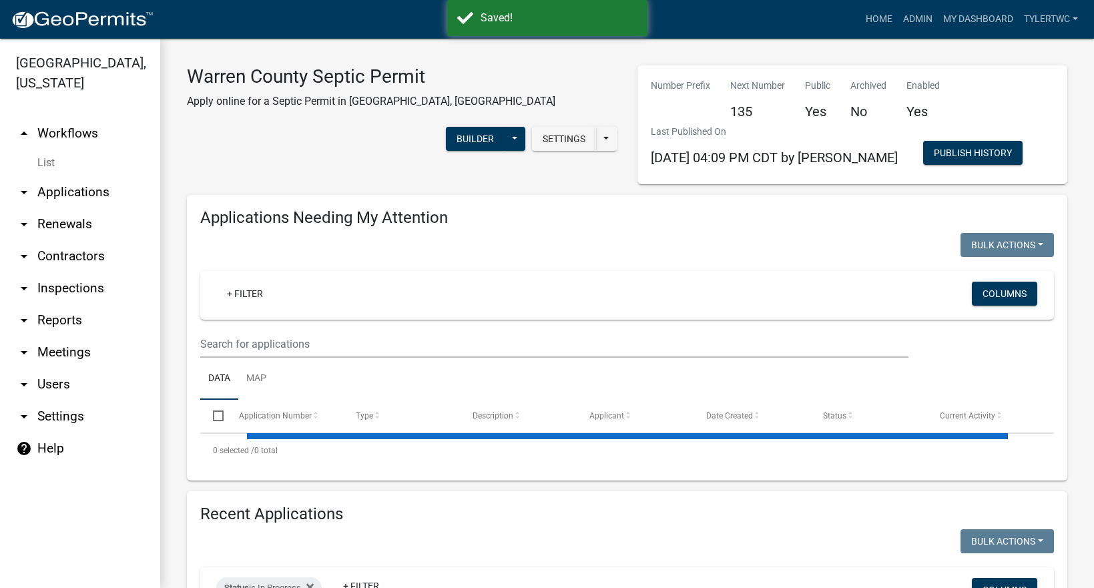
select select "2: 50"
select select "3: 100"
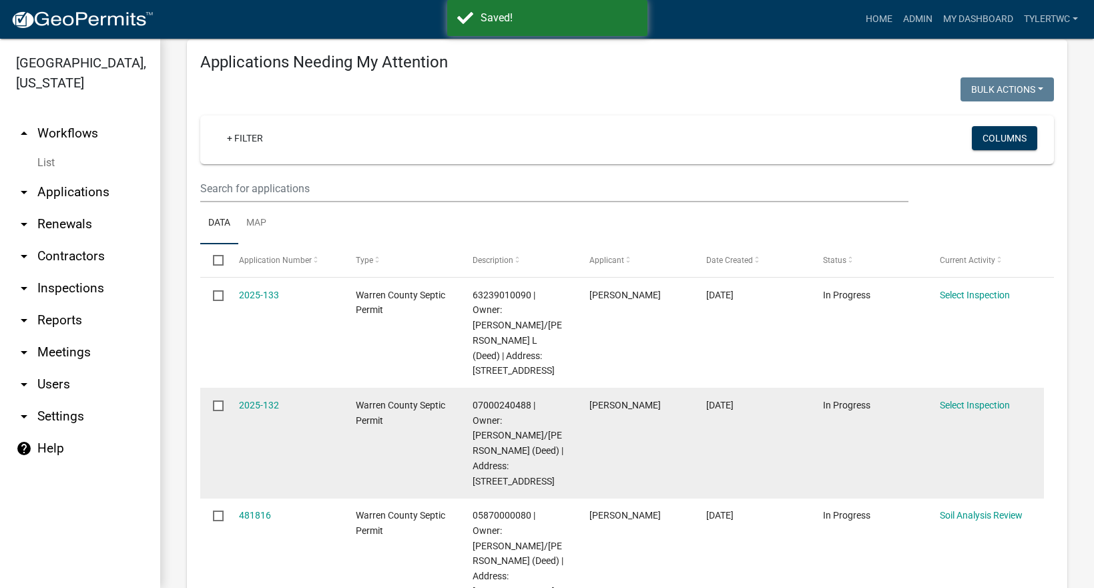
scroll to position [312, 0]
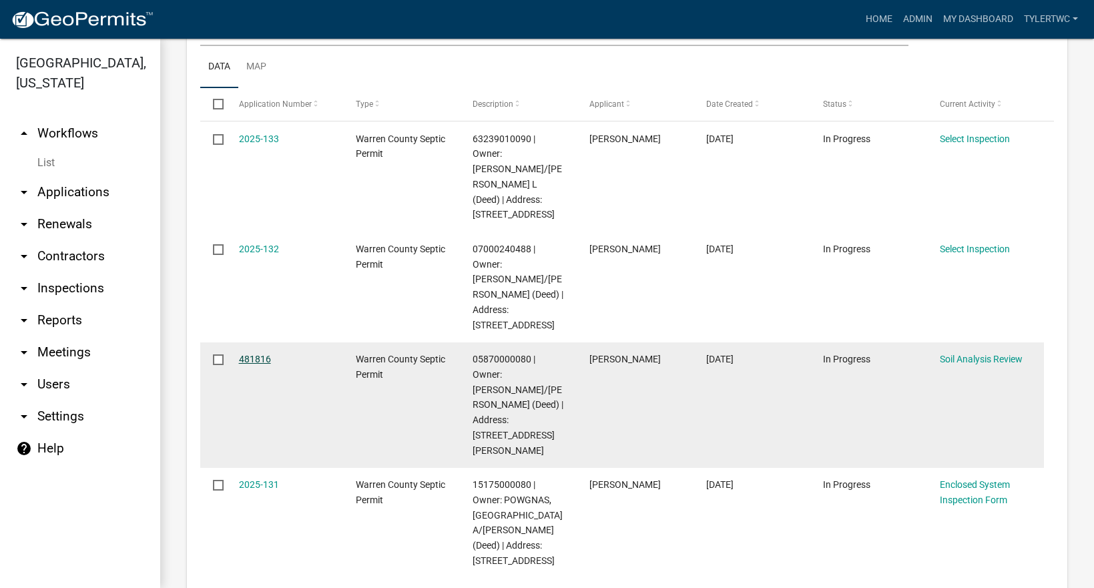
click at [258, 354] on link "481816" at bounding box center [255, 359] width 32 height 11
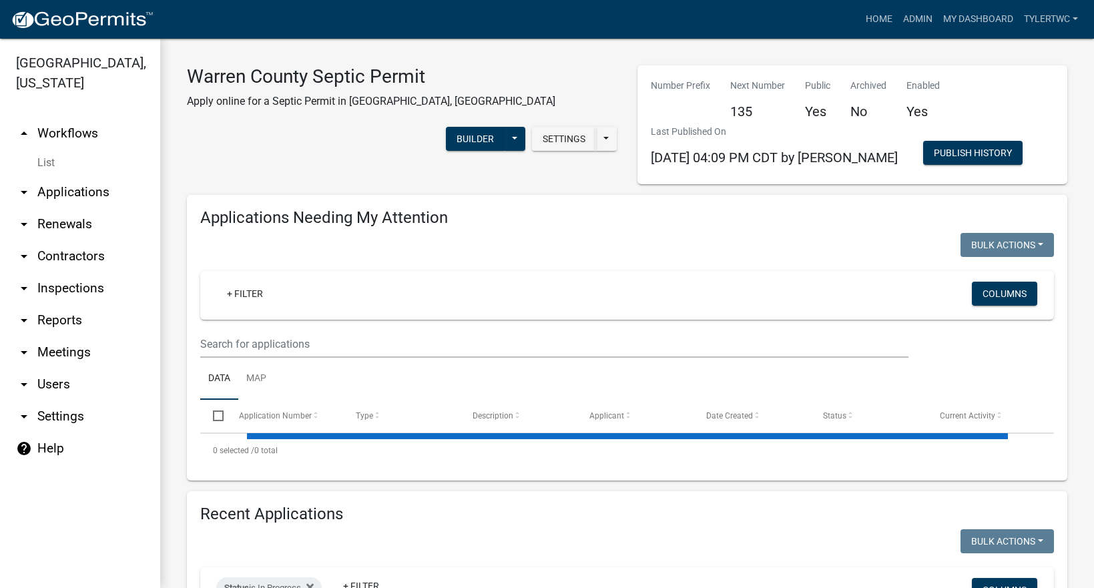
select select "2: 50"
select select "3: 100"
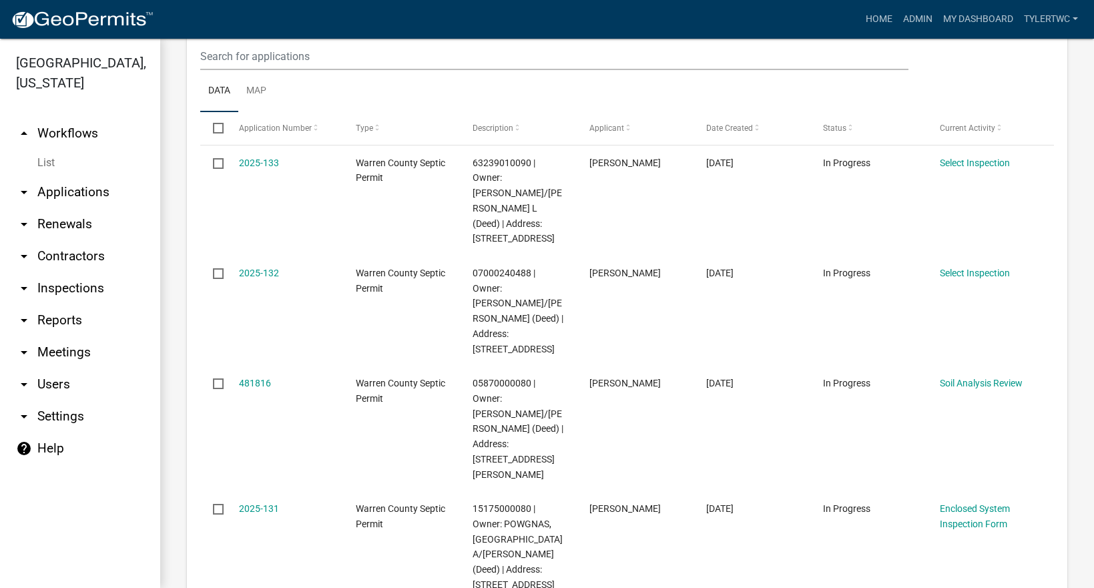
scroll to position [312, 0]
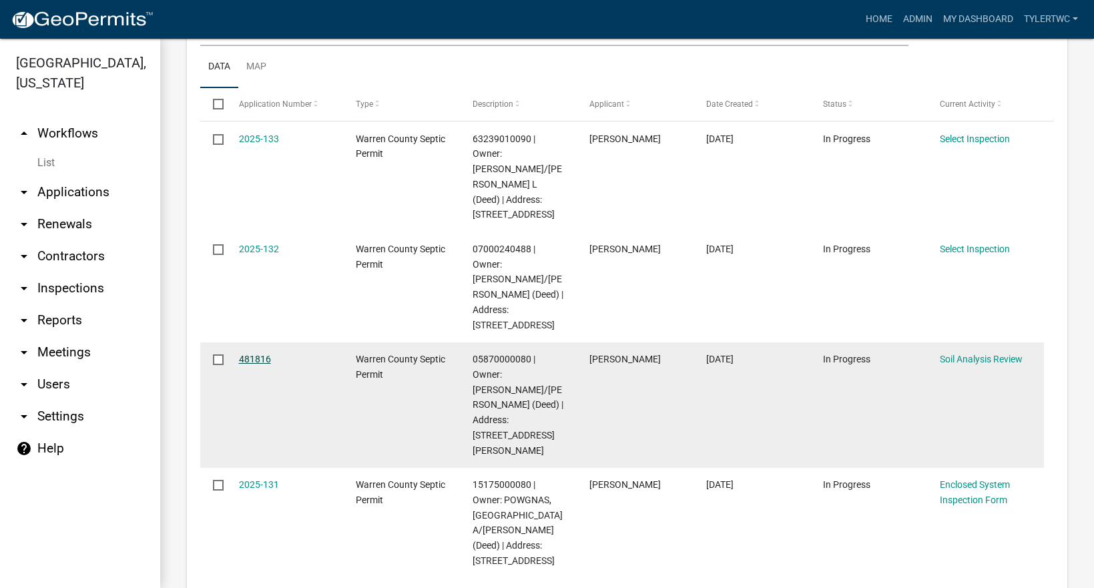
click at [253, 354] on link "481816" at bounding box center [255, 359] width 32 height 11
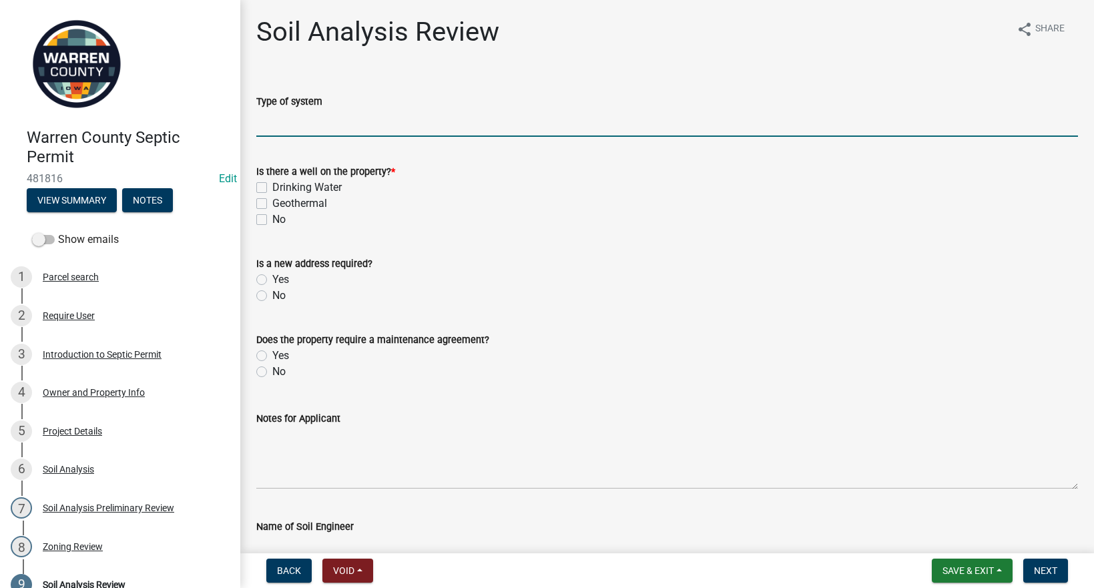
click at [318, 125] on input "Type of system" at bounding box center [666, 122] width 821 height 27
type input "Sand Filter"
type input "[PERSON_NAME]"
type input "[DATE]"
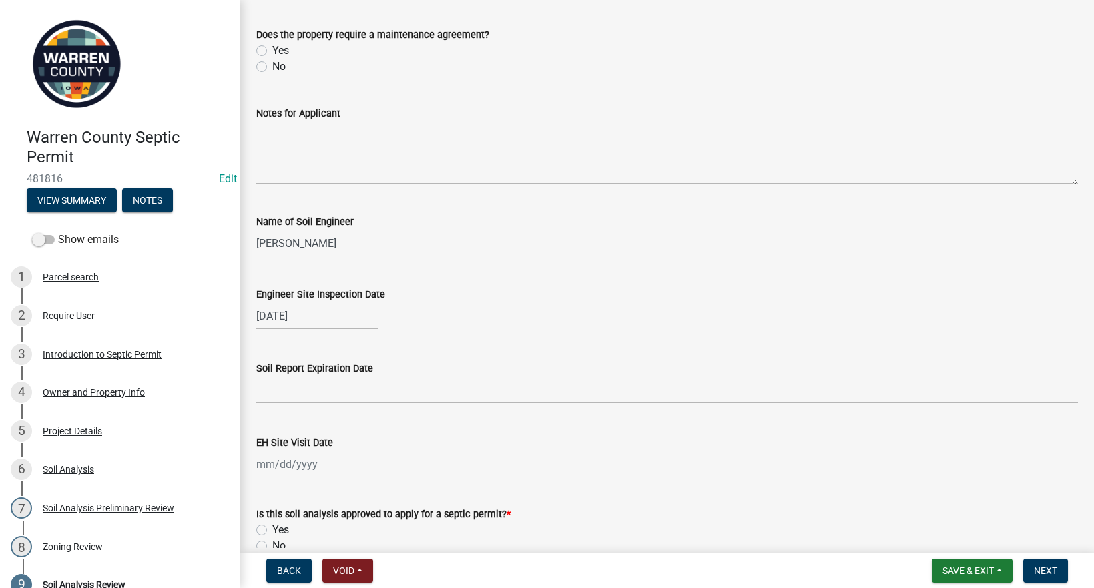
select select "9"
select select "2025"
select select "9"
select select "2025"
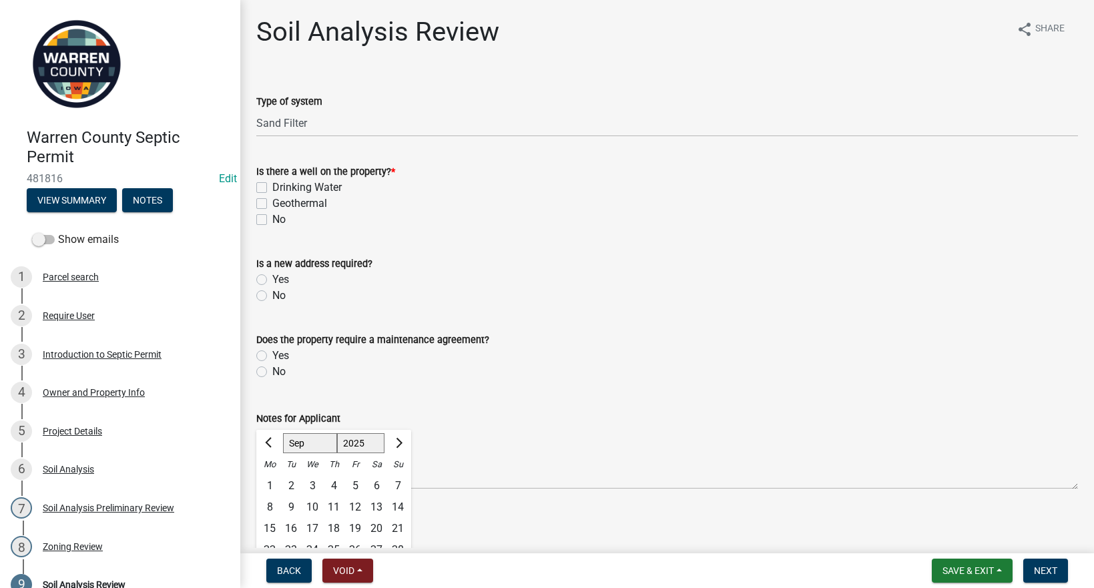
click at [272, 216] on label "No" at bounding box center [278, 220] width 13 height 16
click at [272, 216] on input "No" at bounding box center [276, 216] width 9 height 9
checkbox input "true"
checkbox input "false"
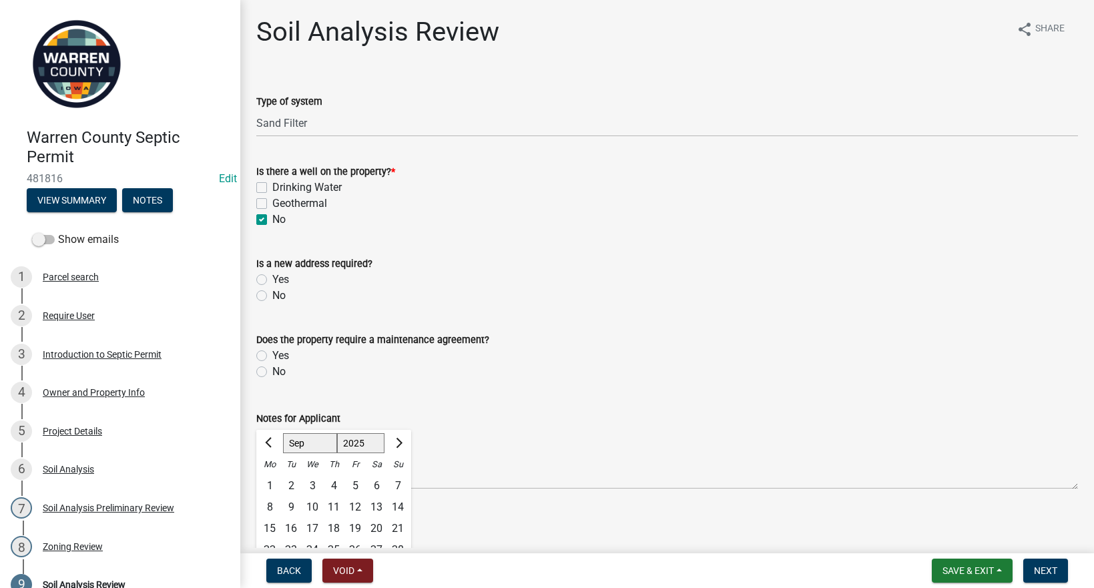
checkbox input "true"
click at [272, 297] on label "No" at bounding box center [278, 296] width 13 height 16
click at [272, 296] on input "No" at bounding box center [276, 292] width 9 height 9
radio input "true"
click at [272, 370] on label "No" at bounding box center [278, 372] width 13 height 16
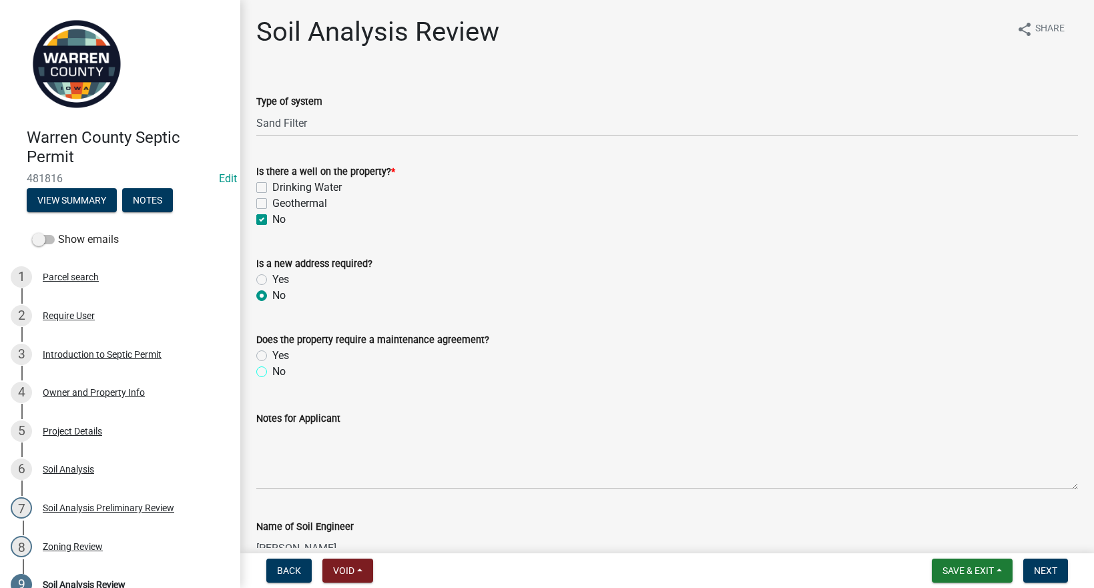
click at [272, 370] on input "No" at bounding box center [276, 368] width 9 height 9
radio input "true"
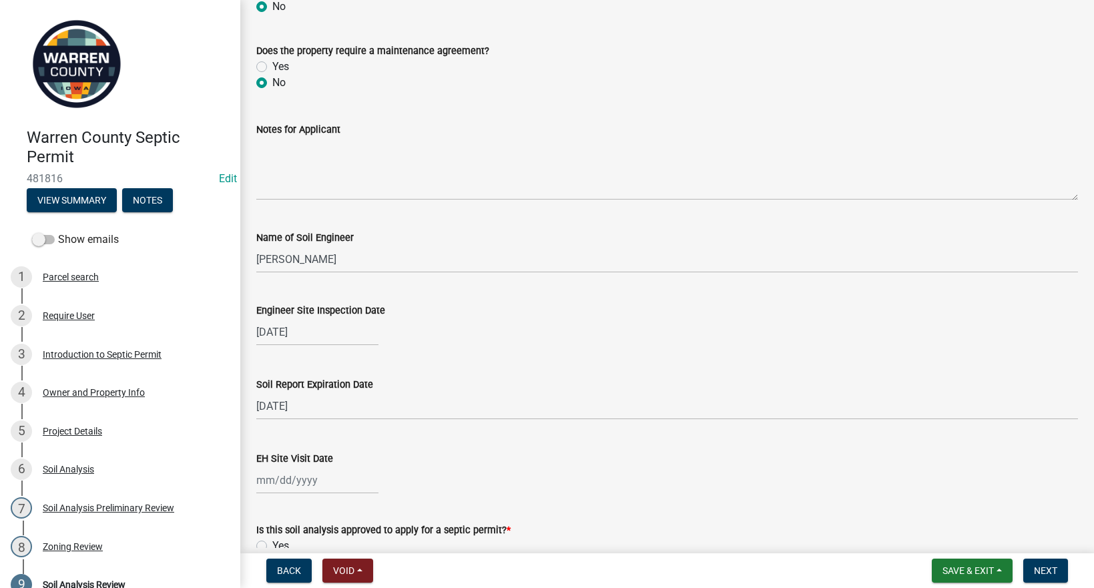
scroll to position [312, 0]
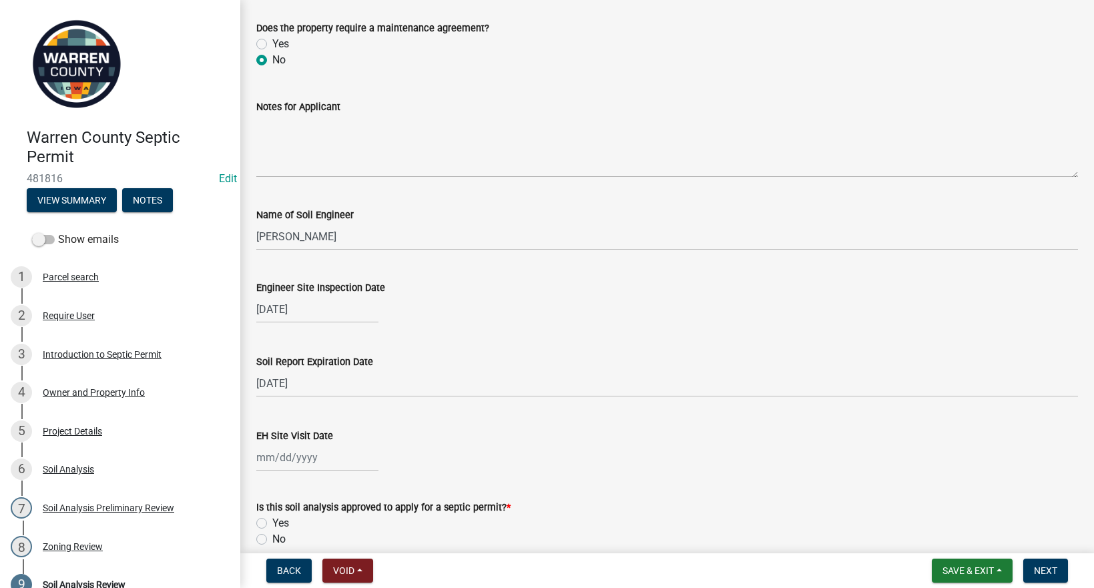
click at [277, 310] on div "[DATE]" at bounding box center [317, 309] width 122 height 27
select select "8"
select select "2025"
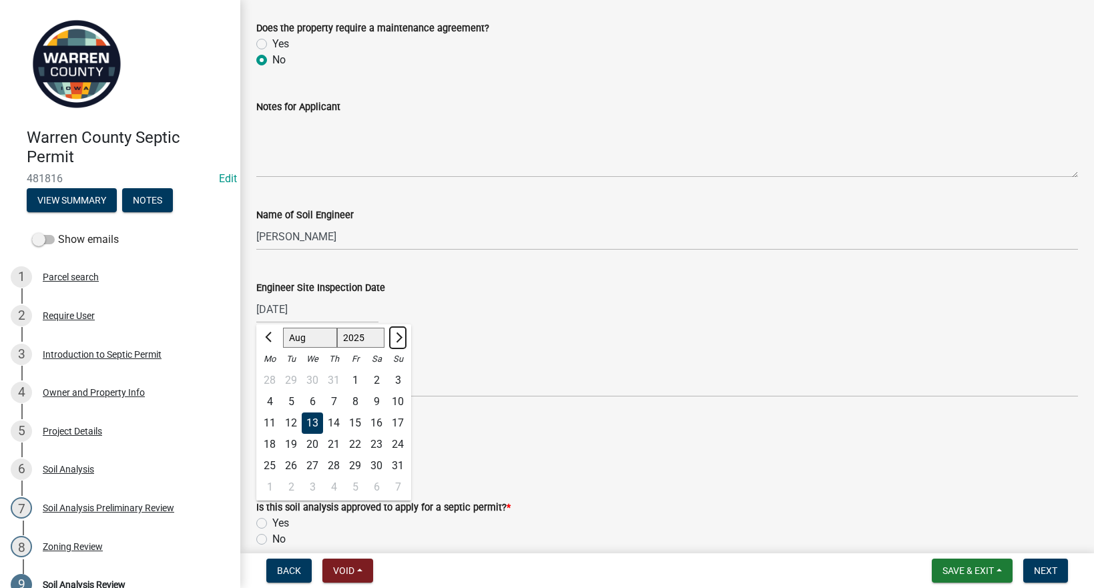
click at [400, 336] on span "Next month" at bounding box center [397, 337] width 10 height 10
select select "9"
click at [352, 378] on div "5" at bounding box center [354, 380] width 21 height 21
type input "[DATE]"
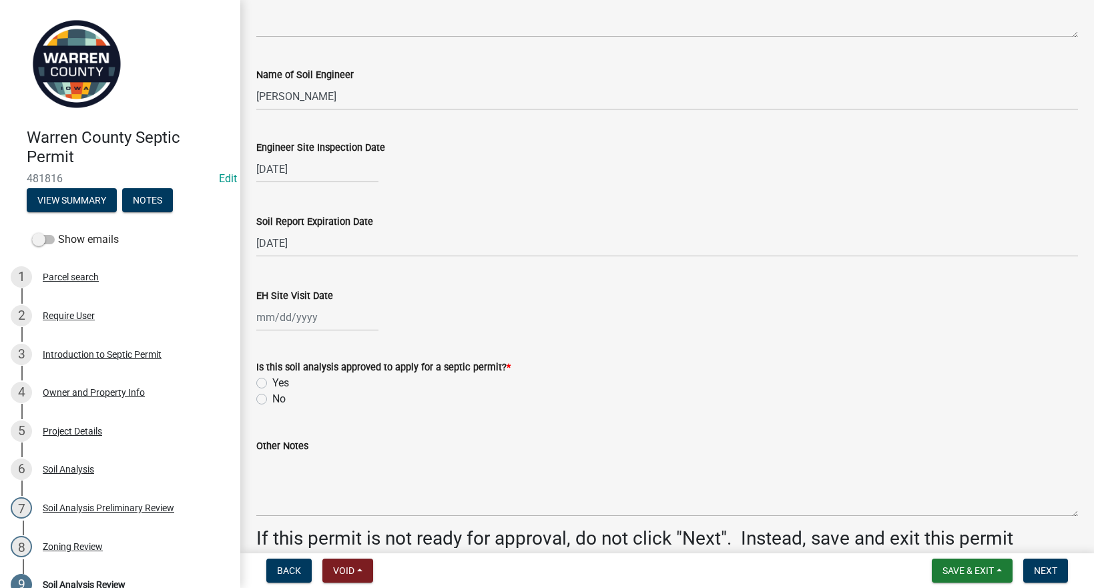
scroll to position [538, 0]
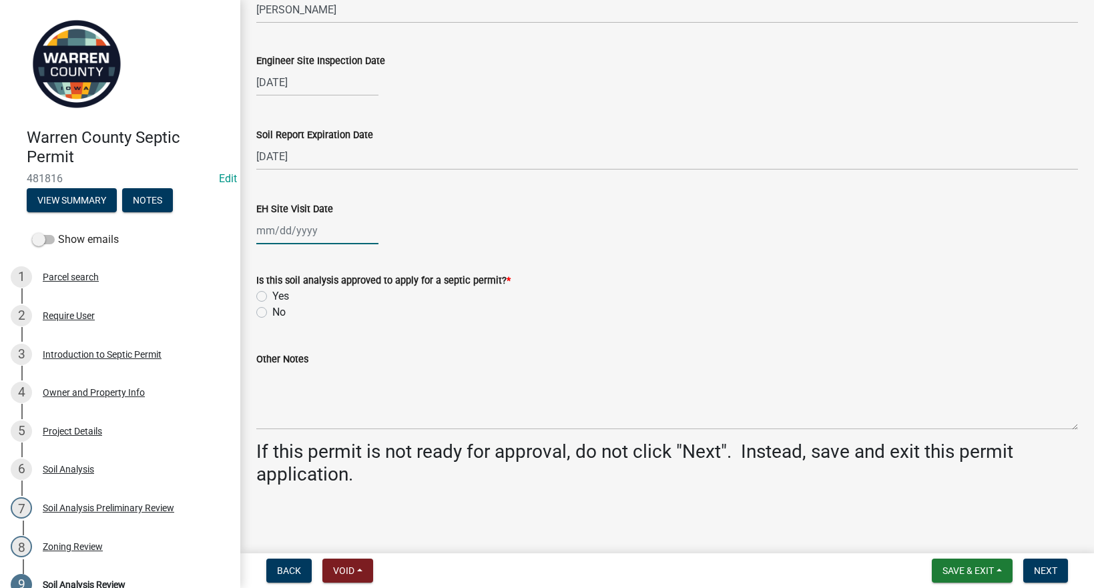
click at [286, 231] on div at bounding box center [317, 230] width 122 height 27
select select "9"
select select "2025"
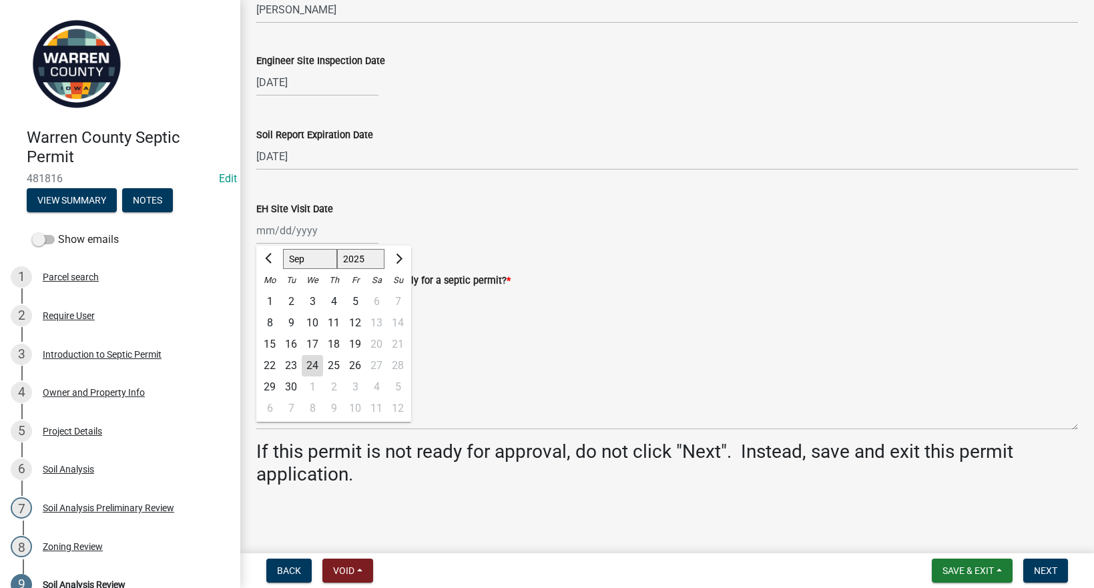
click at [266, 362] on div "22" at bounding box center [269, 365] width 21 height 21
type input "[DATE]"
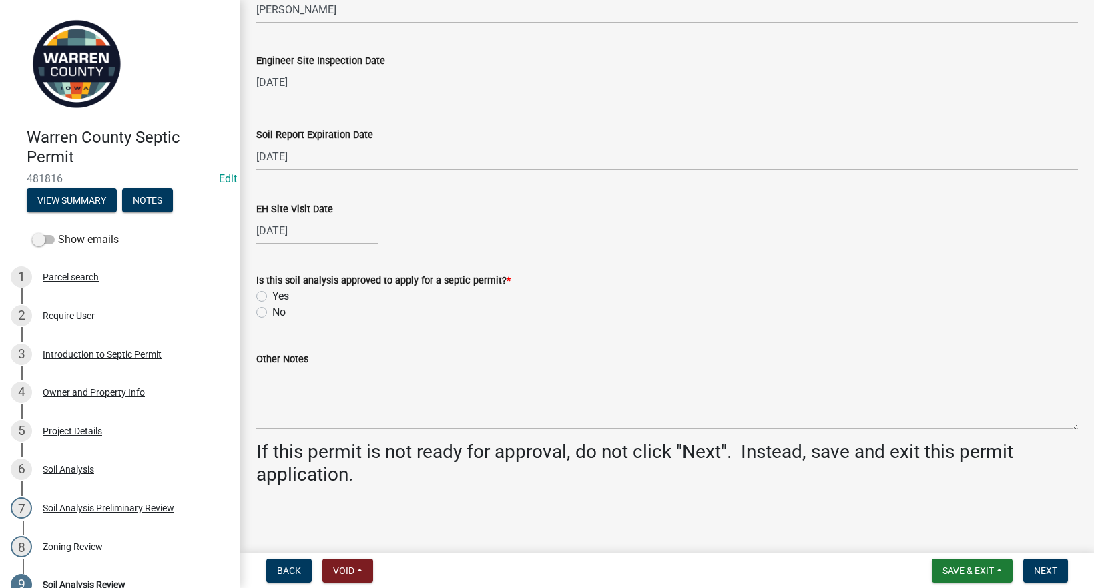
click at [260, 290] on div "Yes" at bounding box center [666, 296] width 821 height 16
click at [256, 295] on div "Is this soil analysis approved to apply for a septic permit? * Yes No" at bounding box center [666, 288] width 841 height 64
click at [272, 298] on label "Yes" at bounding box center [280, 296] width 17 height 16
click at [272, 297] on input "Yes" at bounding box center [276, 292] width 9 height 9
radio input "true"
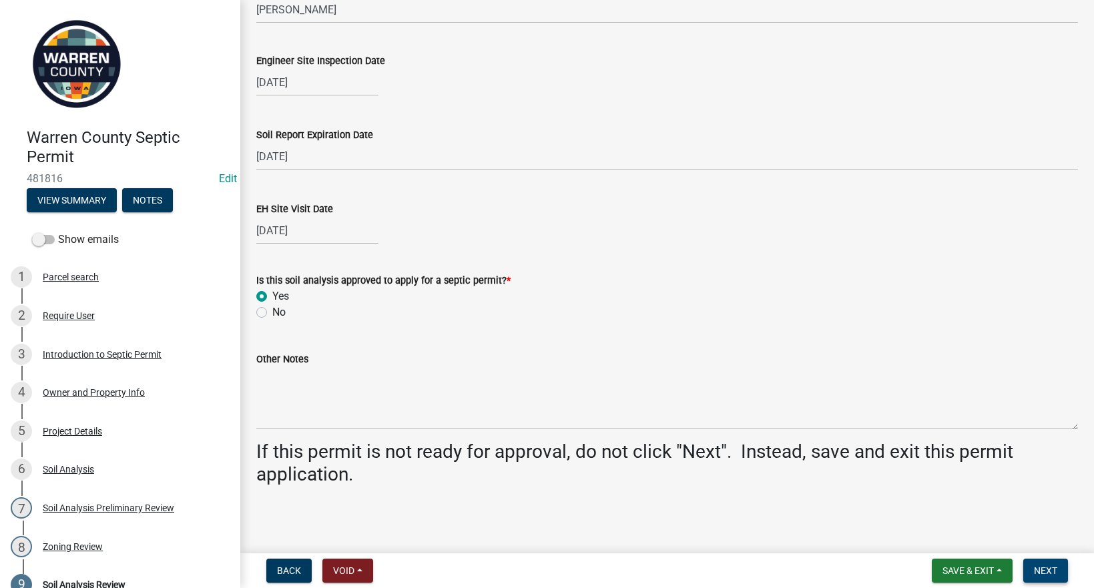
click at [1044, 570] on span "Next" at bounding box center [1045, 570] width 23 height 11
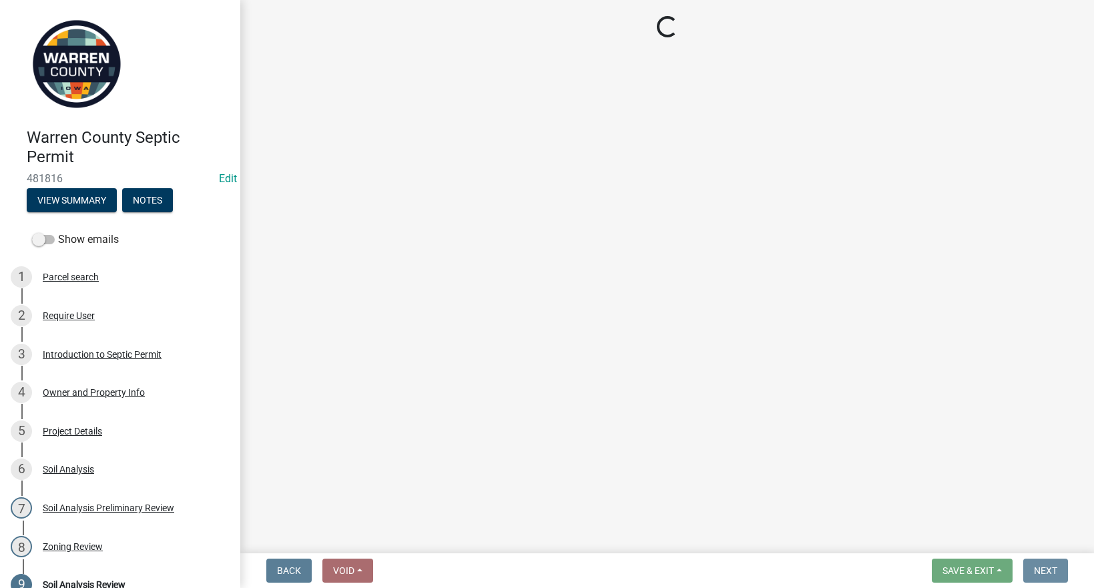
scroll to position [0, 0]
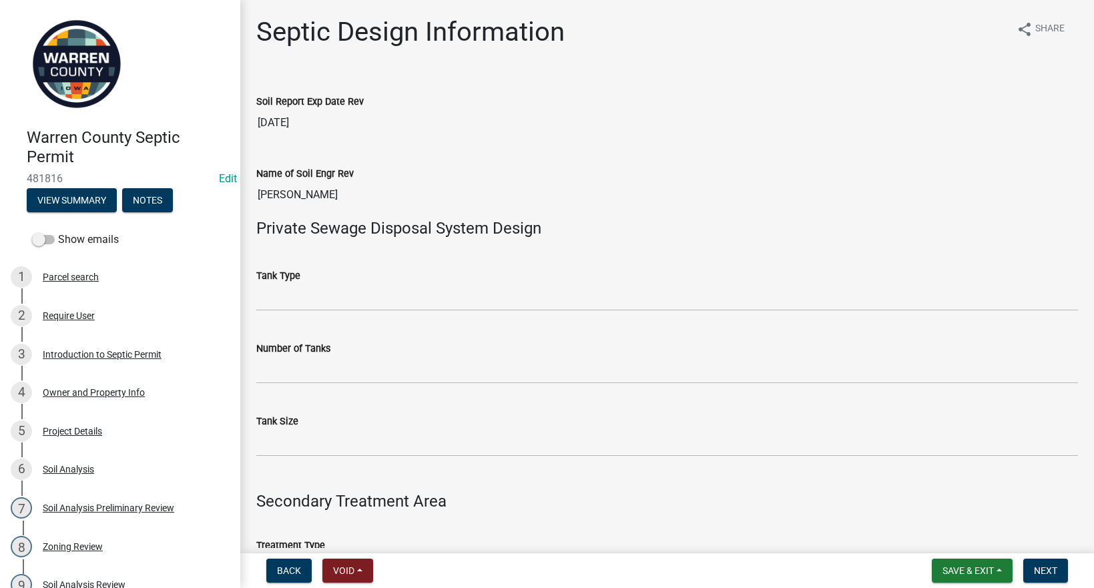
click at [294, 385] on wm-data-entity-input "Number of Tanks" at bounding box center [666, 358] width 821 height 73
click at [301, 372] on input "Number of Tanks" at bounding box center [666, 369] width 821 height 27
type input "1"
click at [269, 452] on input "Tank Size" at bounding box center [666, 442] width 821 height 27
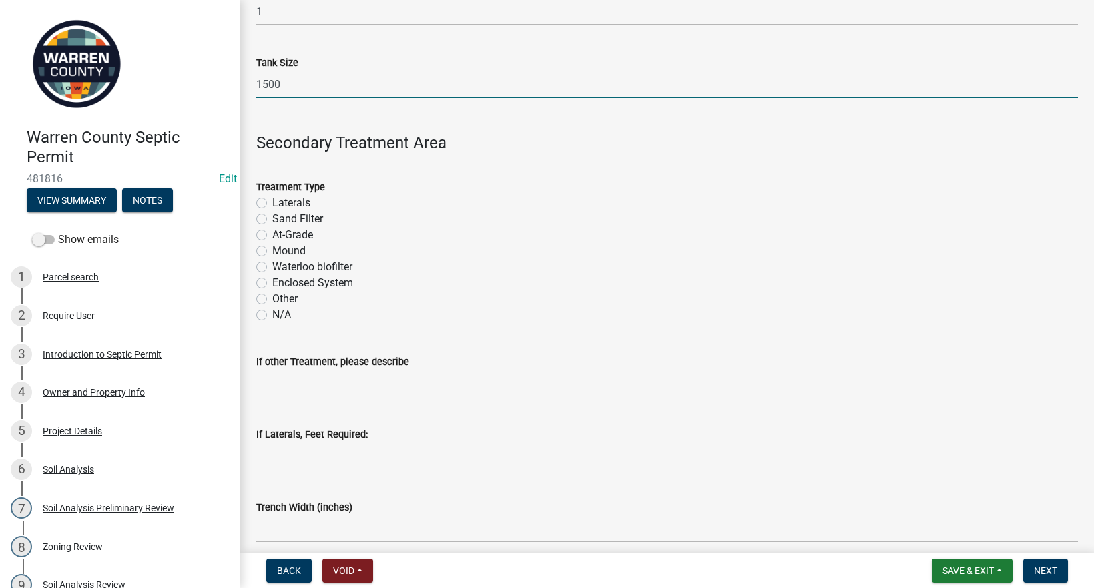
scroll to position [467, 0]
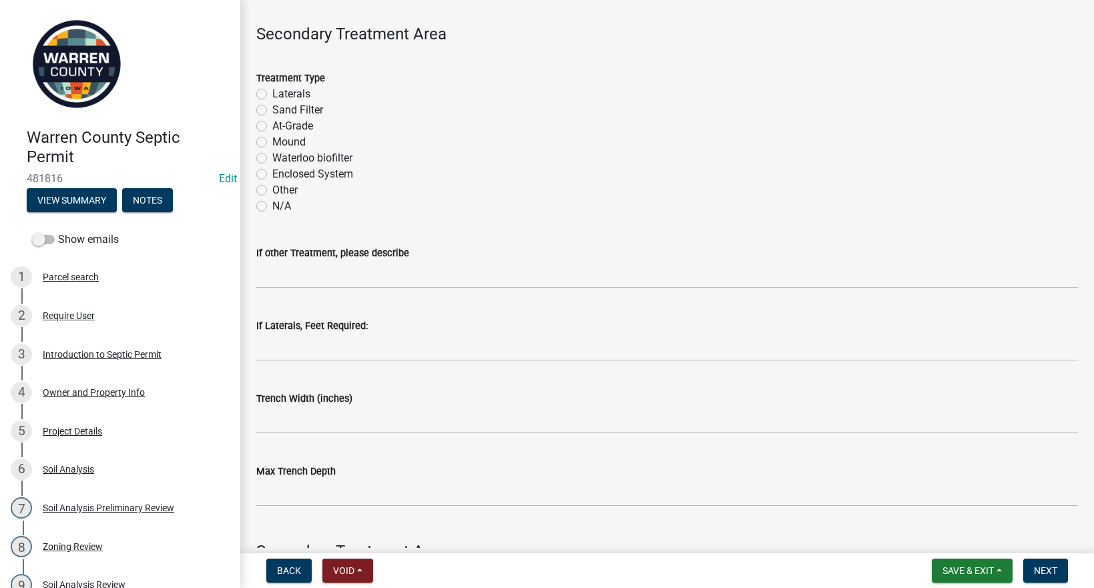
type input "1500"
click at [272, 110] on label "Sand Filter" at bounding box center [297, 110] width 51 height 16
click at [272, 110] on input "Sand Filter" at bounding box center [276, 106] width 9 height 9
radio input "true"
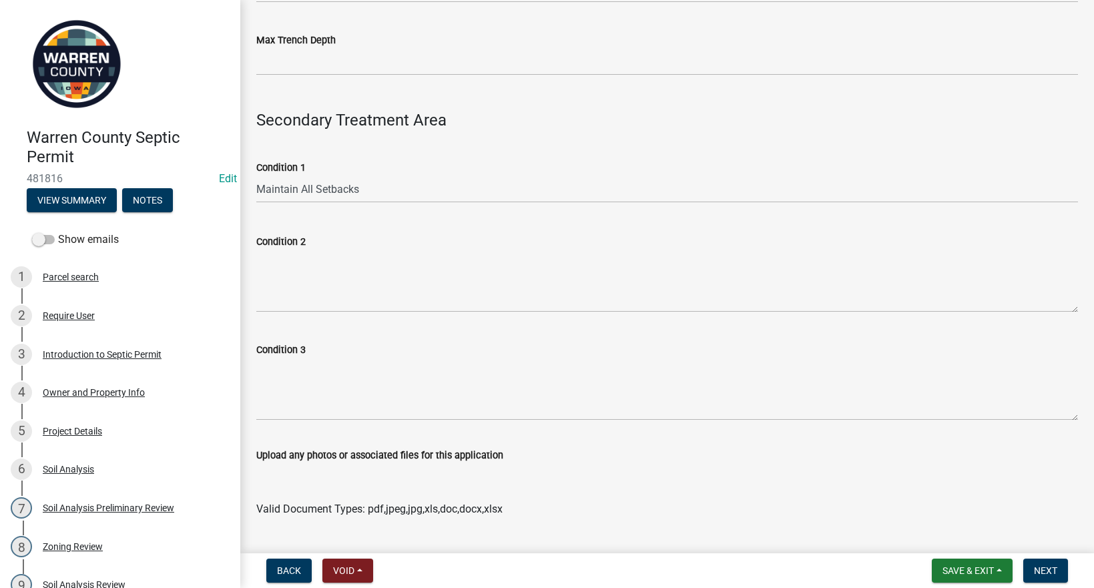
scroll to position [934, 0]
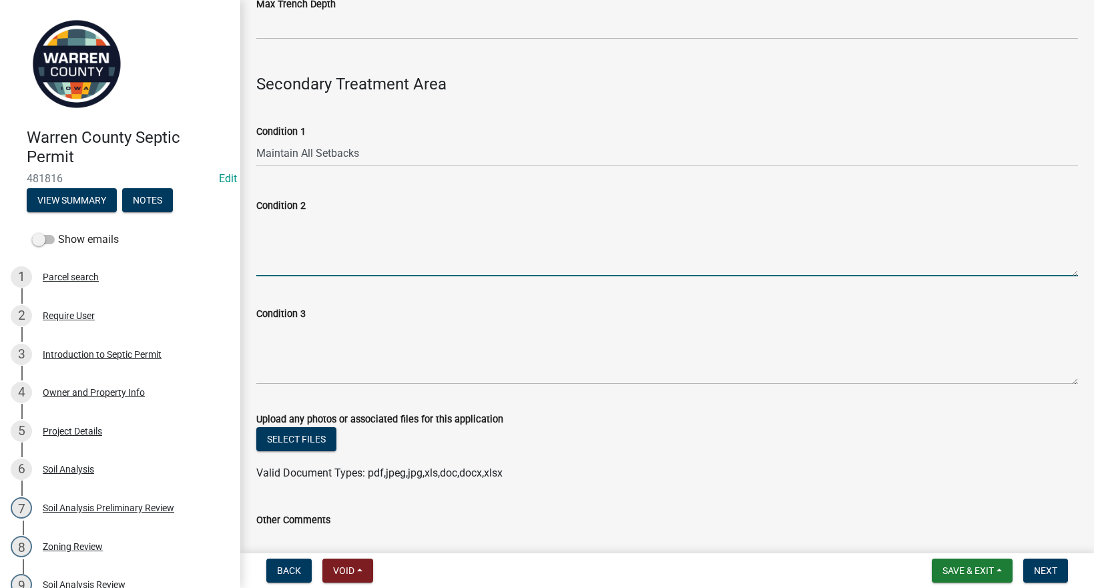
click at [285, 254] on textarea "Condition 2" at bounding box center [666, 245] width 821 height 63
paste textarea "Schedule 40 plastic pipe or EPS aggregate is required."
click at [260, 239] on textarea "Schedule 40 plastic pipe or EPS aggregate is required." at bounding box center [666, 245] width 821 height 63
click at [557, 223] on textarea "Schedule 40 plastic pipe or EPS aggregate is required." at bounding box center [666, 245] width 821 height 63
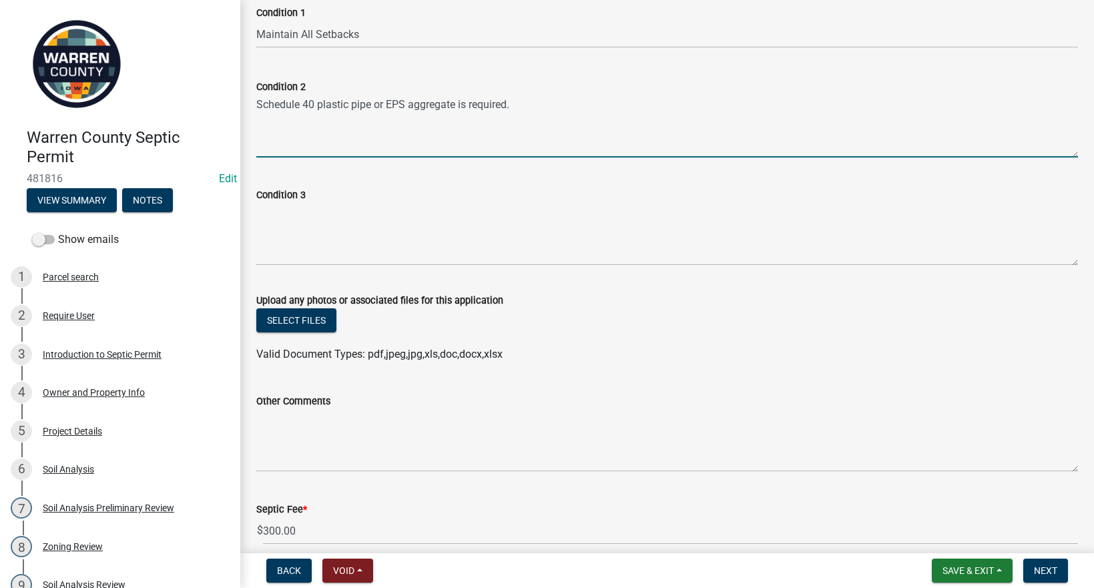
scroll to position [1114, 0]
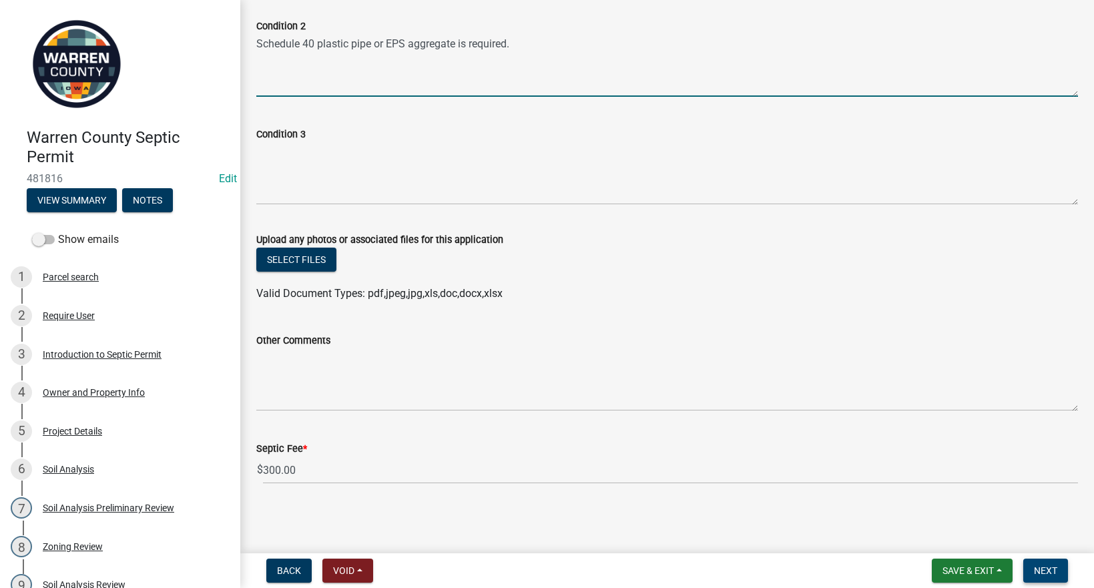
type textarea "Schedule 40 plastic pipe or EPS aggregate is required."
click at [1032, 570] on button "Next" at bounding box center [1045, 570] width 45 height 24
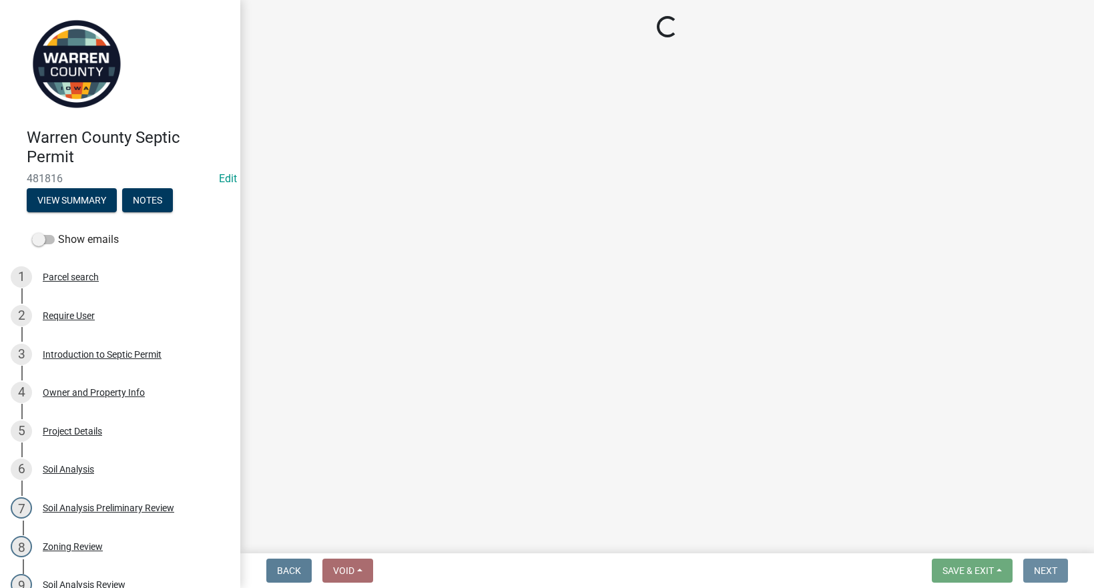
scroll to position [0, 0]
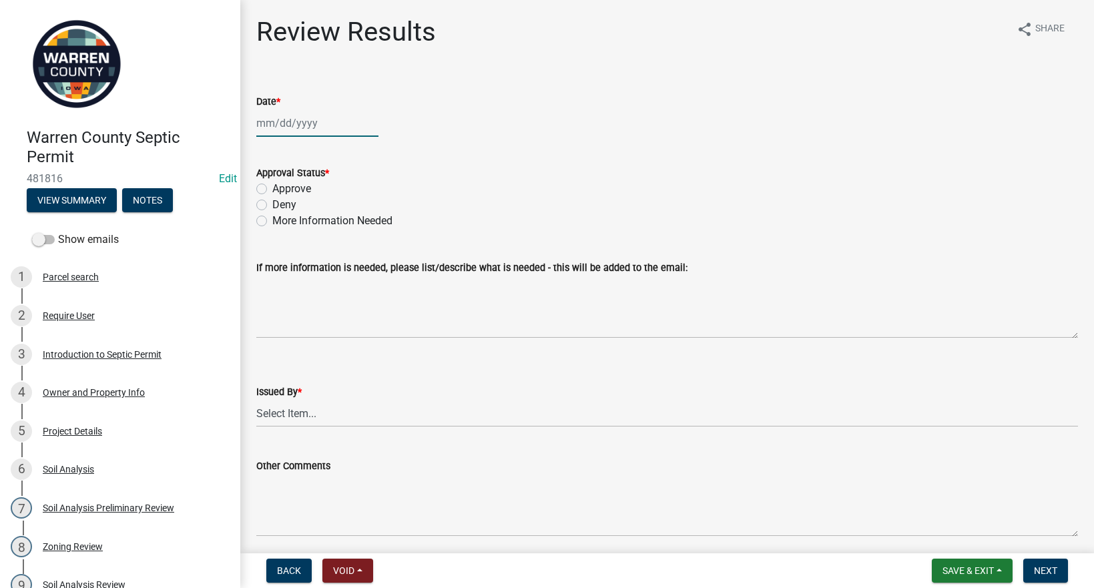
click at [309, 129] on div at bounding box center [317, 122] width 122 height 27
select select "9"
select select "2025"
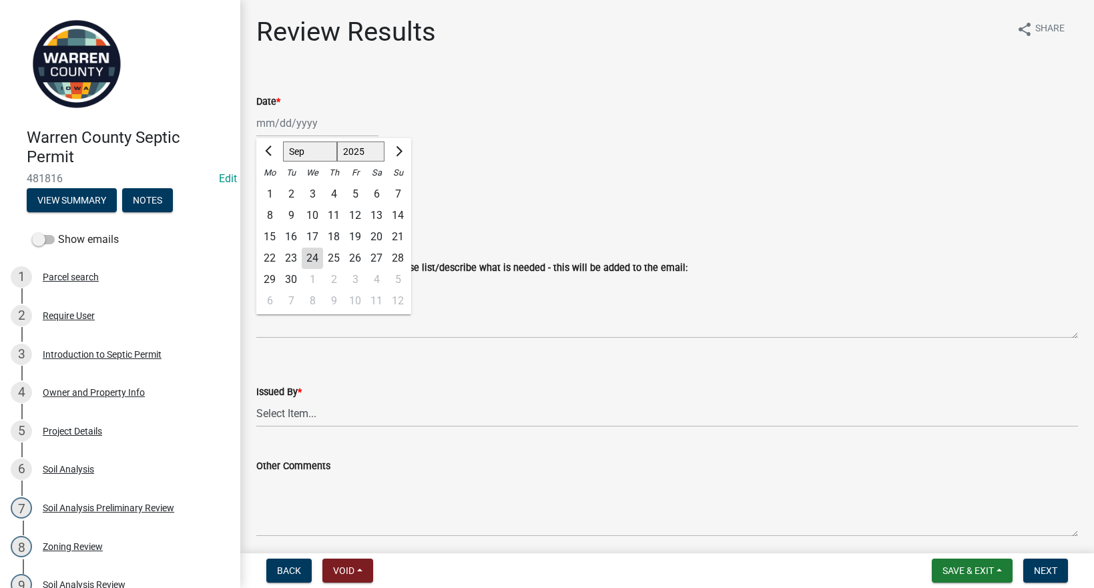
click at [312, 258] on div "24" at bounding box center [312, 258] width 21 height 21
type input "[DATE]"
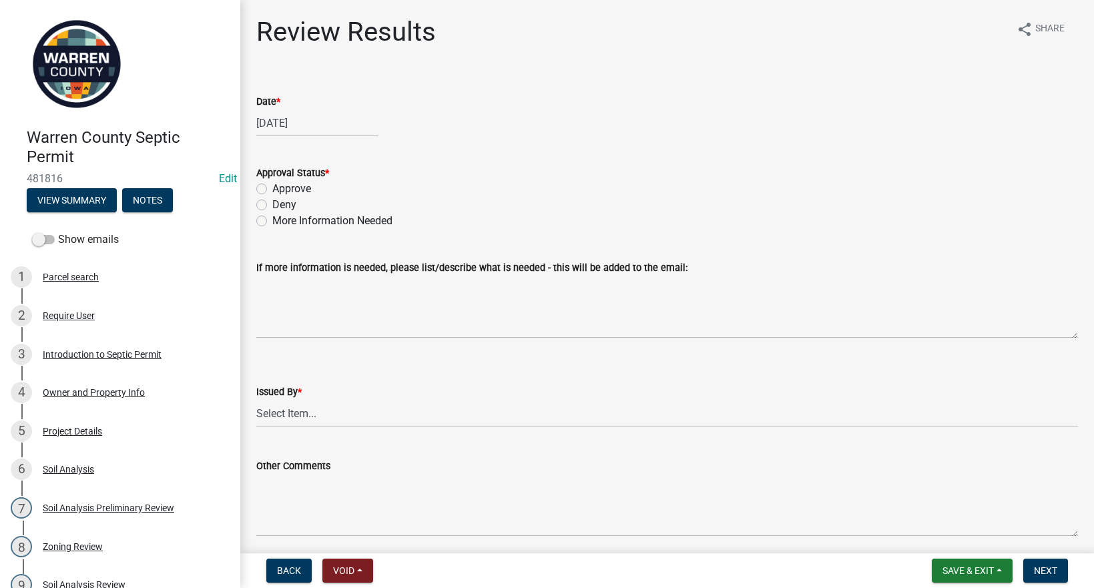
click at [272, 187] on label "Approve" at bounding box center [291, 189] width 39 height 16
click at [272, 187] on input "Approve" at bounding box center [276, 185] width 9 height 9
radio input "true"
drag, startPoint x: 313, startPoint y: 408, endPoint x: 310, endPoint y: 424, distance: 16.2
click at [313, 408] on select "Select Item... [PERSON_NAME] Till [PERSON_NAME]" at bounding box center [666, 413] width 821 height 27
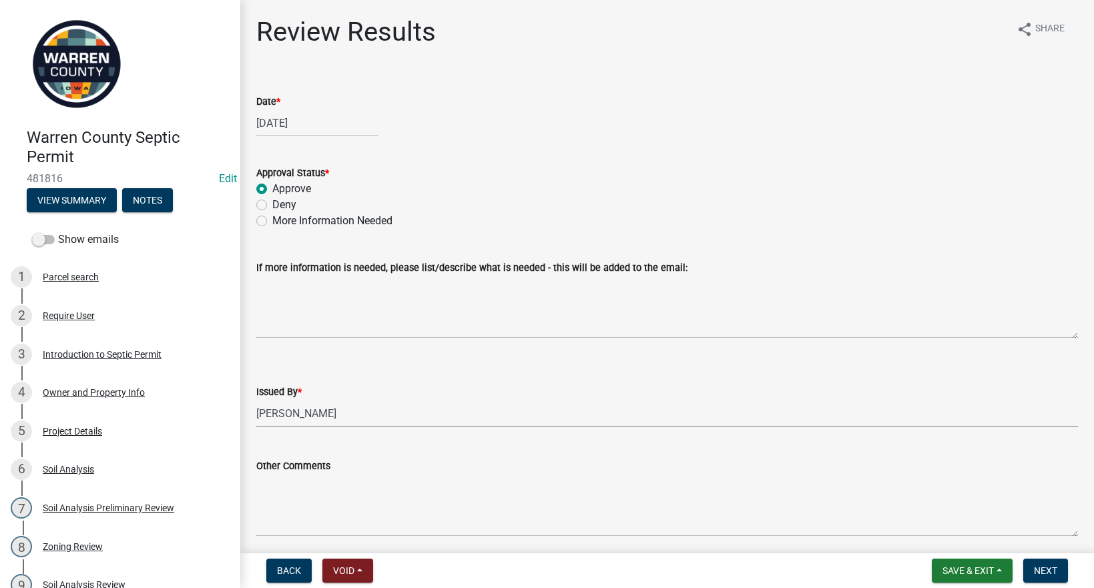
click at [256, 400] on select "Select Item... [PERSON_NAME] Till [PERSON_NAME]" at bounding box center [666, 413] width 821 height 27
select select "2f6c2d72-ab04-4add-87ae-7a9750ff19b9"
click at [1042, 578] on button "Next" at bounding box center [1045, 570] width 45 height 24
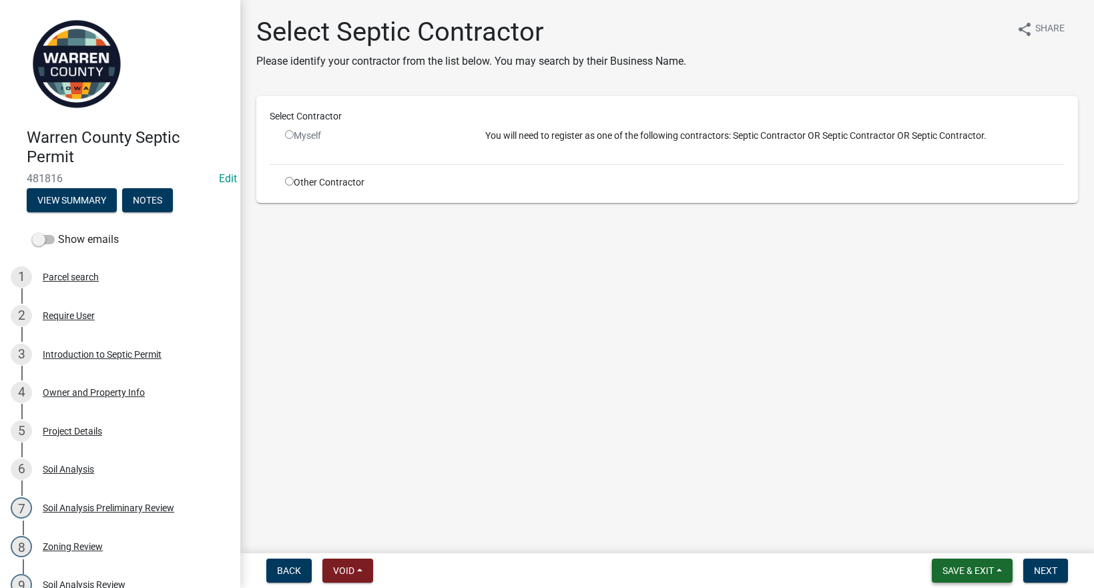
click at [954, 565] on span "Save & Exit" at bounding box center [967, 570] width 51 height 11
click at [949, 540] on button "Save & Exit" at bounding box center [958, 536] width 107 height 32
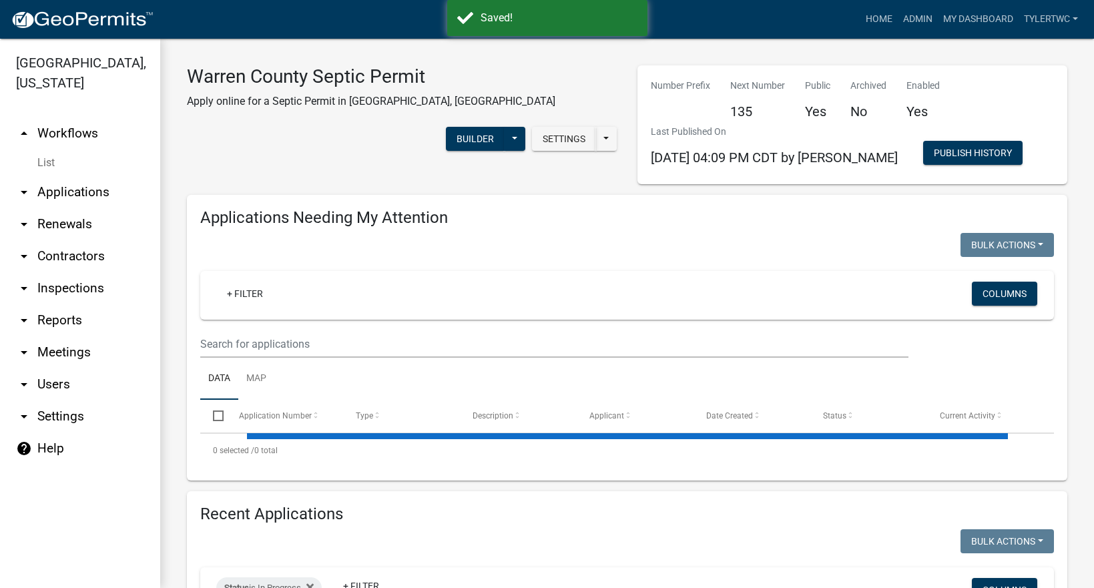
select select "2: 50"
select select "3: 100"
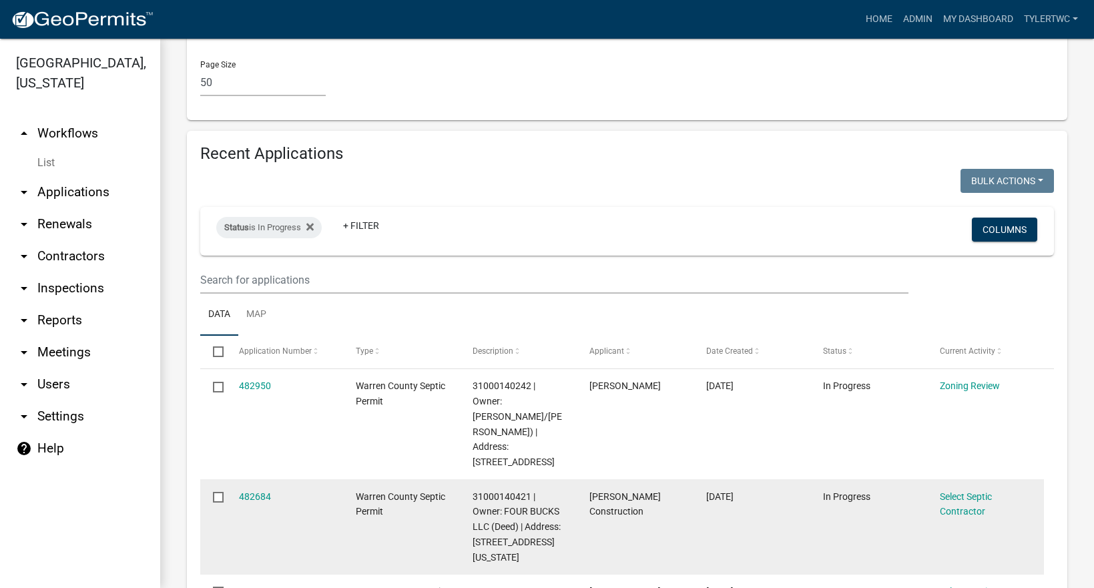
scroll to position [2958, 0]
